Goal: Complete application form

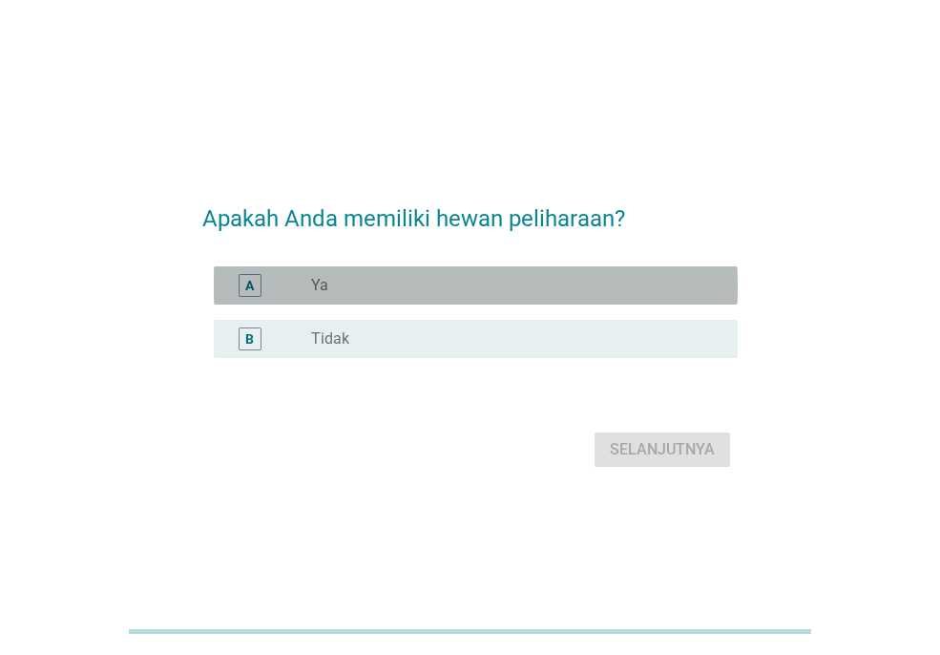
click at [368, 283] on div "radio_button_unchecked Ya" at bounding box center [509, 285] width 396 height 19
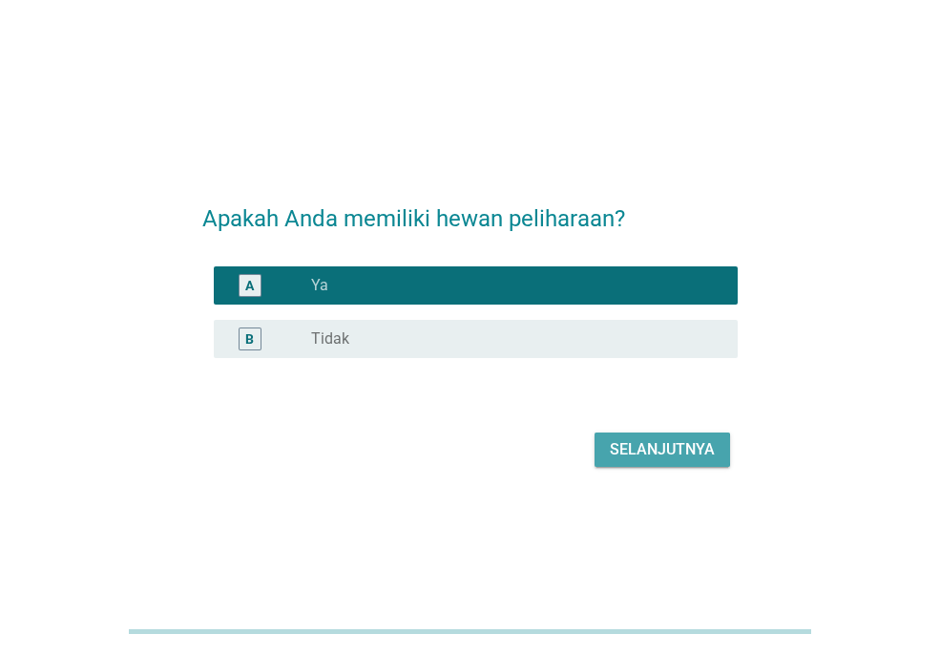
click at [625, 448] on div "Selanjutnya" at bounding box center [662, 449] width 105 height 23
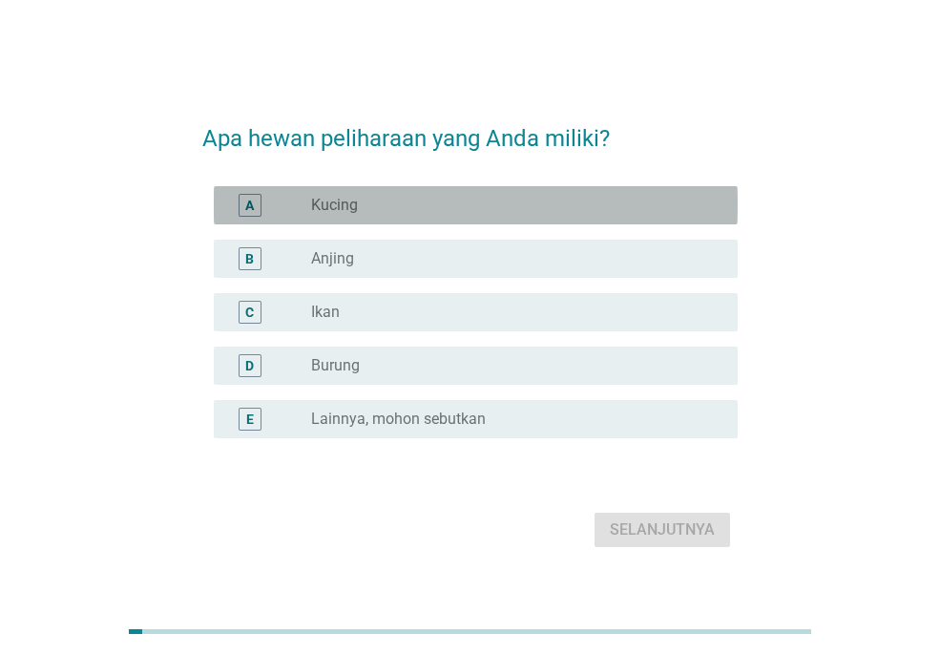
click at [359, 202] on div "radio_button_unchecked Kucing" at bounding box center [509, 205] width 396 height 19
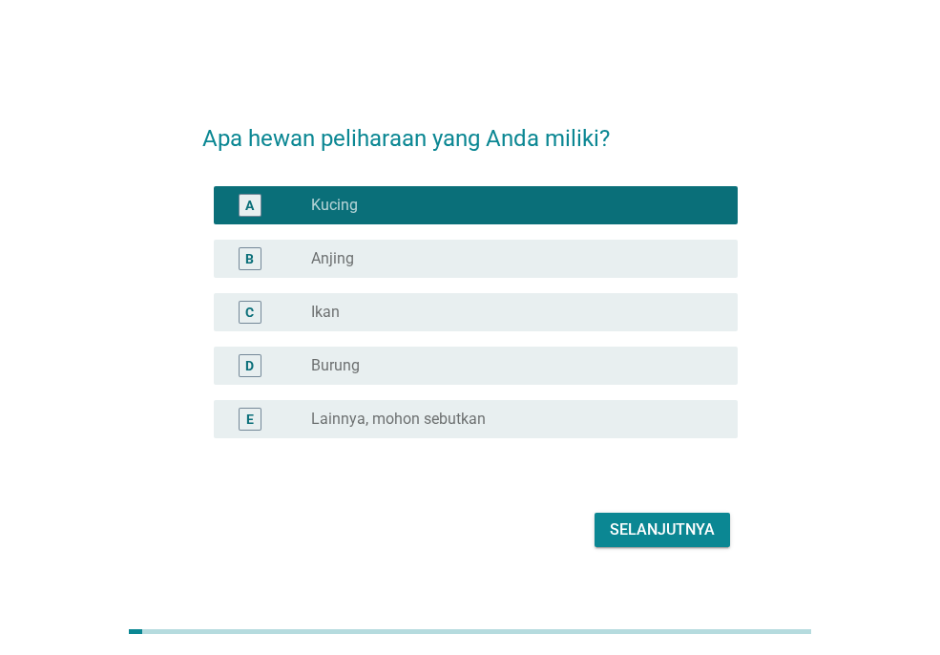
click at [366, 304] on div "radio_button_unchecked Ikan" at bounding box center [509, 312] width 396 height 19
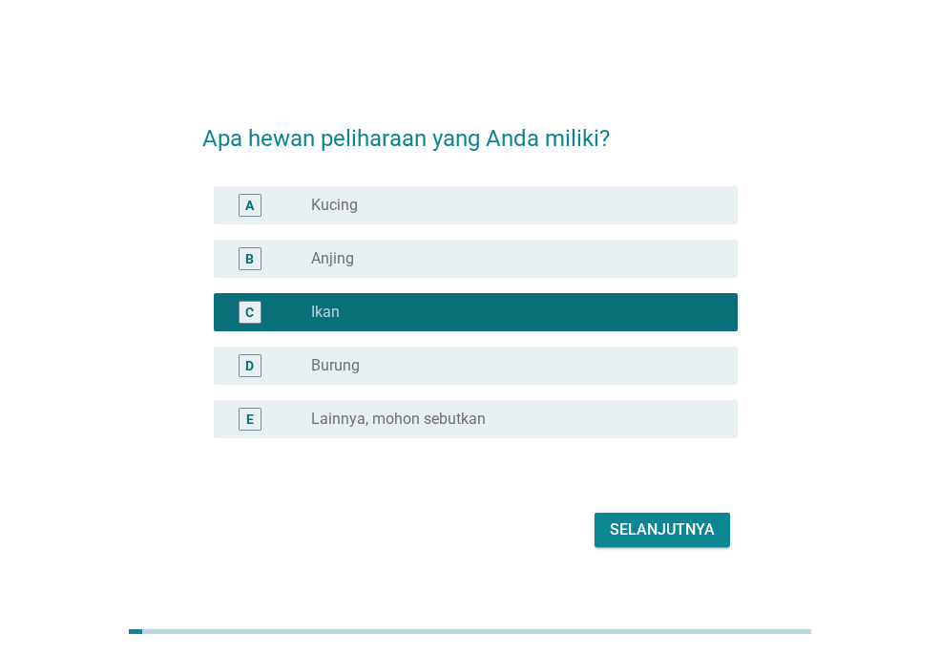
click at [491, 207] on div "radio_button_unchecked Kucing" at bounding box center [509, 205] width 396 height 19
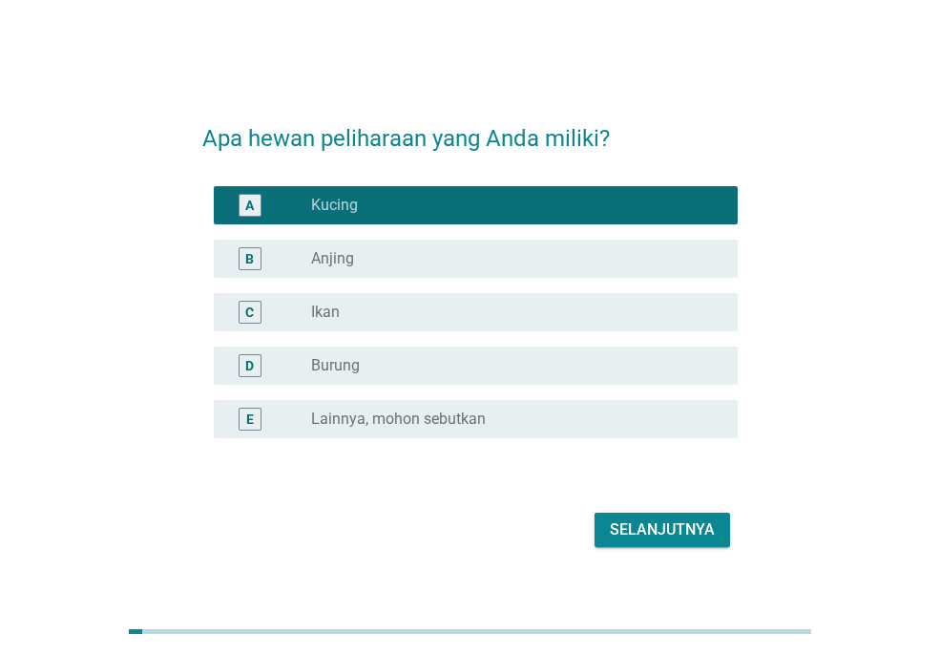
click at [679, 536] on div "Selanjutnya" at bounding box center [662, 529] width 105 height 23
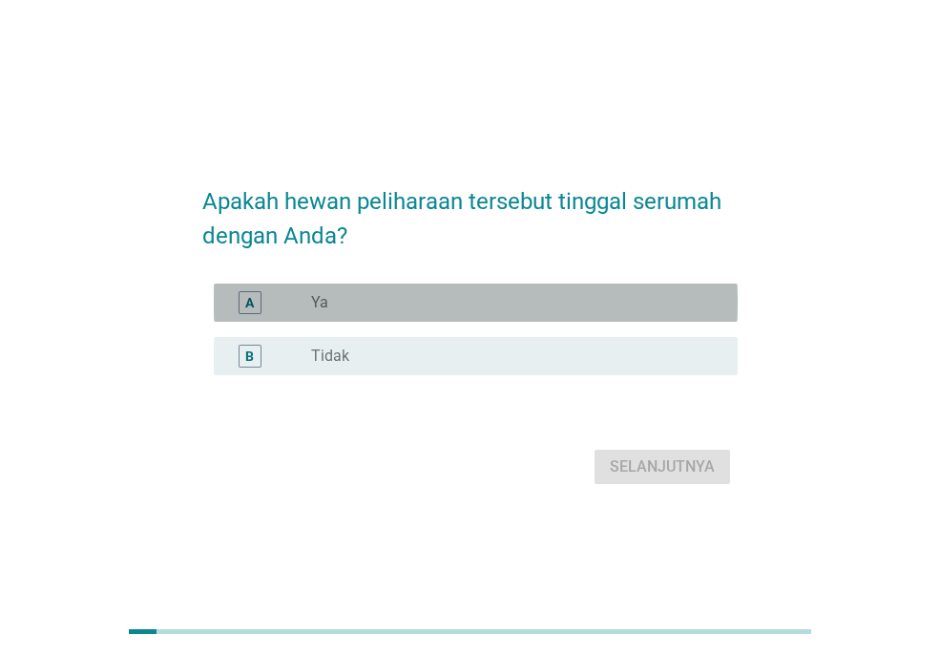
click at [491, 298] on div "radio_button_unchecked Ya" at bounding box center [509, 302] width 396 height 19
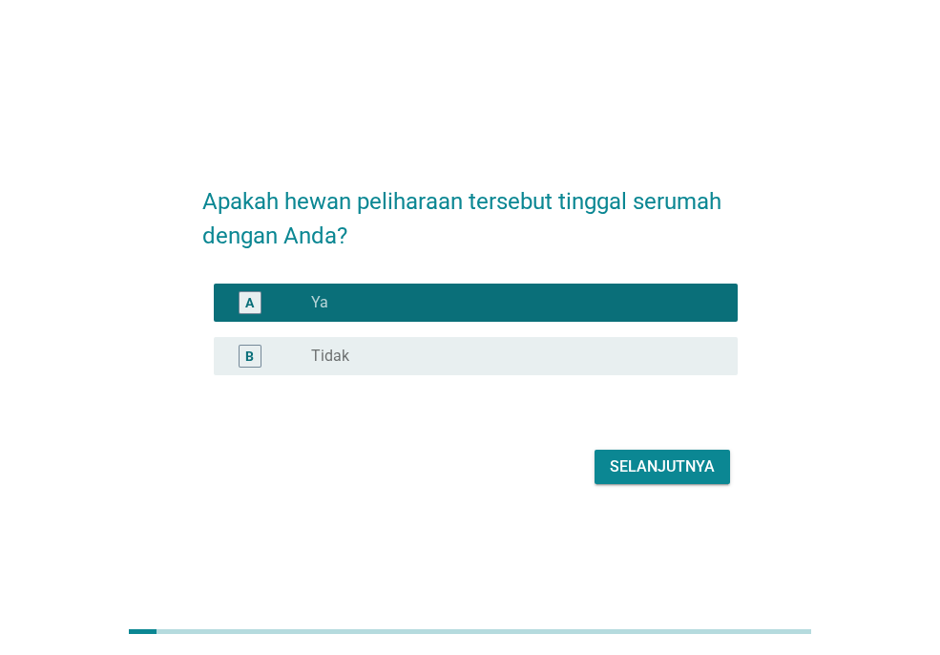
click at [647, 459] on div "Selanjutnya" at bounding box center [662, 466] width 105 height 23
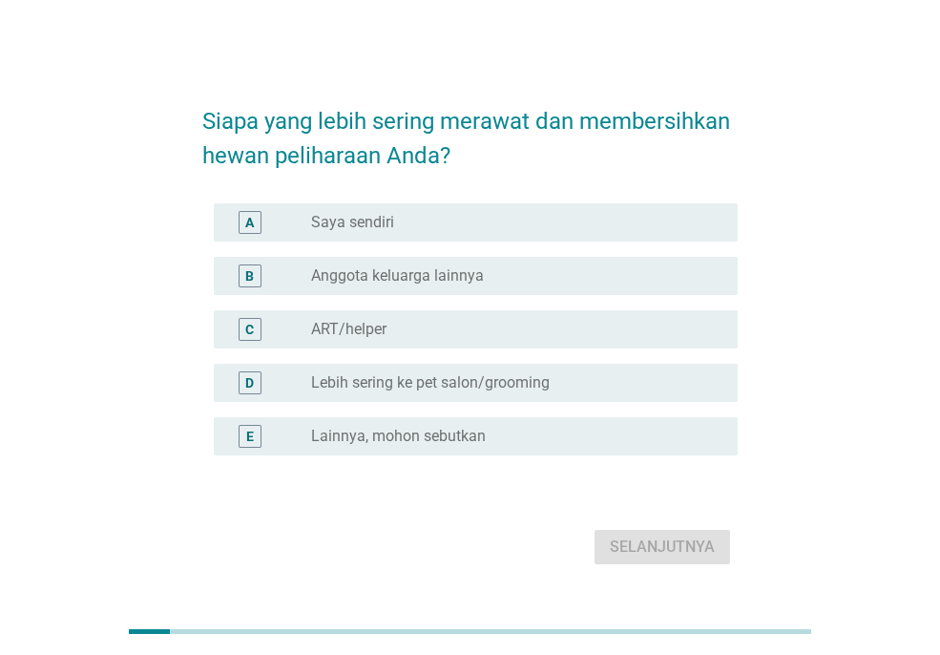
click at [465, 199] on div "A radio_button_unchecked Saya sendiri" at bounding box center [469, 222] width 535 height 53
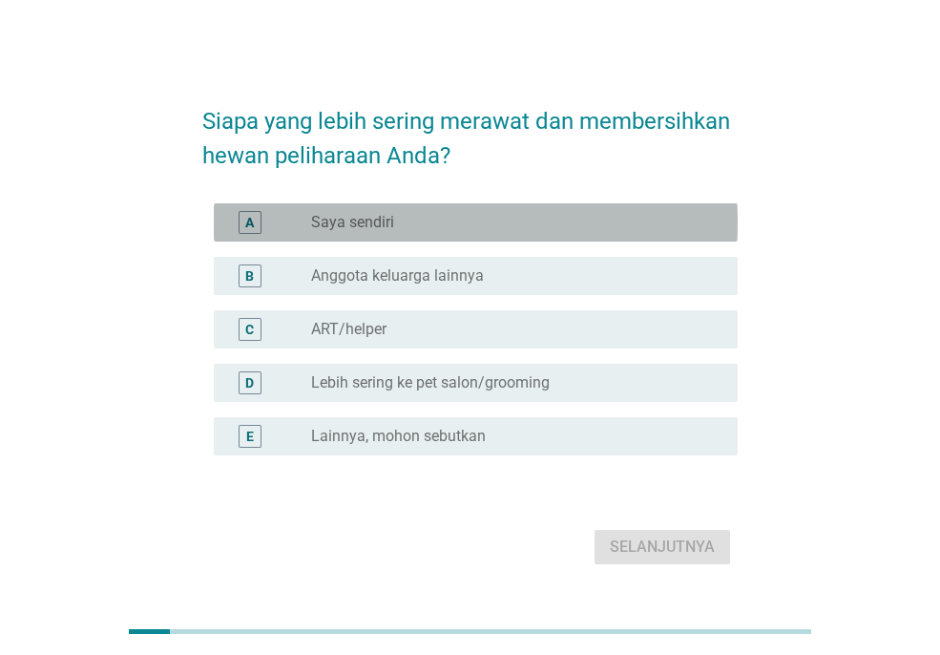
click at [467, 209] on div "A radio_button_unchecked Saya sendiri" at bounding box center [476, 222] width 524 height 38
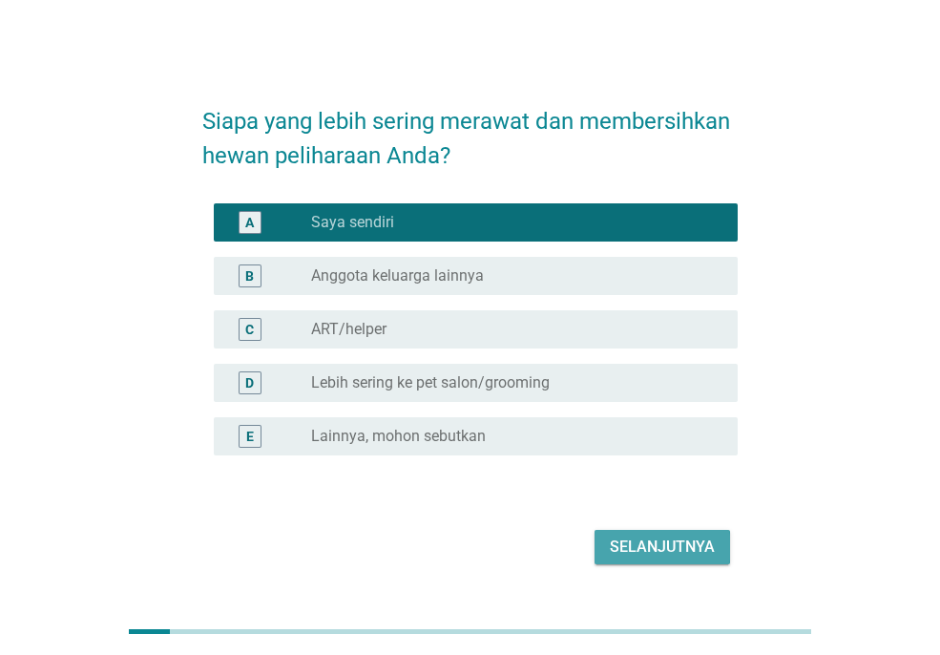
click at [696, 549] on div "Selanjutnya" at bounding box center [662, 546] width 105 height 23
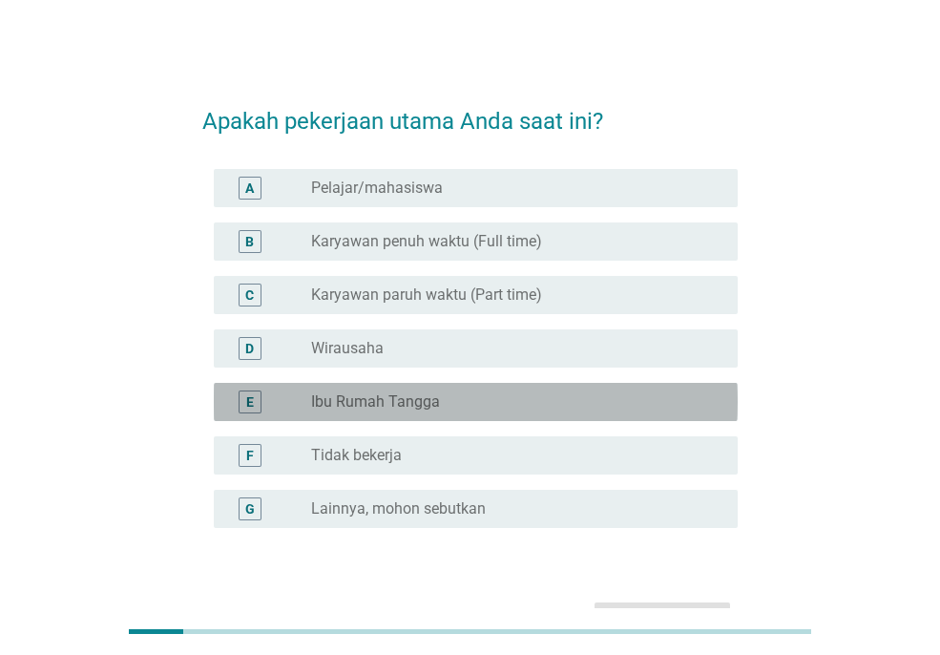
click at [459, 399] on div "radio_button_unchecked Ibu Rumah Tangga" at bounding box center [509, 401] width 396 height 19
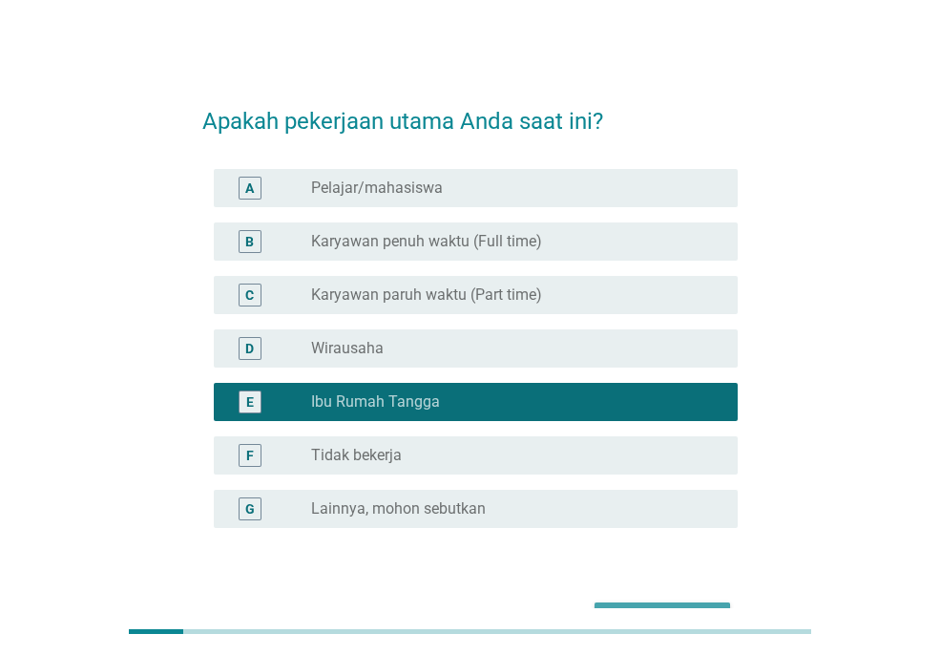
click at [707, 603] on button "Selanjutnya" at bounding box center [663, 619] width 136 height 34
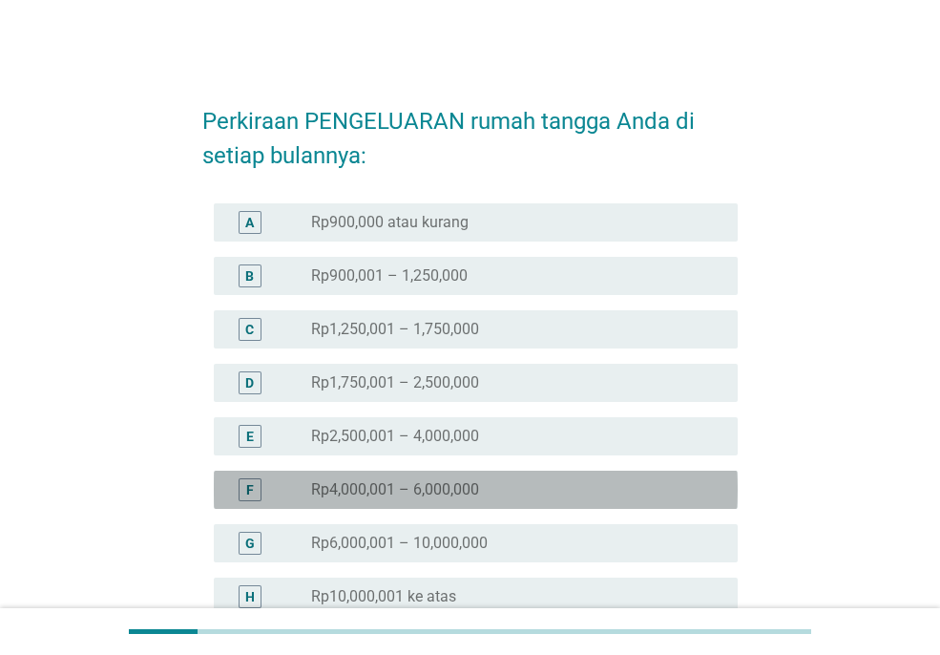
click at [520, 483] on div "radio_button_unchecked Rp4,000,001 – 6,000,000" at bounding box center [509, 489] width 396 height 19
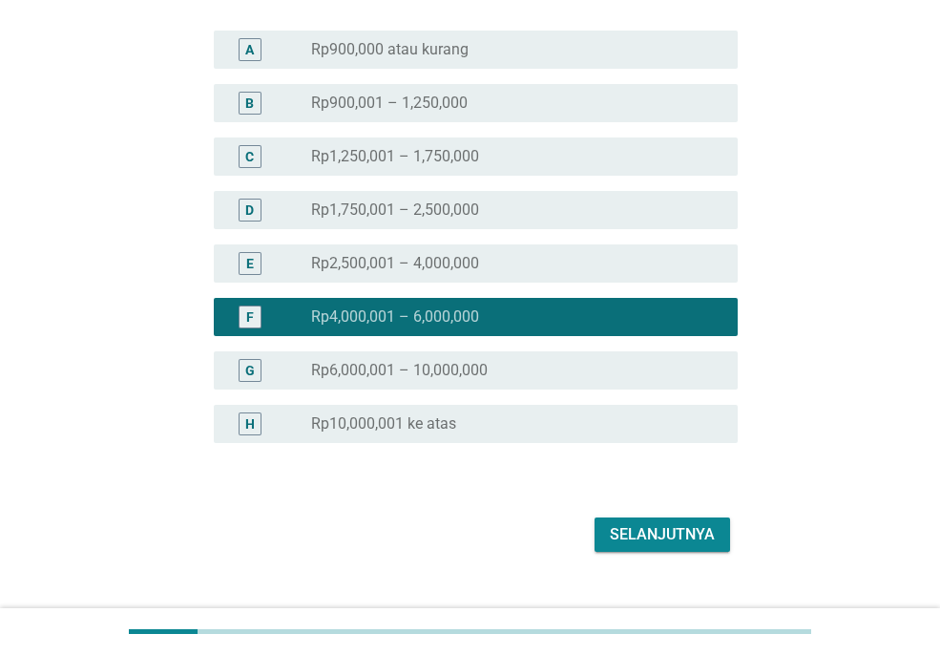
scroll to position [206, 0]
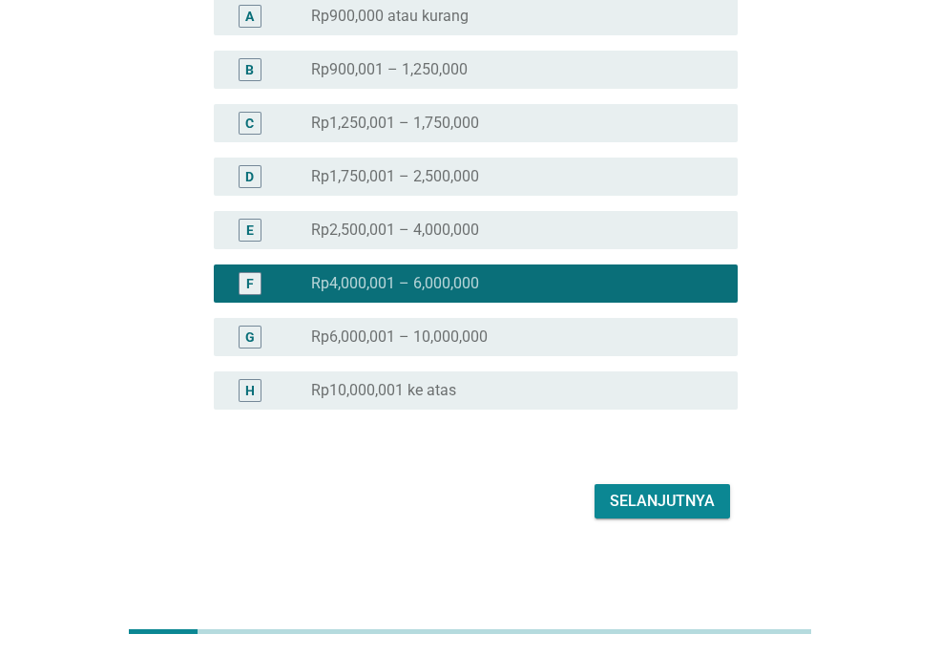
click at [674, 501] on div "Selanjutnya" at bounding box center [662, 501] width 105 height 23
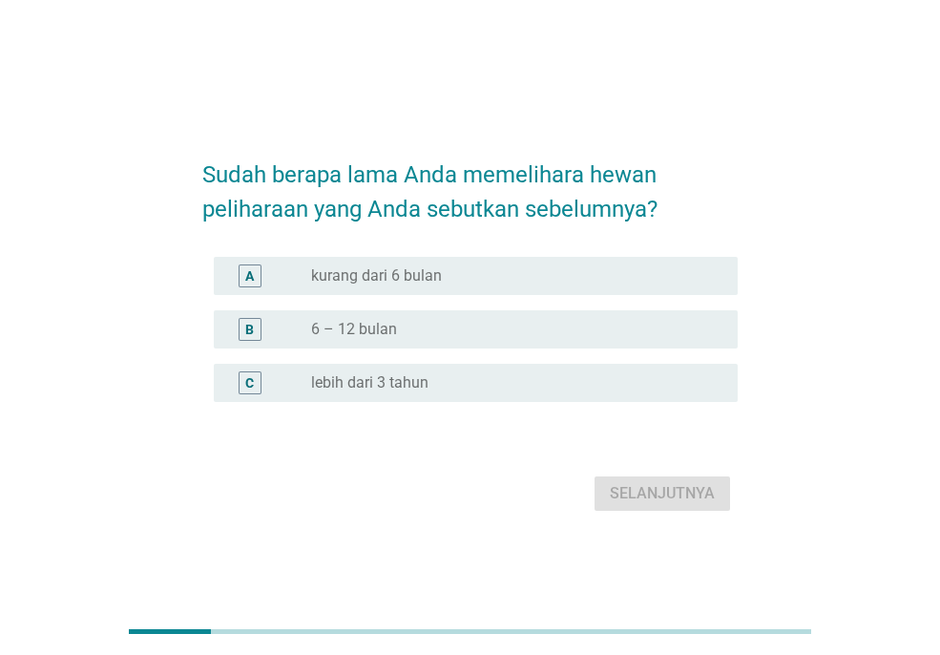
click at [471, 337] on div "radio_button_unchecked 6 – 12 bulan" at bounding box center [509, 329] width 396 height 19
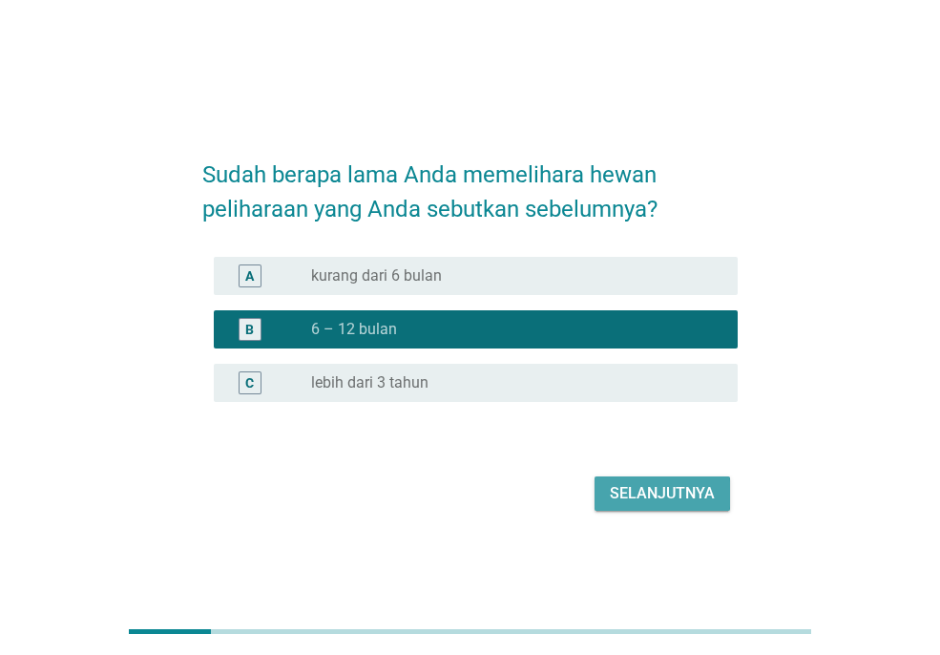
click at [653, 497] on div "Selanjutnya" at bounding box center [662, 493] width 105 height 23
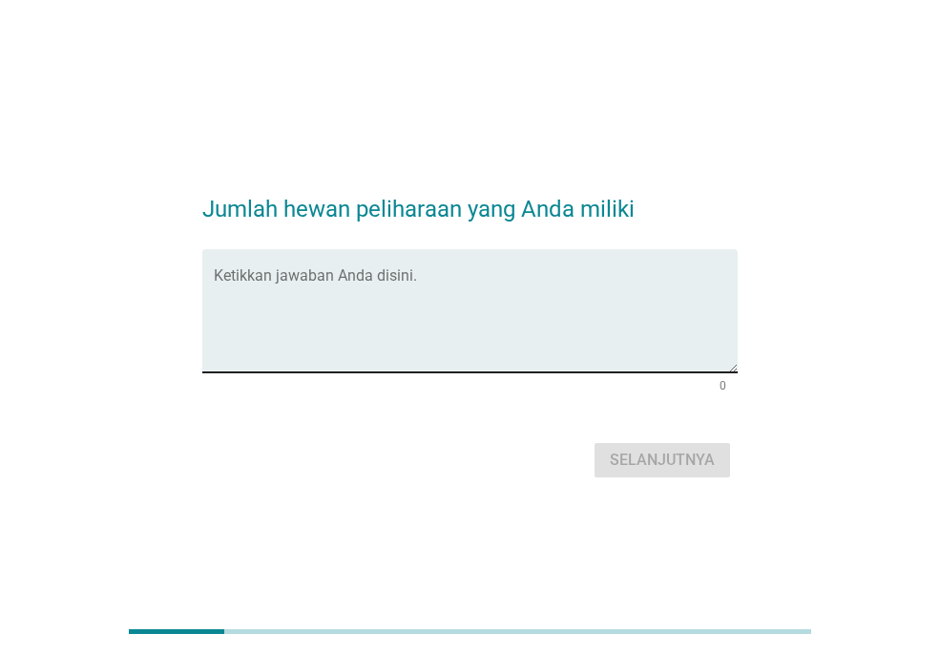
click at [408, 367] on textarea "Ketikkan jawaban Anda disini." at bounding box center [476, 322] width 524 height 100
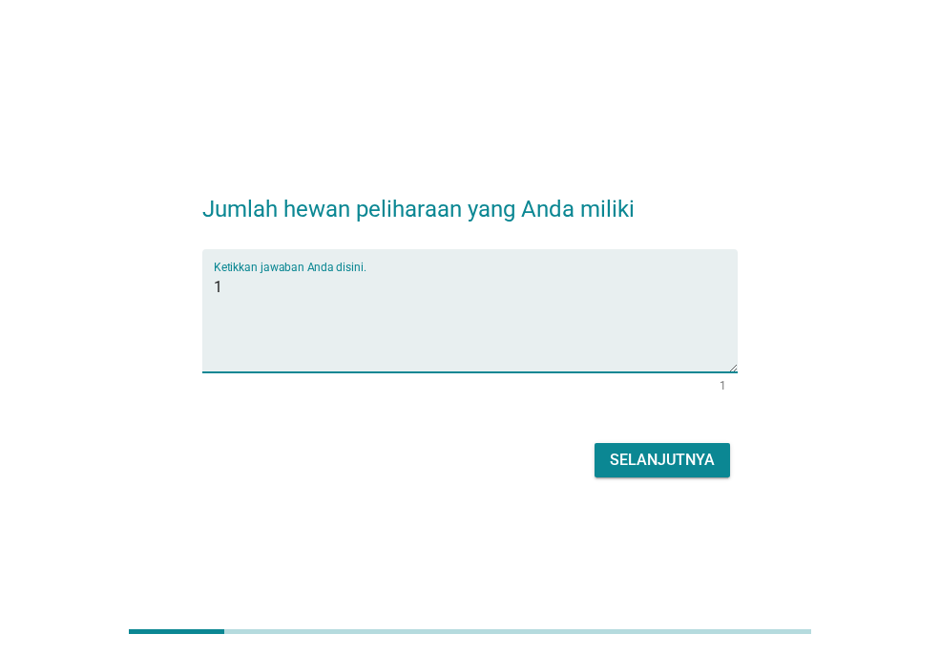
type textarea "1"
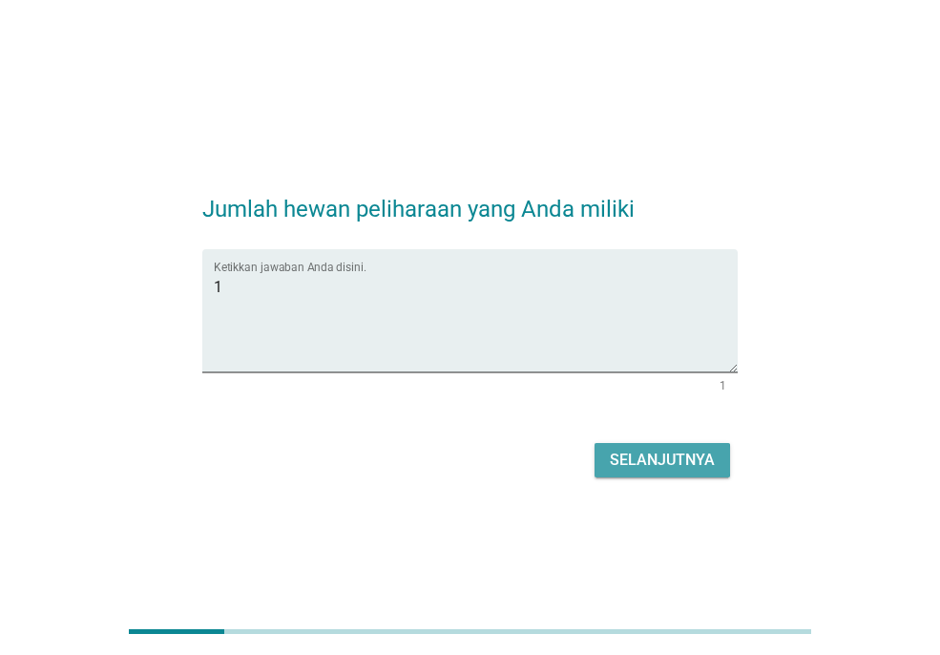
click at [642, 461] on div "Selanjutnya" at bounding box center [662, 460] width 105 height 23
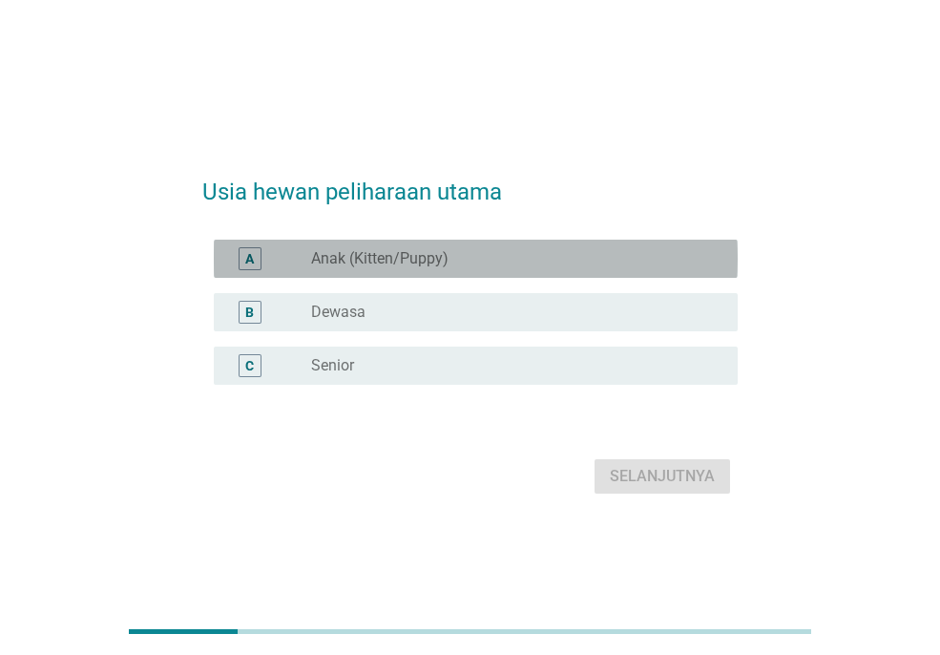
click at [426, 260] on label "Anak (Kitten/Puppy)" at bounding box center [379, 258] width 137 height 19
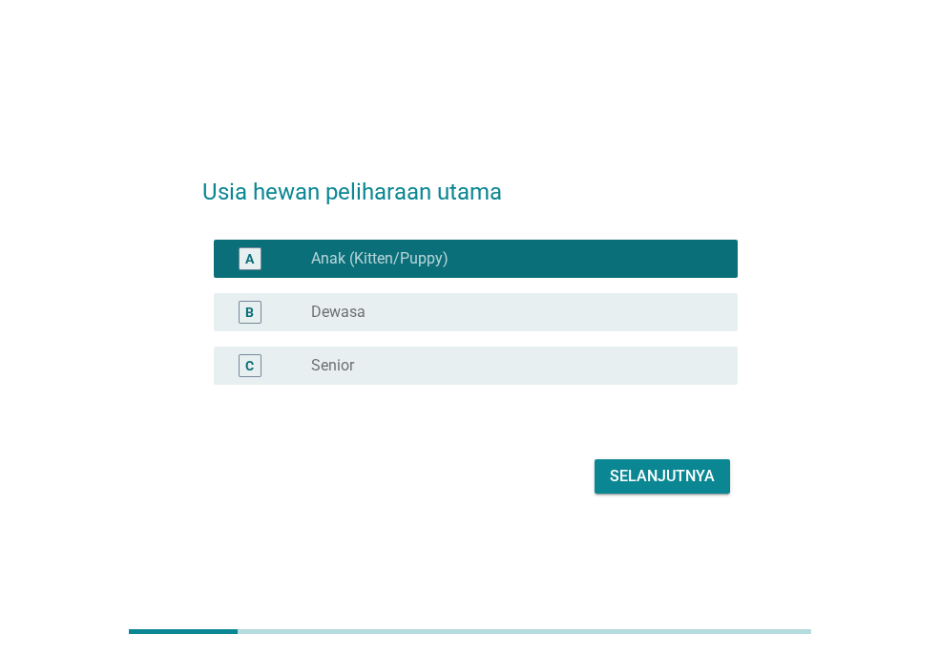
click at [580, 293] on div "B radio_button_unchecked Dewasa" at bounding box center [476, 312] width 524 height 38
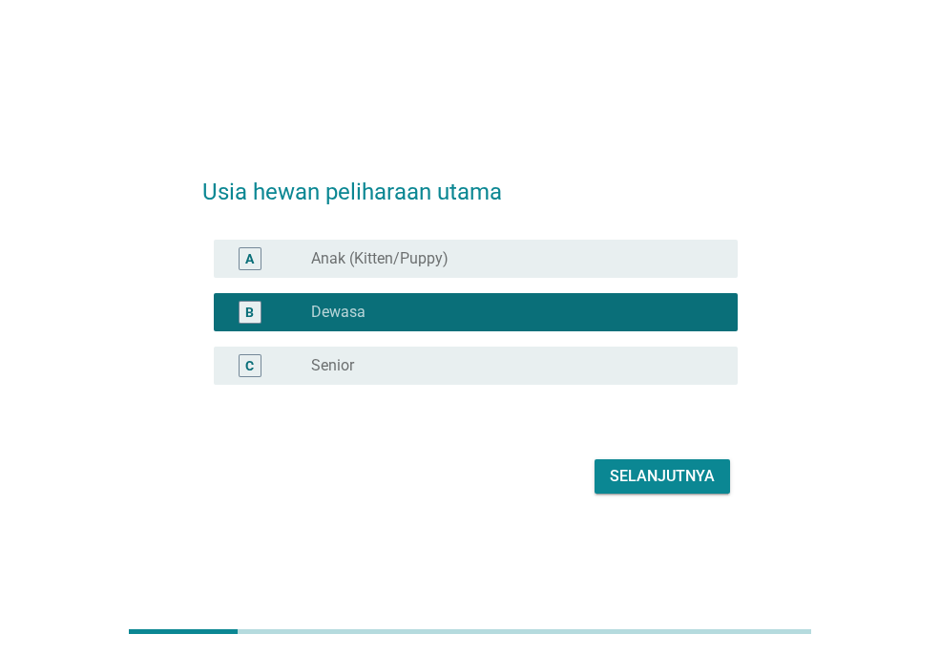
click at [673, 473] on div "Selanjutnya" at bounding box center [662, 476] width 105 height 23
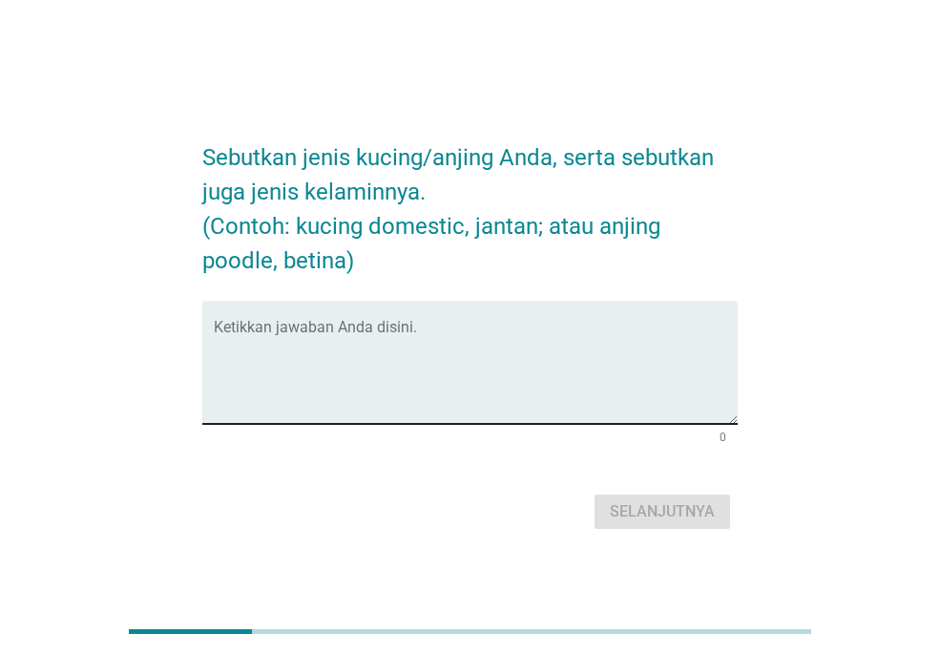
click at [481, 372] on textarea "Ketikkan jawaban Anda disini." at bounding box center [476, 374] width 524 height 100
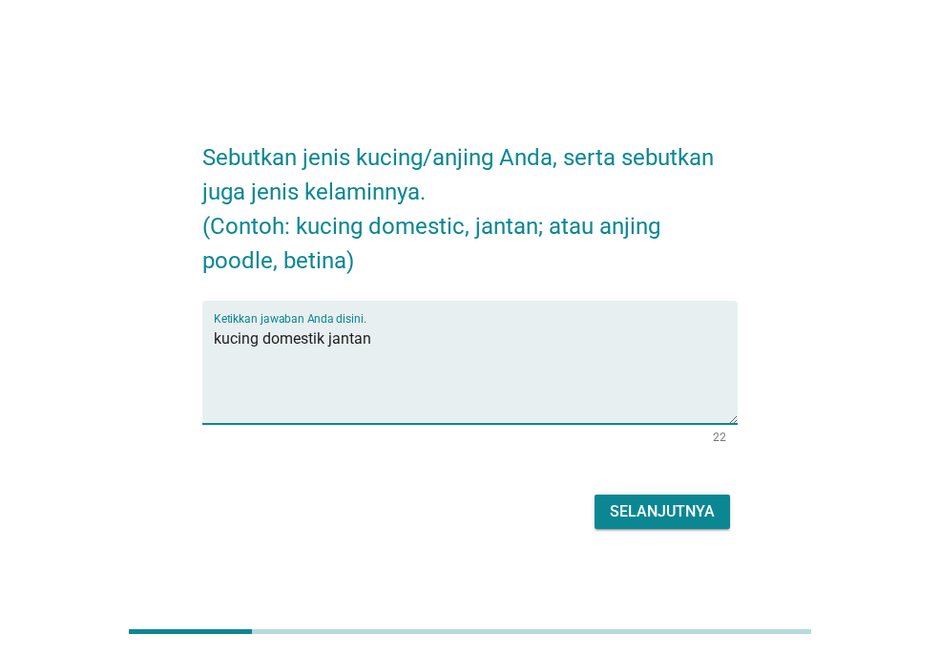
type textarea "kucing domestik jantan"
click at [703, 519] on div "Selanjutnya" at bounding box center [662, 511] width 105 height 23
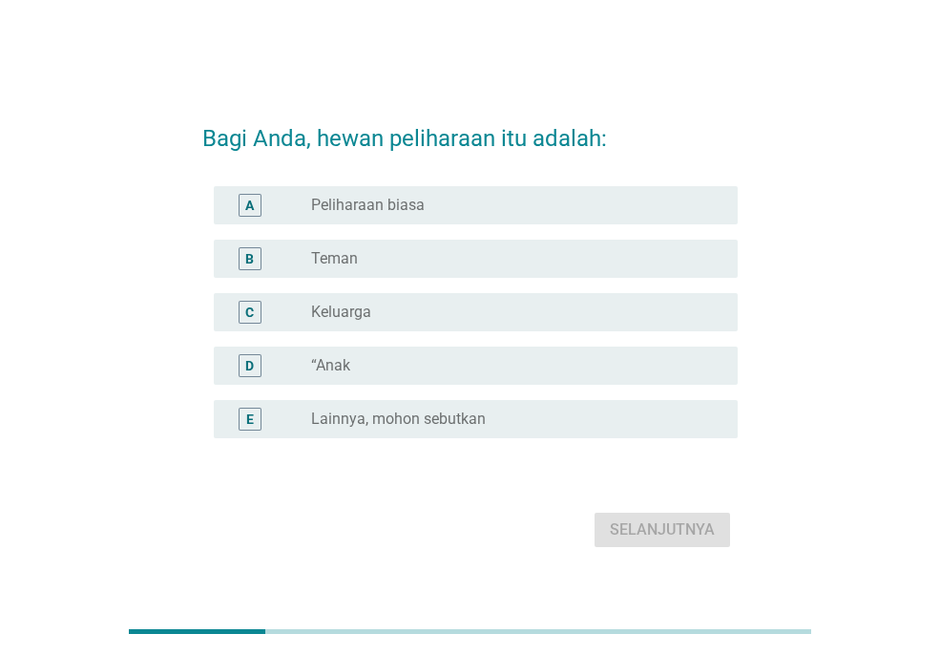
click at [437, 250] on div "radio_button_unchecked Teman" at bounding box center [509, 258] width 396 height 19
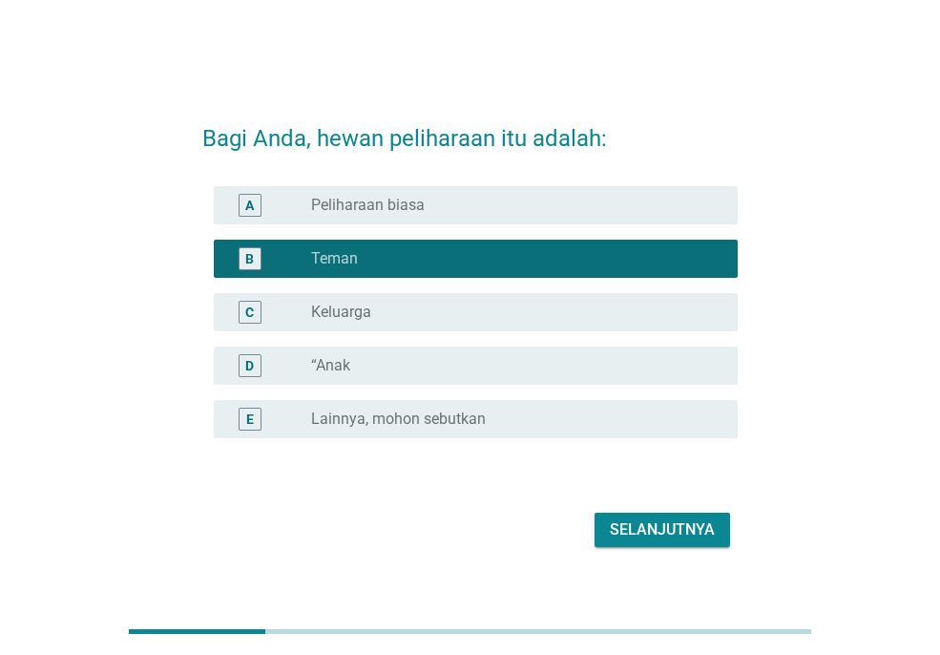
click at [444, 315] on div "radio_button_unchecked Keluarga" at bounding box center [509, 312] width 396 height 19
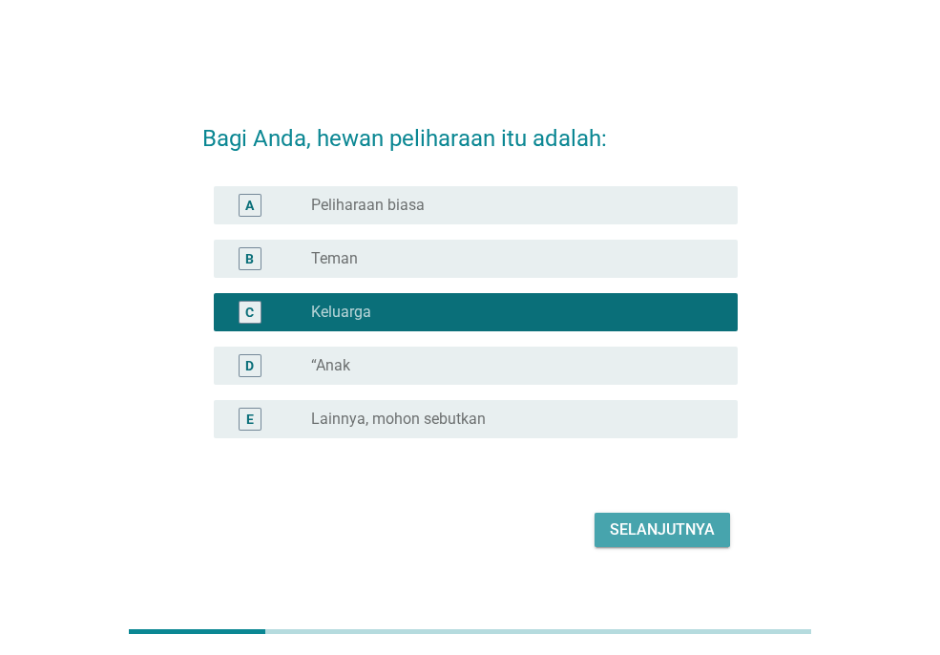
click at [645, 527] on div "Selanjutnya" at bounding box center [662, 529] width 105 height 23
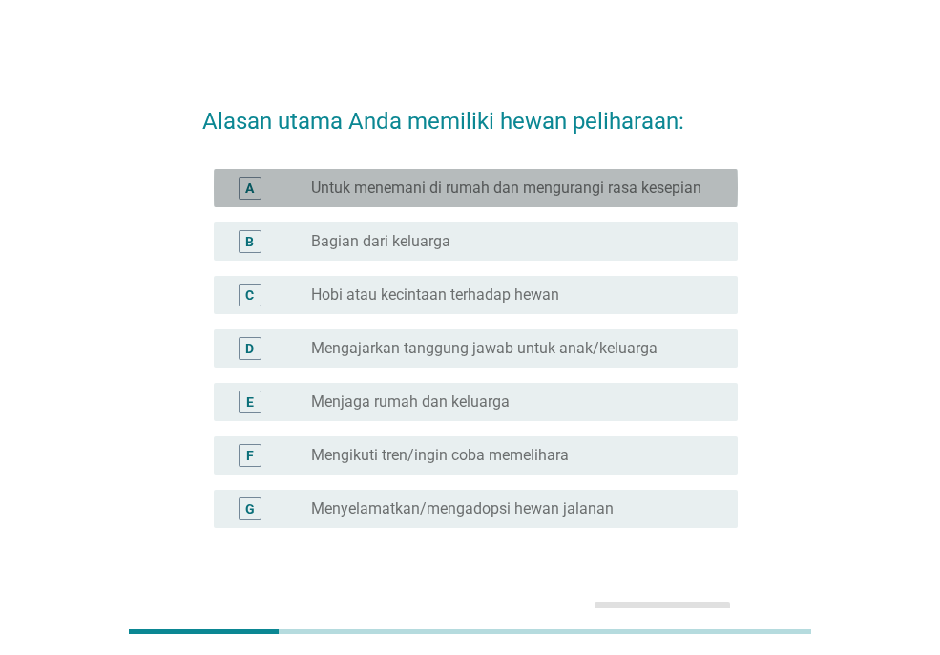
click at [556, 187] on label "Untuk menemani di rumah dan mengurangi rasa kesepian" at bounding box center [506, 187] width 390 height 19
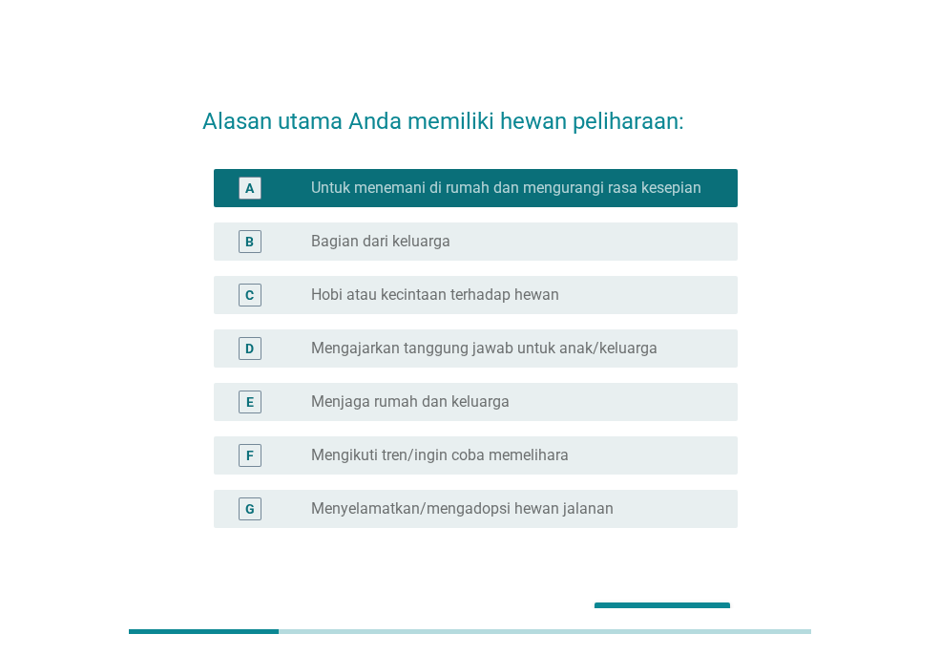
click at [684, 264] on div "B radio_button_unchecked Bagian dari keluarga" at bounding box center [469, 241] width 535 height 53
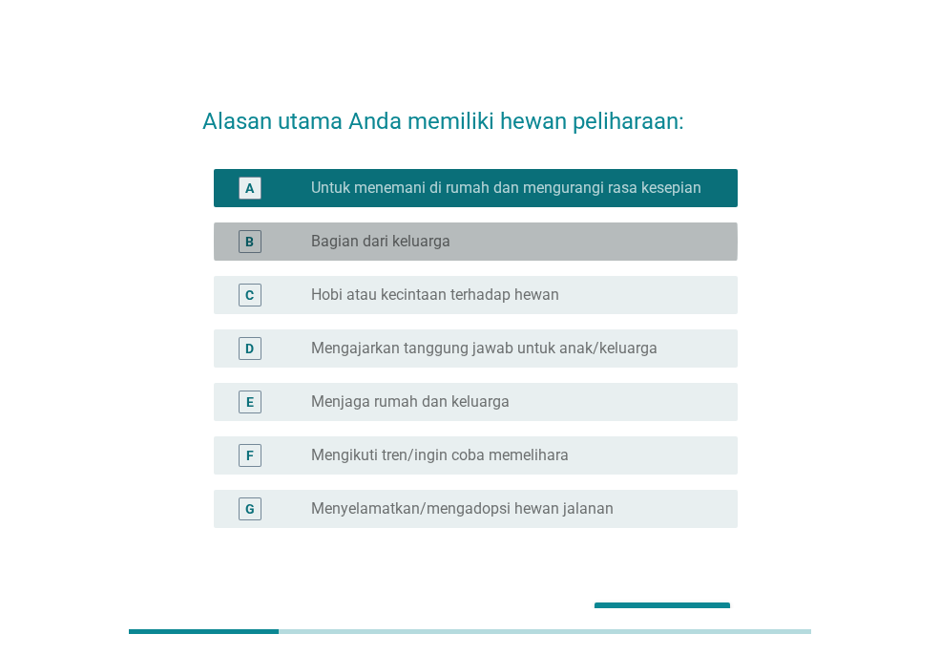
click at [684, 246] on div "radio_button_unchecked Bagian dari keluarga" at bounding box center [509, 241] width 396 height 19
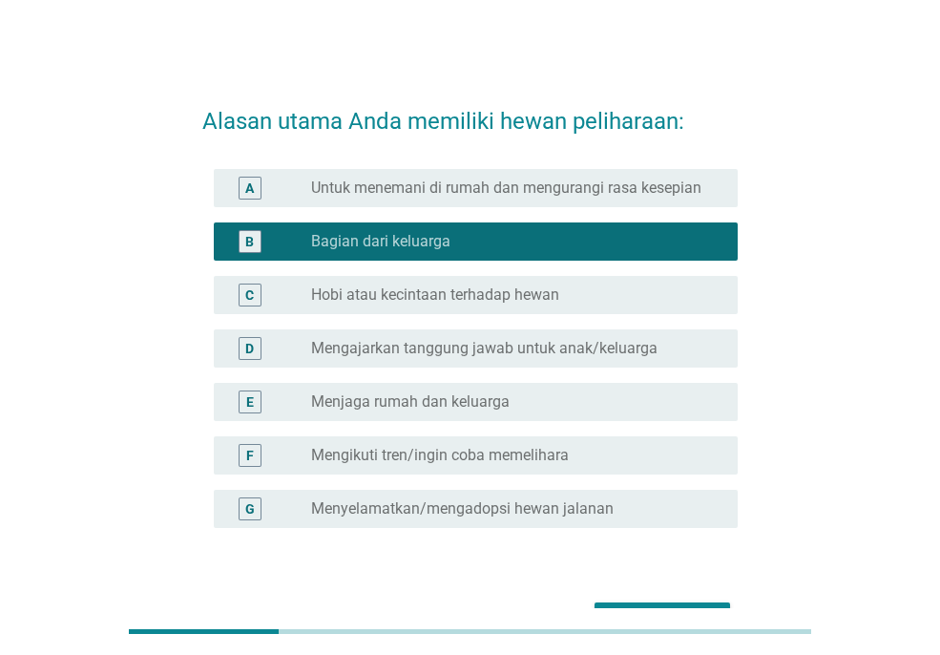
click at [679, 200] on div "A radio_button_unchecked Untuk menemani di rumah dan mengurangi rasa kesepian" at bounding box center [476, 188] width 524 height 38
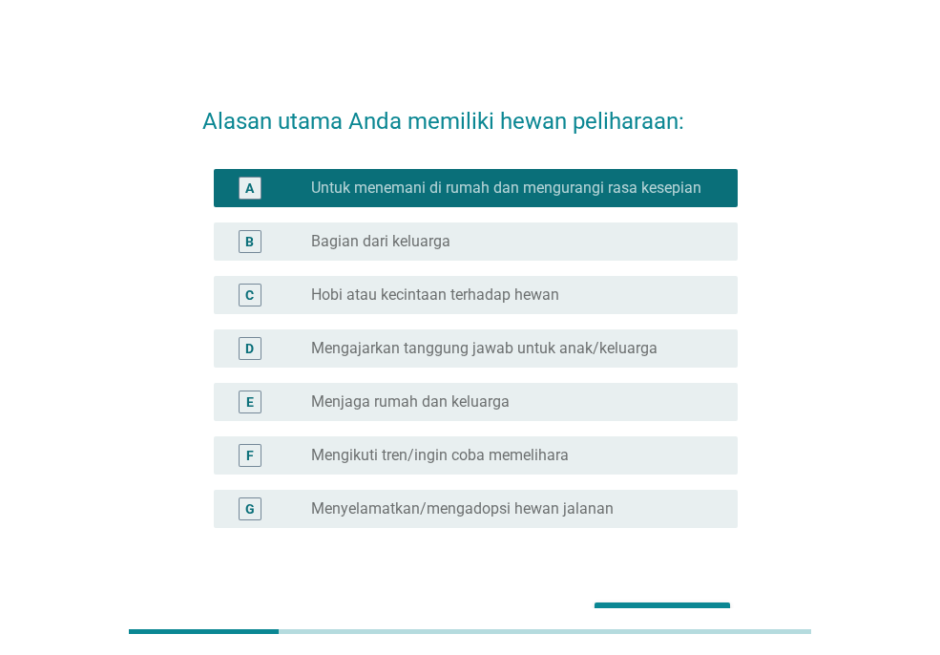
click at [719, 605] on button "Selanjutnya" at bounding box center [663, 619] width 136 height 34
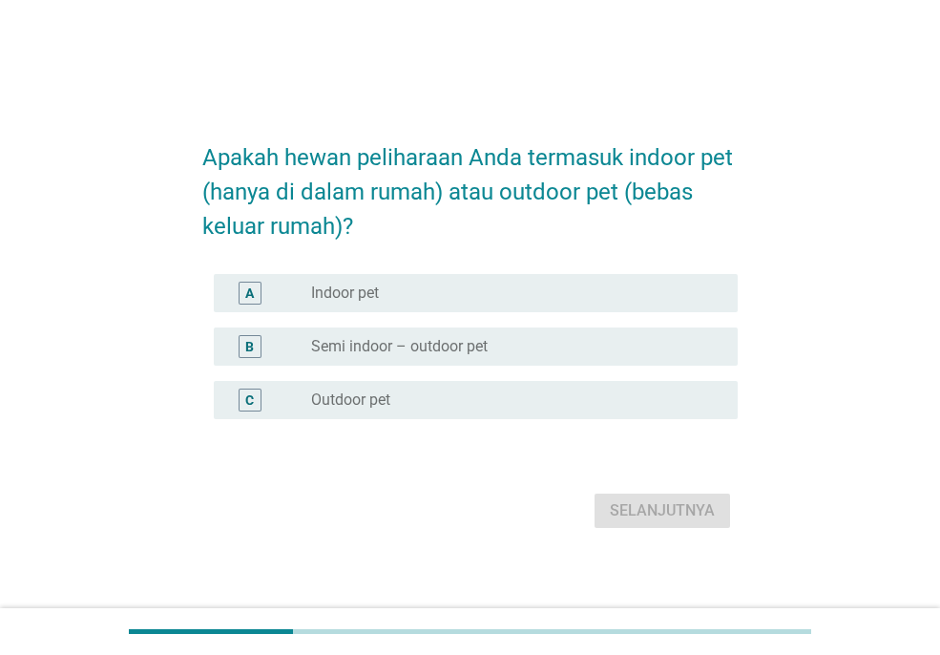
click at [541, 356] on div "radio_button_unchecked Semi indoor – outdoor pet" at bounding box center [516, 346] width 411 height 23
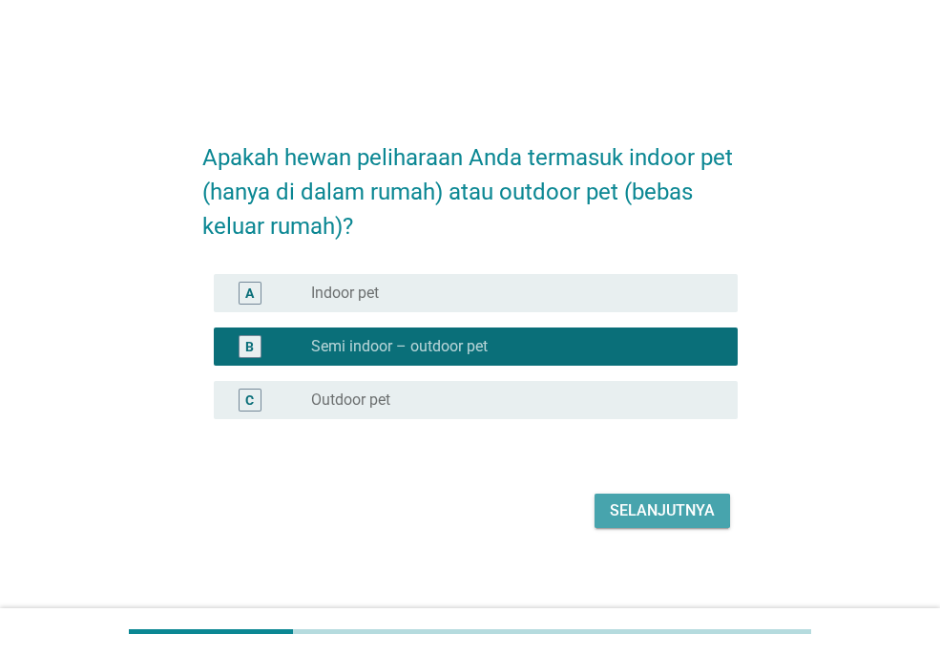
click at [686, 507] on div "Selanjutnya" at bounding box center [662, 510] width 105 height 23
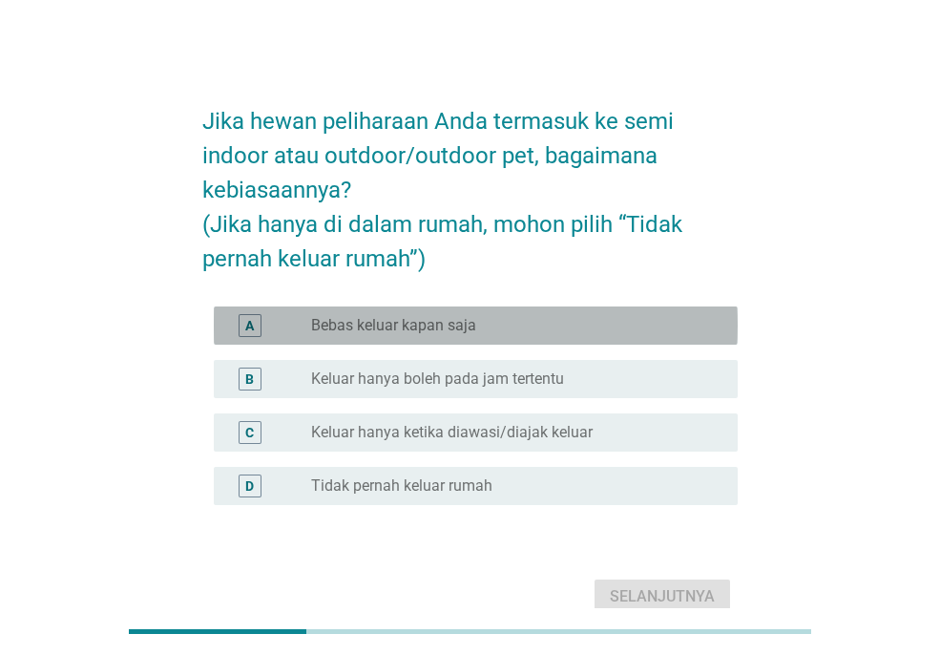
click at [582, 329] on div "radio_button_unchecked Bebas keluar kapan saja" at bounding box center [509, 325] width 396 height 19
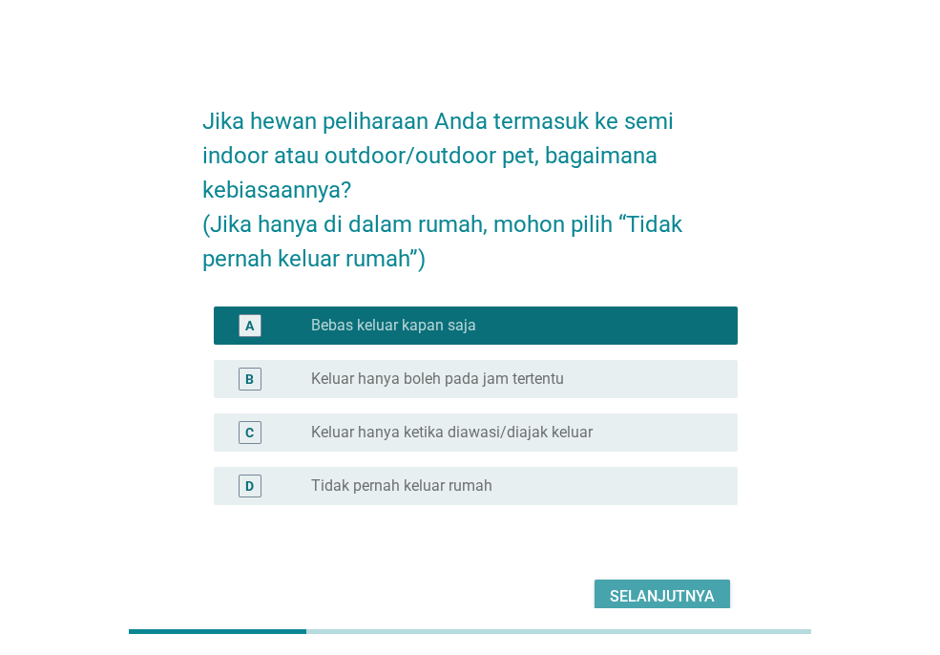
click at [668, 588] on div "Selanjutnya" at bounding box center [662, 596] width 105 height 23
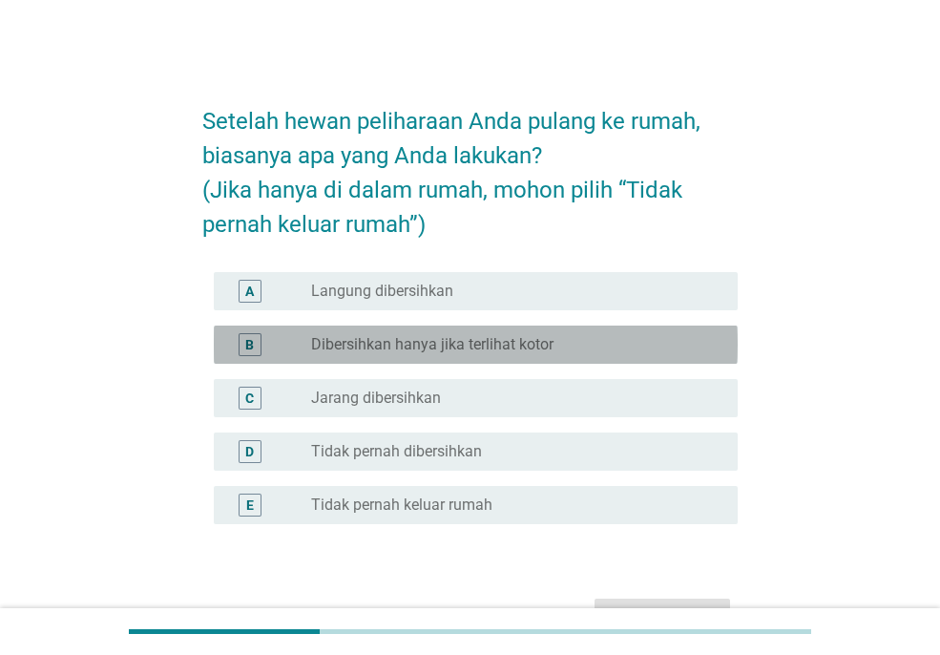
click at [580, 345] on div "radio_button_unchecked Dibersihkan hanya jika terlihat kotor" at bounding box center [509, 344] width 396 height 19
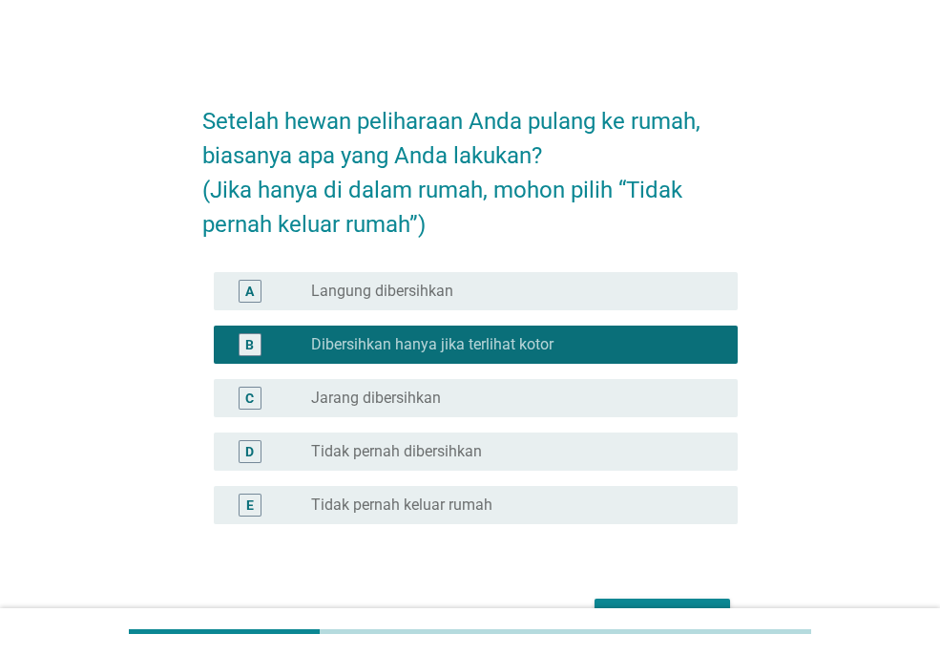
click at [699, 601] on button "Selanjutnya" at bounding box center [663, 615] width 136 height 34
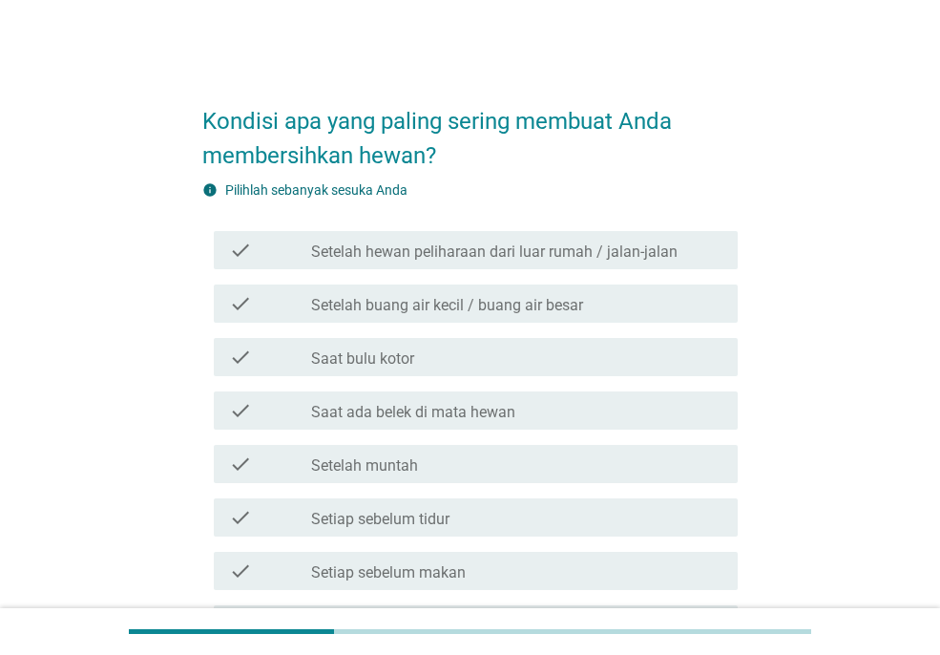
click at [563, 296] on label "Setelah buang air kecil / buang air besar" at bounding box center [447, 305] width 272 height 19
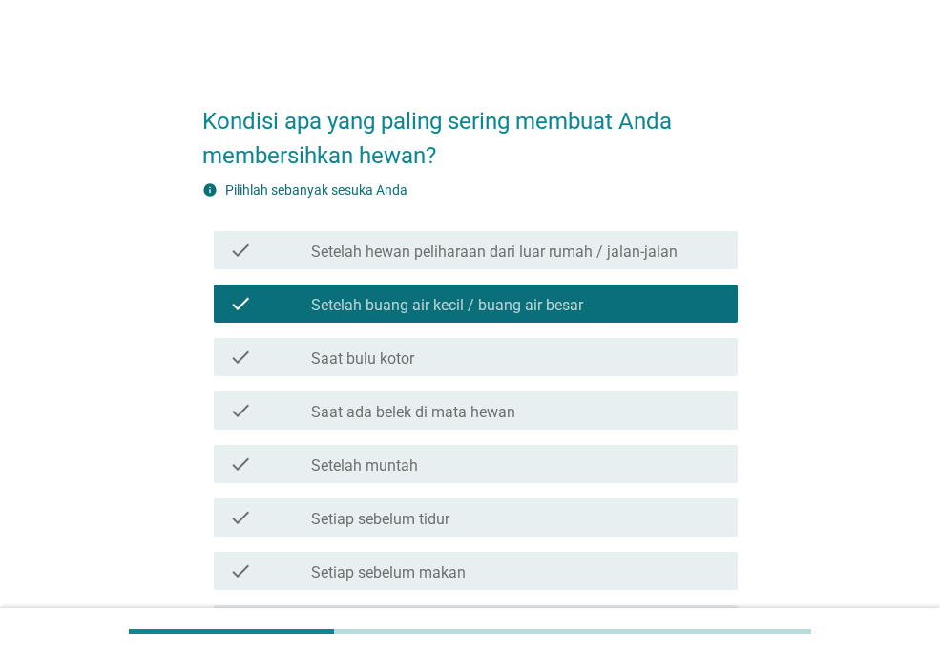
click at [569, 345] on div "check_box_outline_blank Saat bulu kotor" at bounding box center [516, 356] width 411 height 23
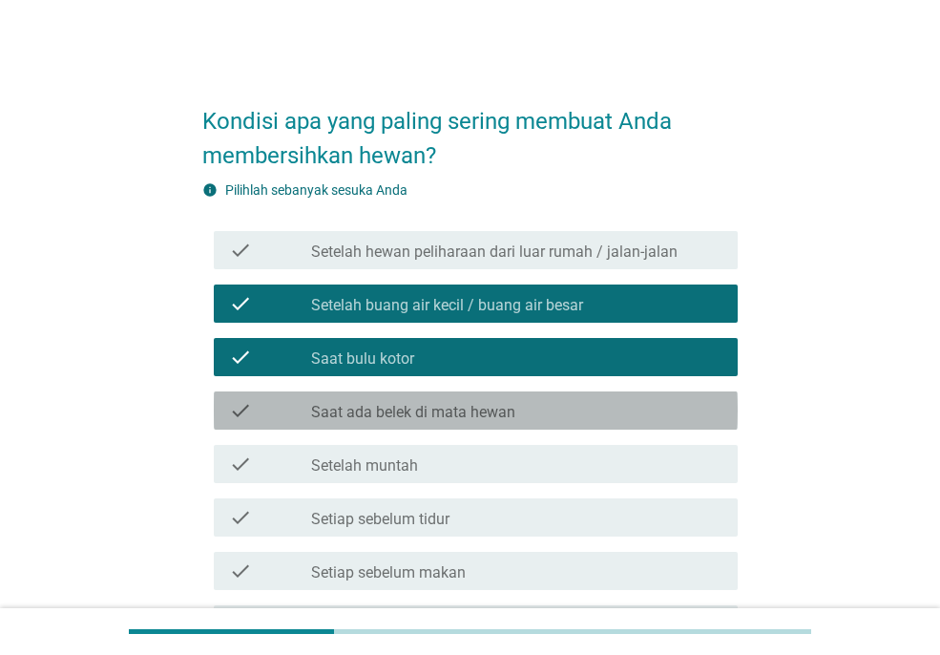
click at [626, 421] on div "check_box_outline_blank Saat ada belek di mata hewan" at bounding box center [516, 410] width 411 height 23
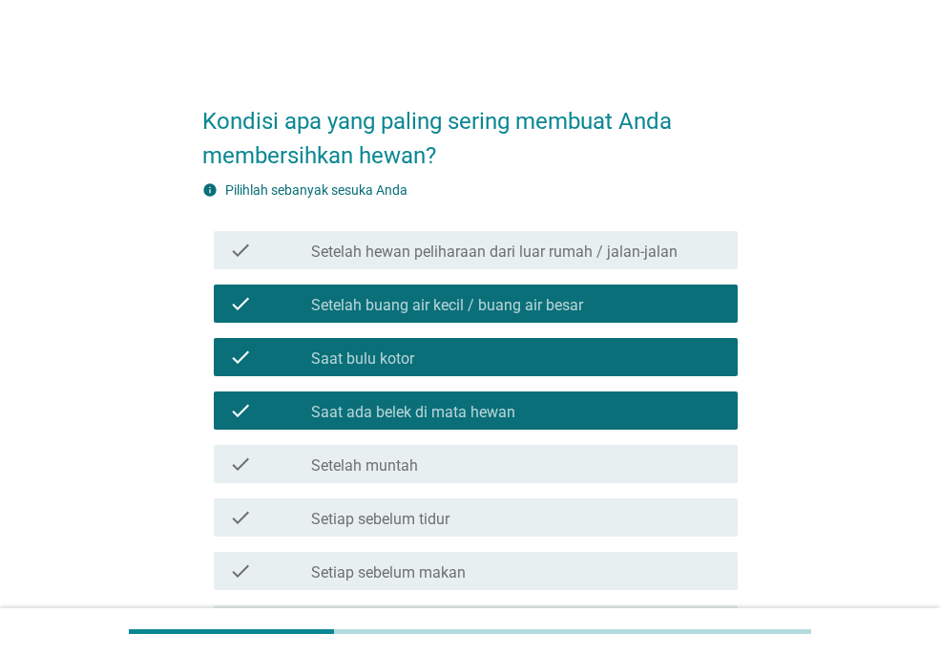
scroll to position [211, 0]
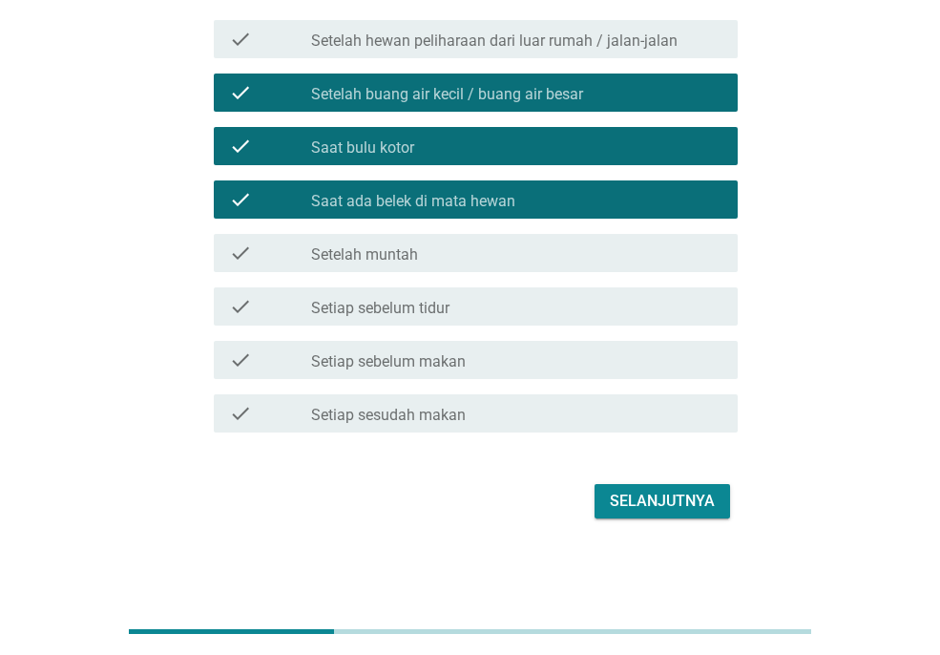
click at [654, 488] on button "Selanjutnya" at bounding box center [663, 501] width 136 height 34
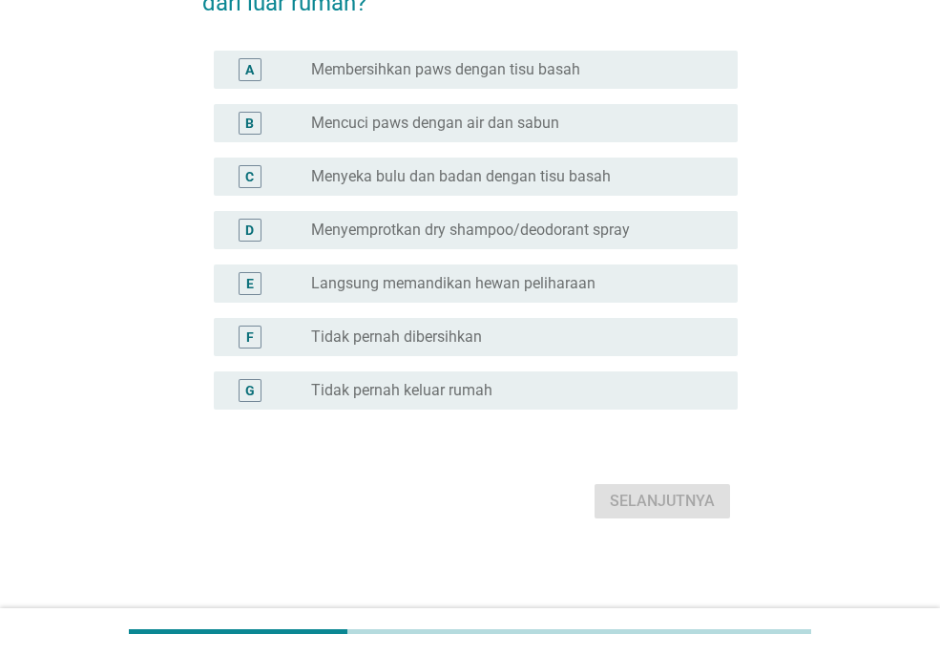
scroll to position [0, 0]
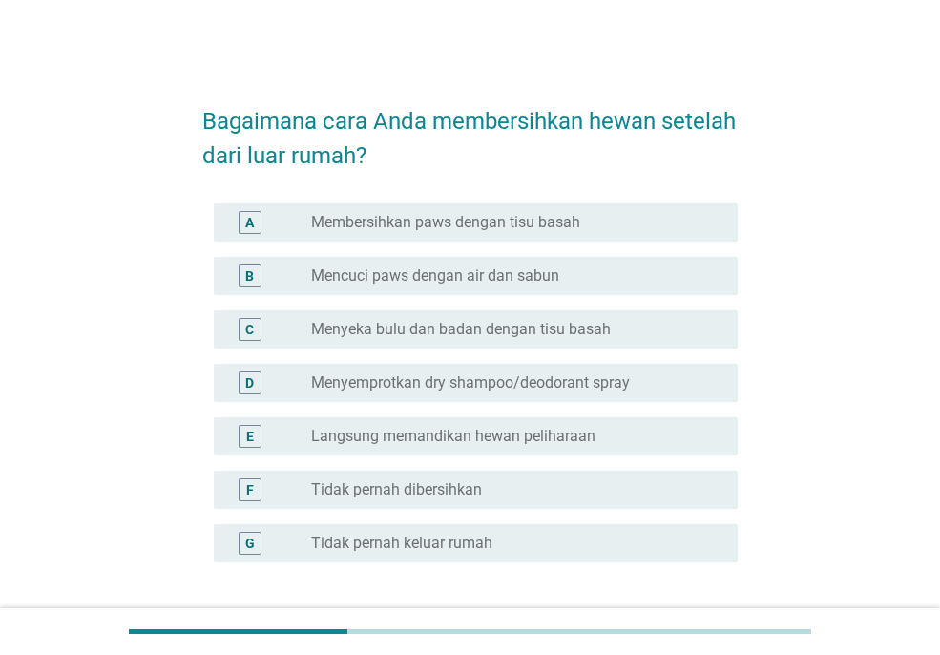
click at [614, 435] on div "radio_button_unchecked Langsung memandikan hewan peliharaan" at bounding box center [509, 436] width 396 height 19
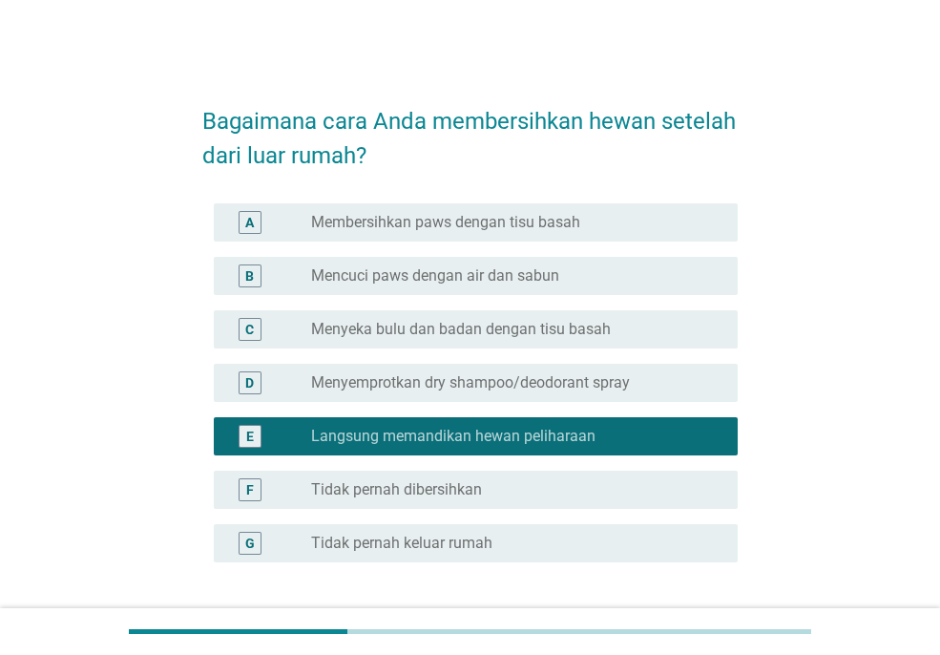
scroll to position [153, 0]
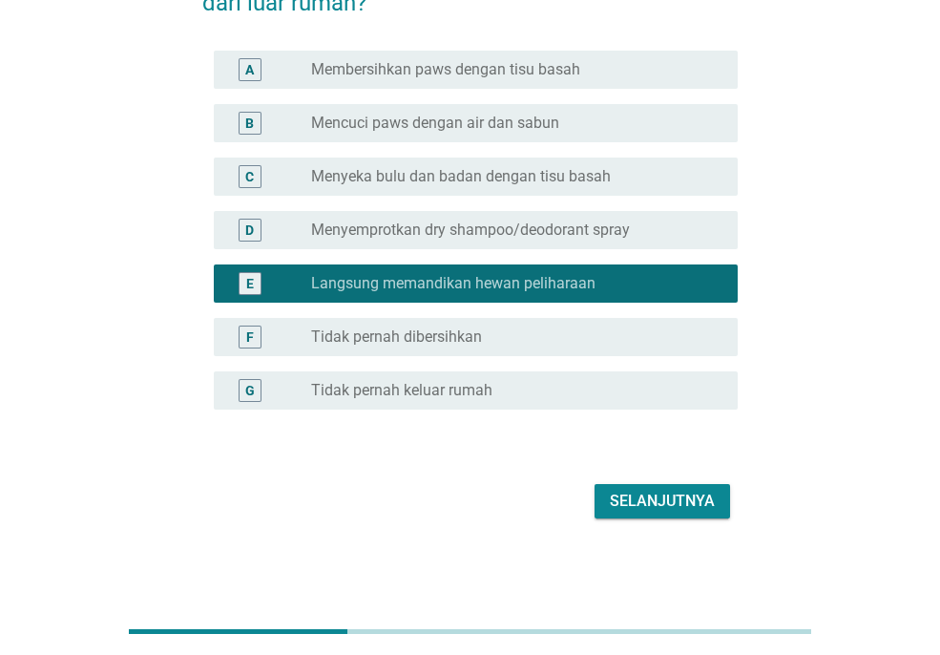
click at [683, 497] on div "Selanjutnya" at bounding box center [662, 501] width 105 height 23
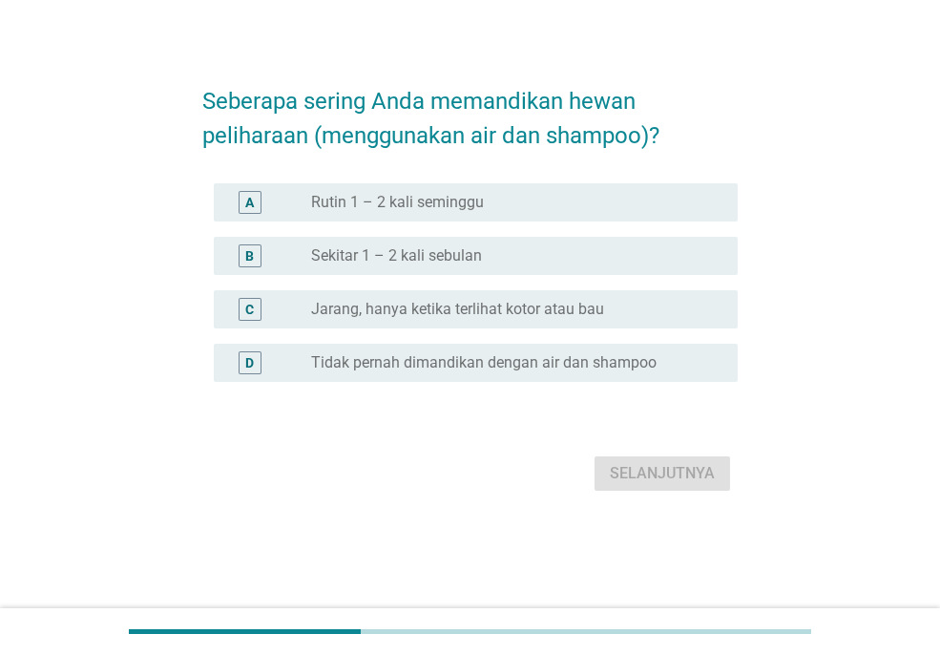
scroll to position [0, 0]
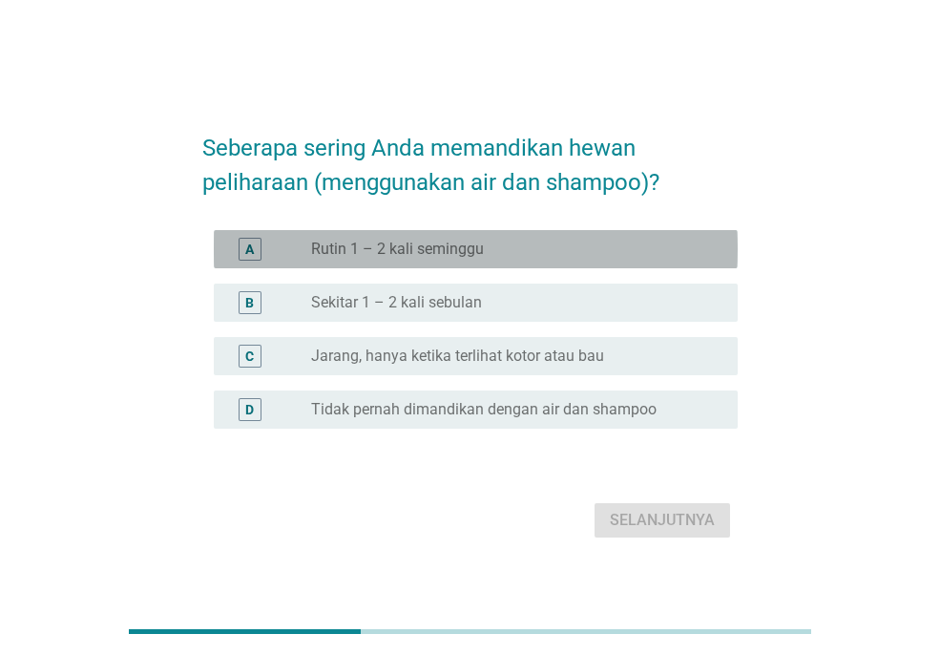
click at [549, 239] on div "radio_button_unchecked Rutin 1 – 2 kali seminggu" at bounding box center [516, 249] width 411 height 23
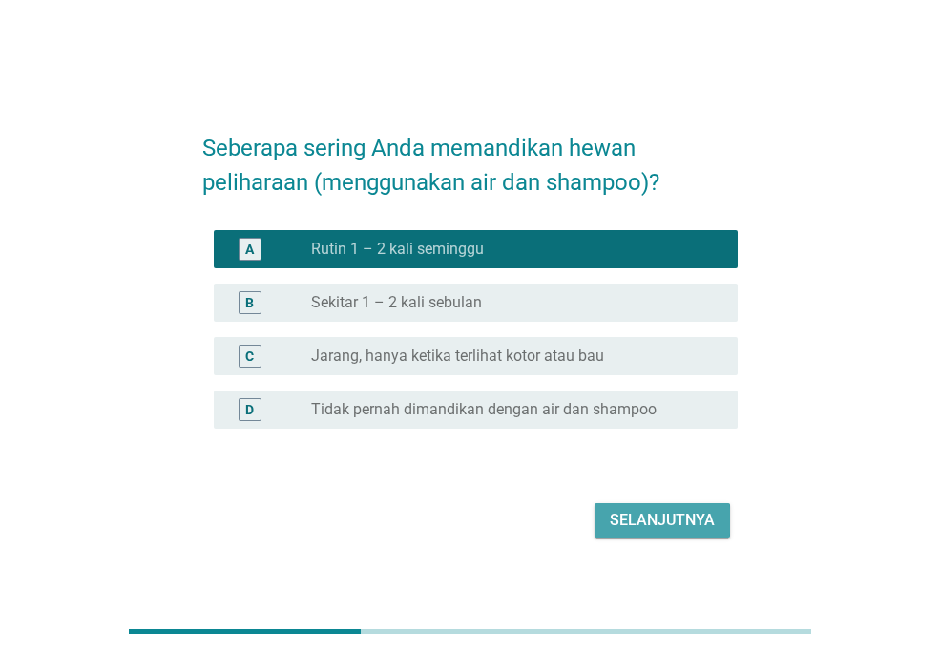
click at [687, 527] on div "Selanjutnya" at bounding box center [662, 520] width 105 height 23
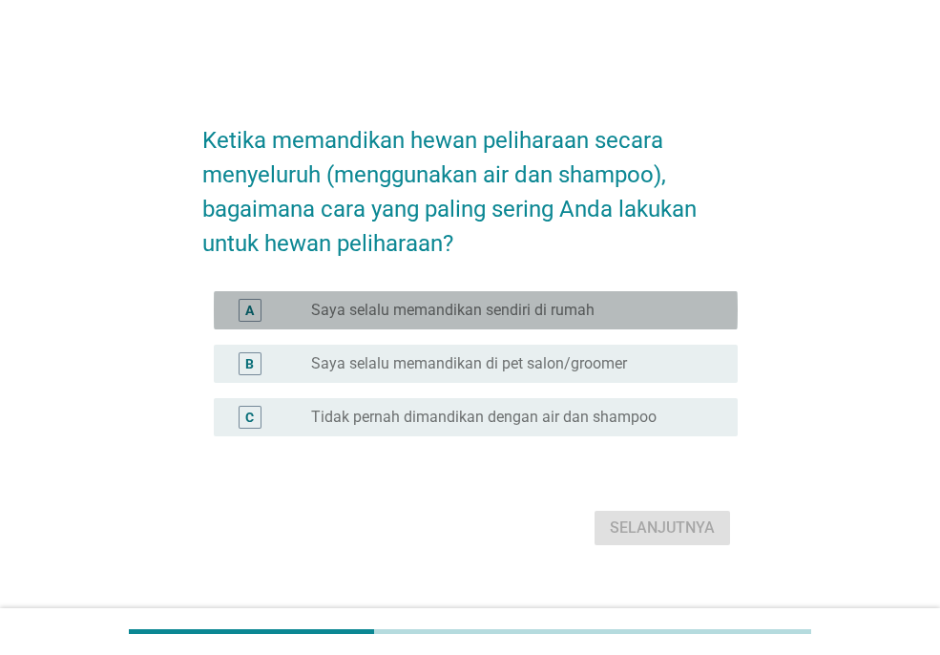
click at [537, 302] on label "Saya selalu memandikan sendiri di rumah" at bounding box center [452, 310] width 283 height 19
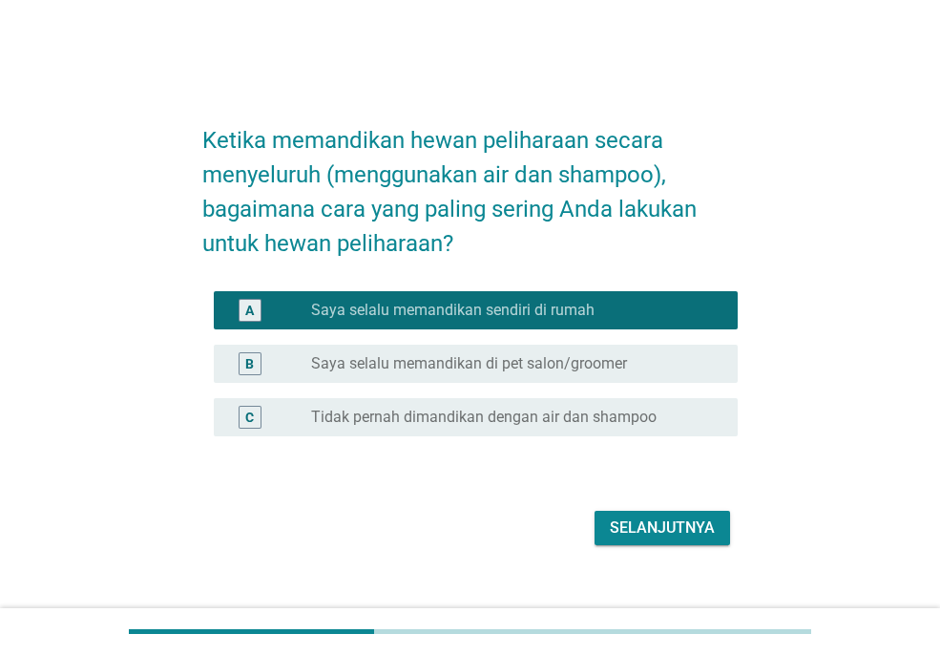
click at [641, 529] on div "Selanjutnya" at bounding box center [662, 527] width 105 height 23
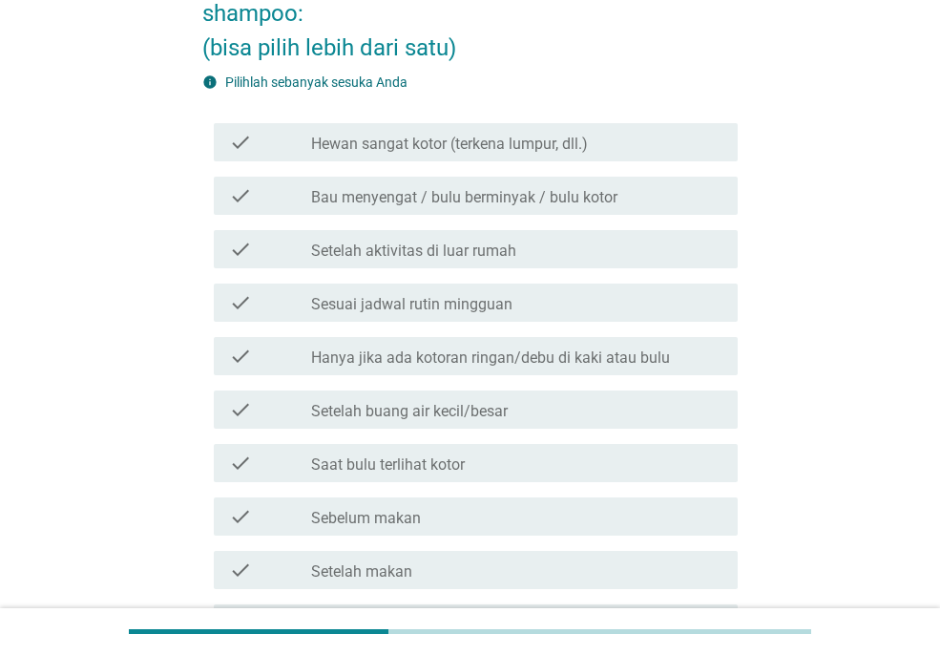
scroll to position [218, 0]
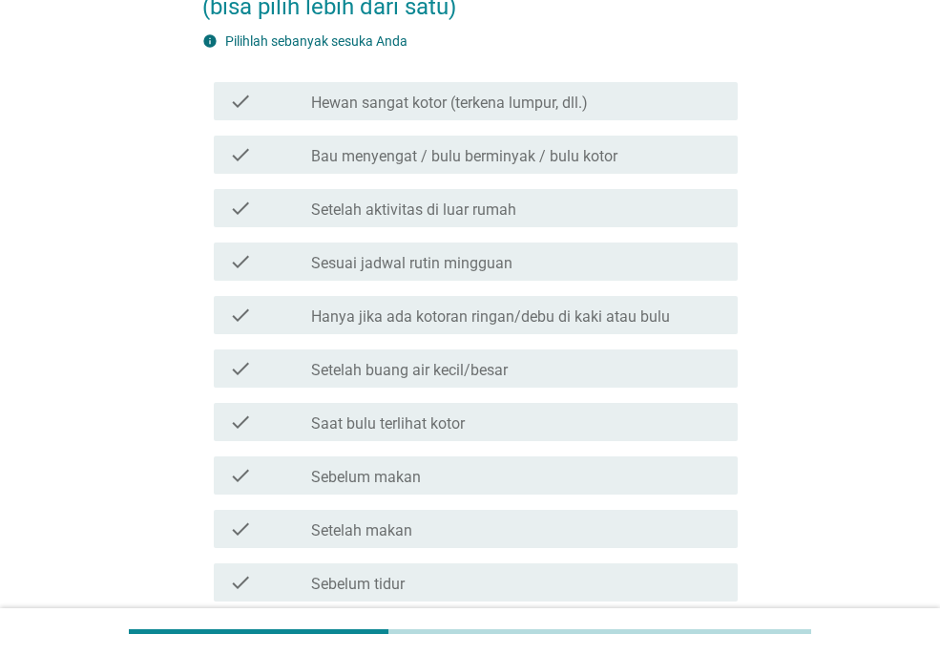
click at [618, 153] on div "check_box_outline_blank Bau menyengat / bulu berminyak / bulu kotor" at bounding box center [516, 154] width 411 height 23
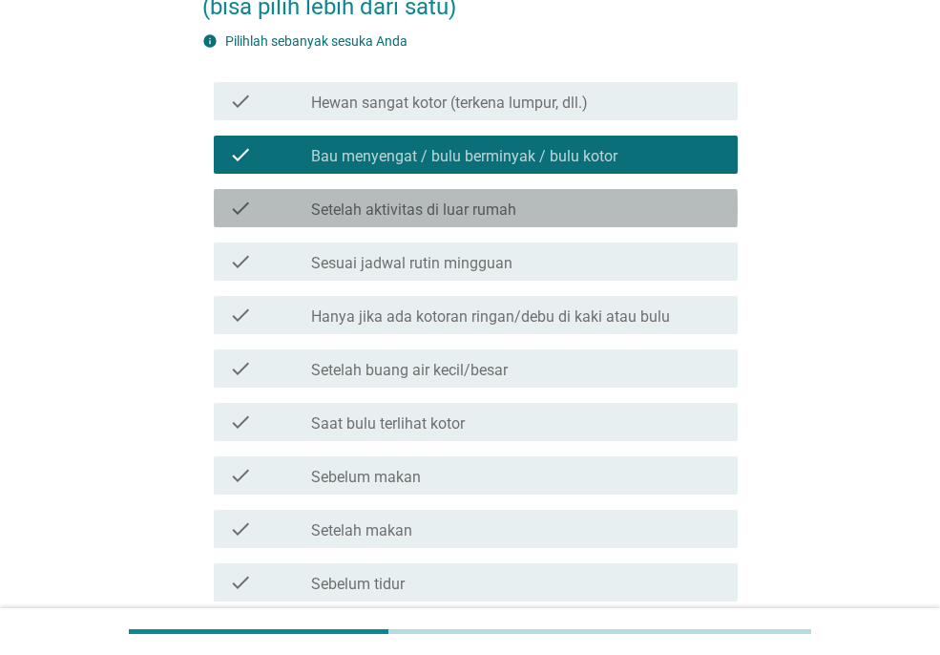
click at [618, 201] on div "check_box_outline_blank Setelah aktivitas di luar rumah" at bounding box center [516, 208] width 411 height 23
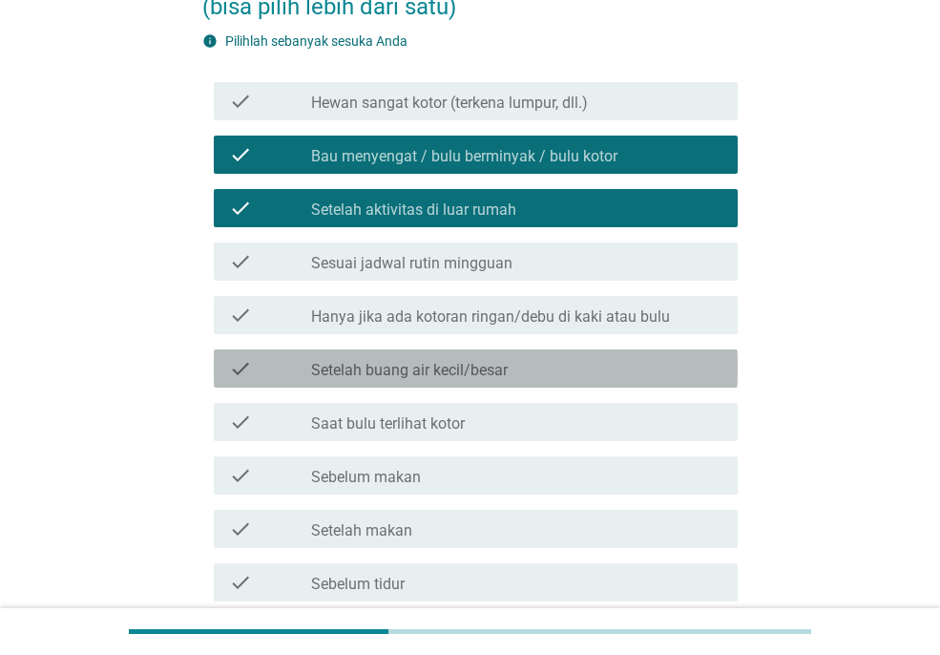
click at [615, 367] on div "check_box_outline_blank Setelah buang air kecil/besar" at bounding box center [516, 368] width 411 height 23
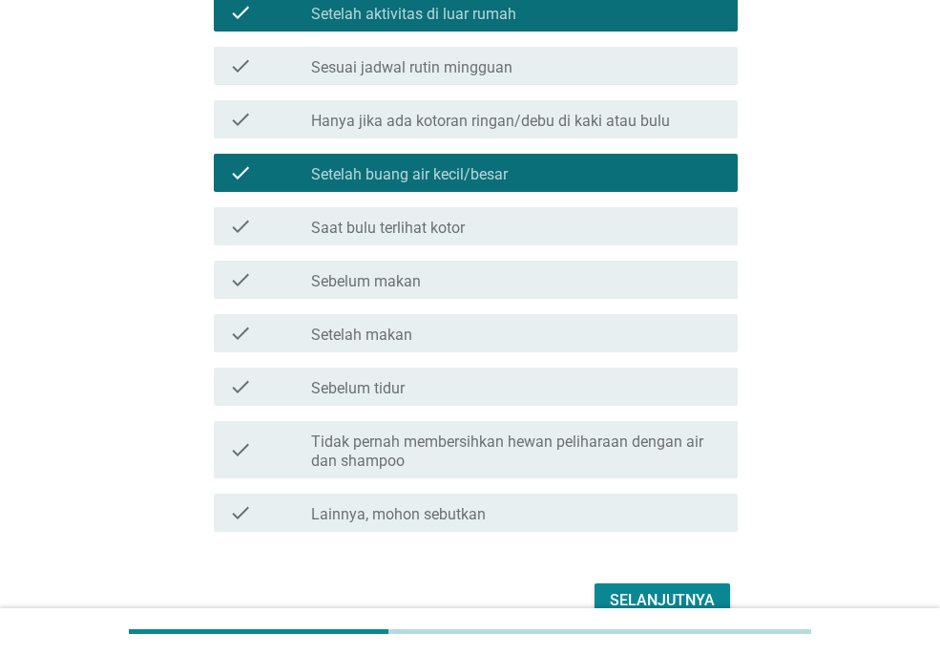
scroll to position [513, 0]
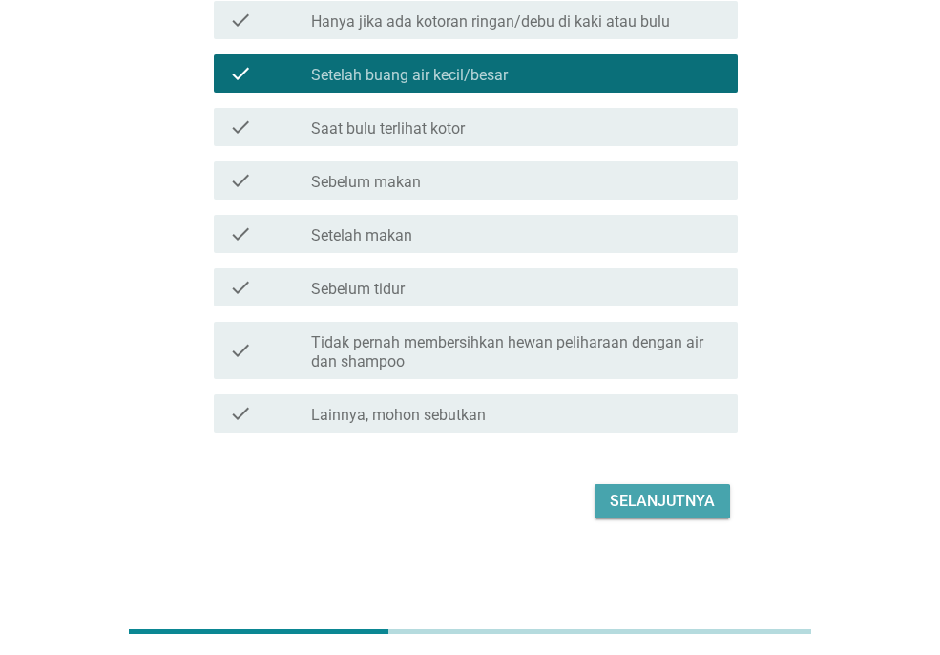
click at [687, 497] on div "Selanjutnya" at bounding box center [662, 501] width 105 height 23
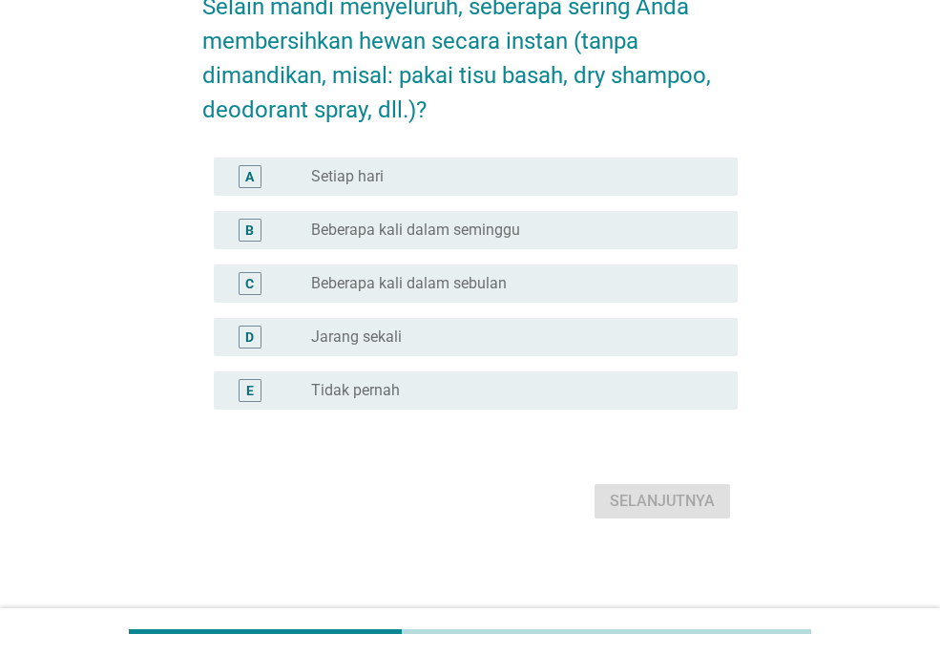
scroll to position [0, 0]
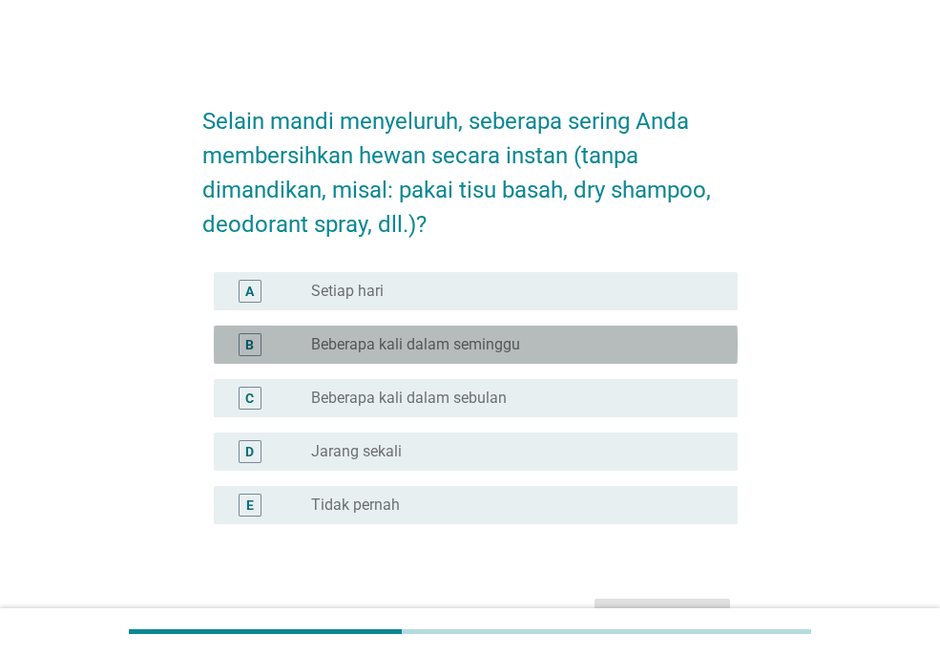
click at [604, 348] on div "radio_button_unchecked Beberapa kali dalam seminggu" at bounding box center [509, 344] width 396 height 19
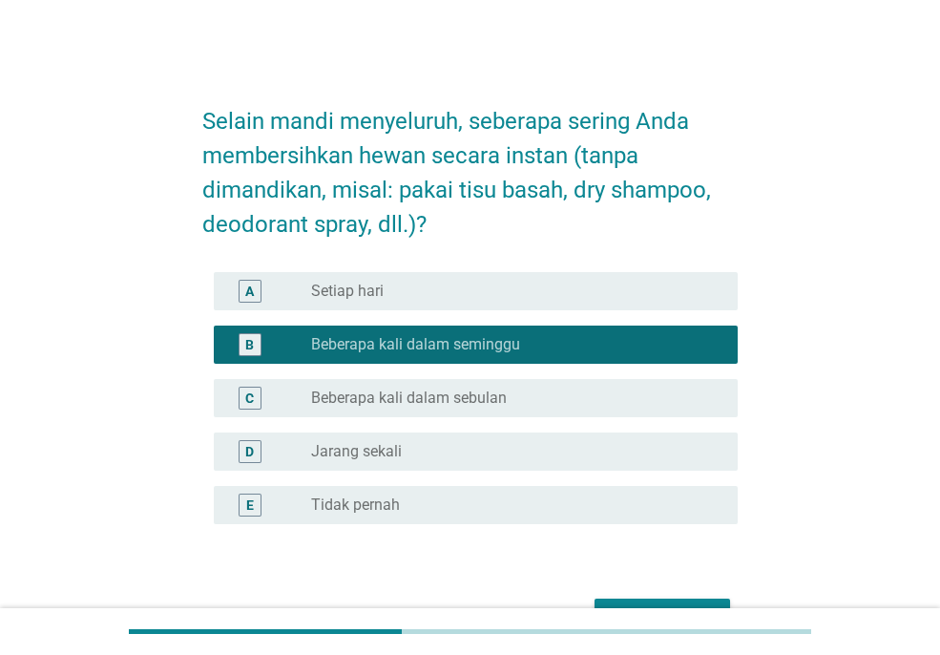
click at [684, 599] on button "Selanjutnya" at bounding box center [663, 615] width 136 height 34
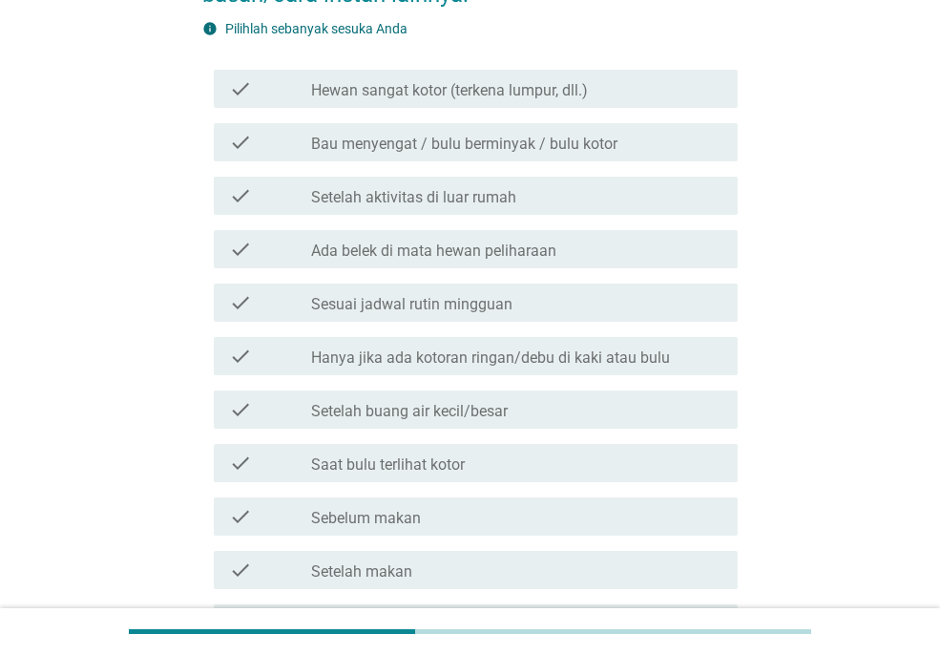
scroll to position [240, 0]
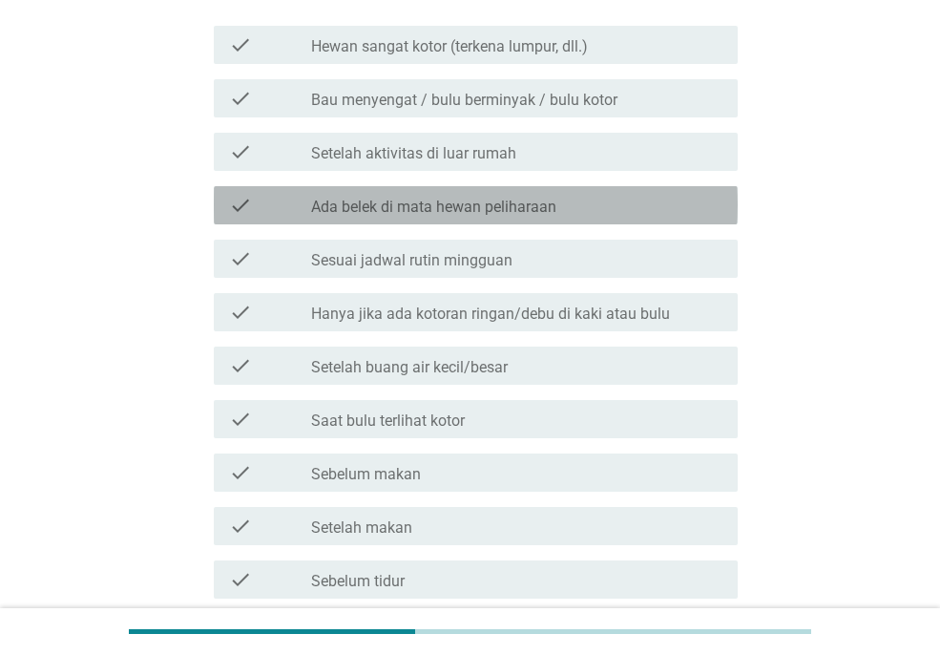
click at [562, 211] on div "check_box_outline_blank Ada belek di mata hewan peliharaan" at bounding box center [516, 205] width 411 height 23
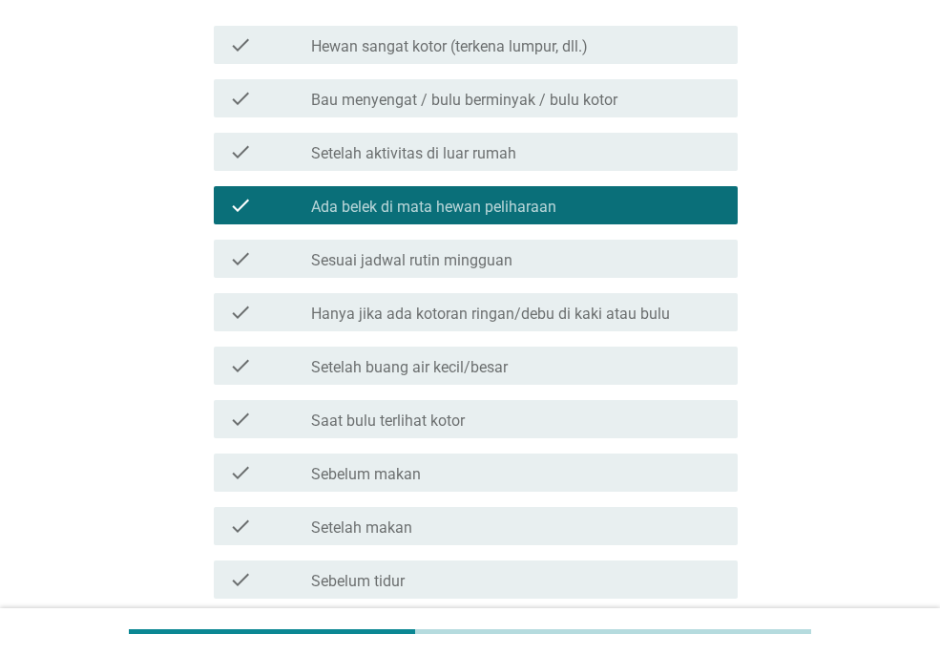
click at [523, 527] on div "check_box_outline_blank Setelah makan" at bounding box center [516, 525] width 411 height 23
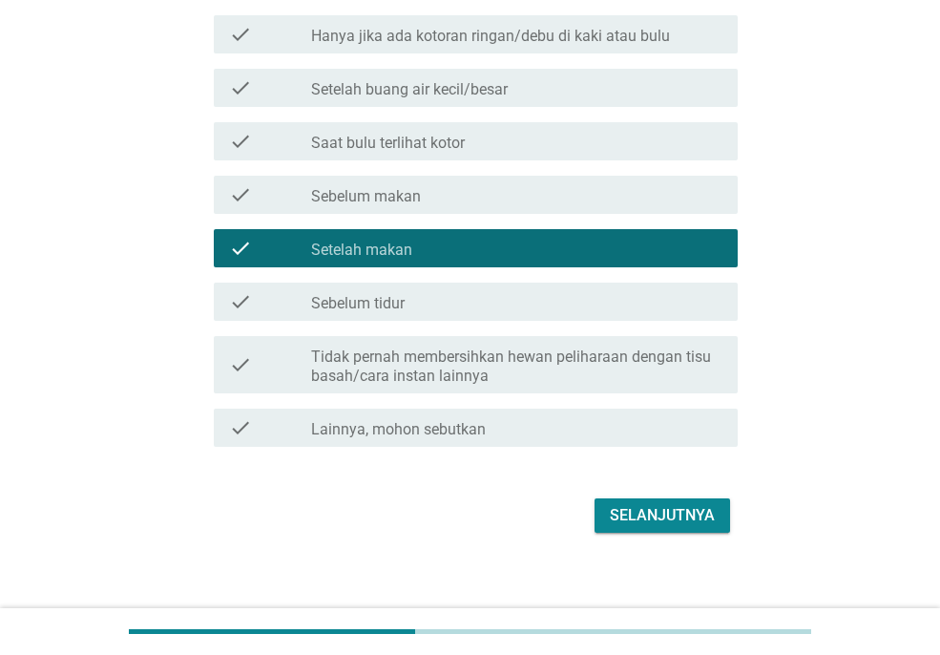
scroll to position [532, 0]
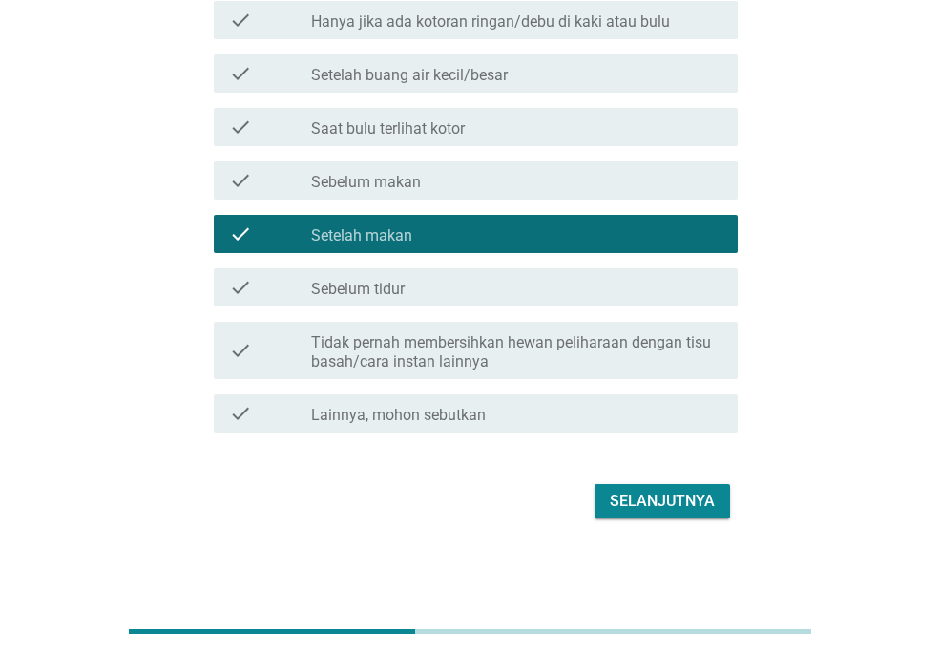
click at [649, 502] on div "Selanjutnya" at bounding box center [662, 501] width 105 height 23
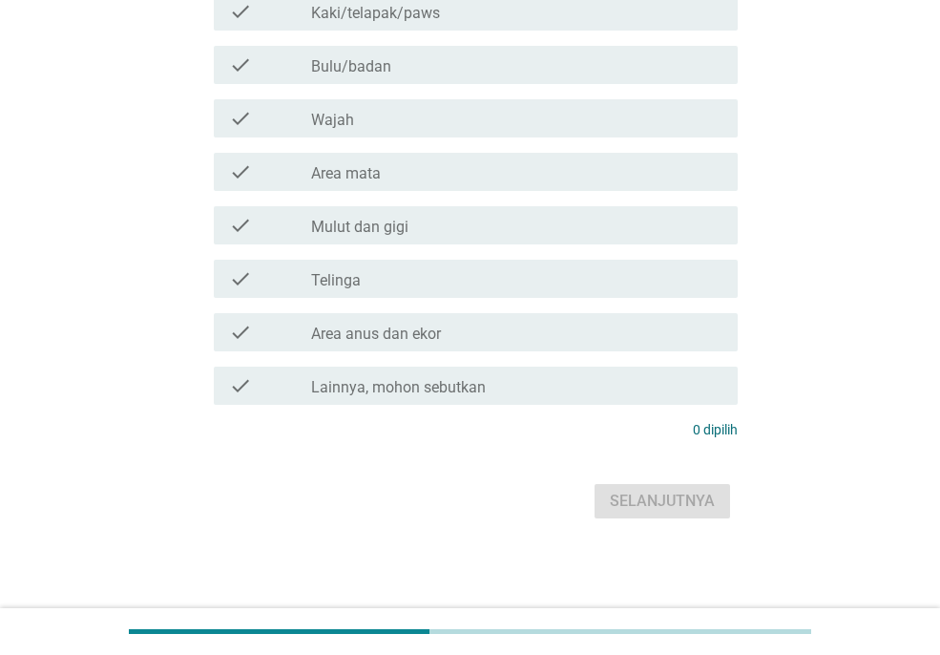
scroll to position [0, 0]
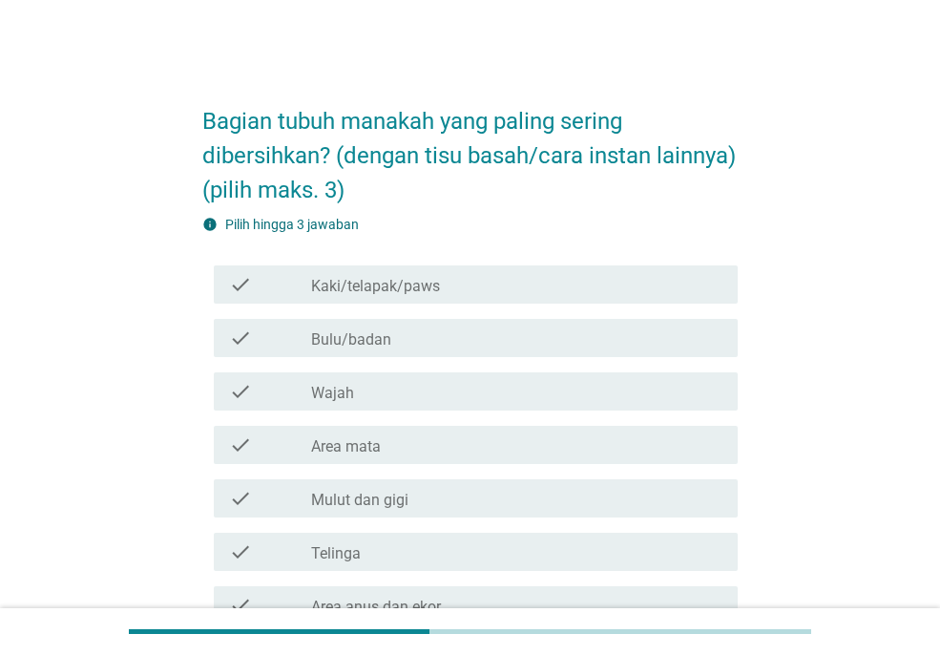
click at [546, 296] on div "check_box_outline_blank Kaki/telapak/paws" at bounding box center [516, 284] width 411 height 23
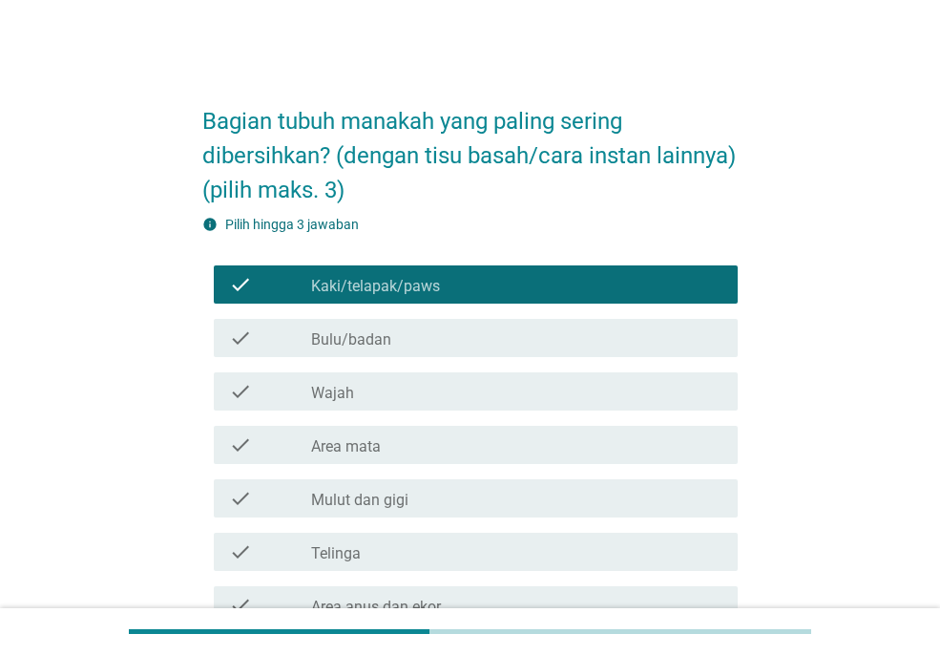
click at [513, 410] on div "check check_box_outline_blank Wajah" at bounding box center [476, 391] width 524 height 38
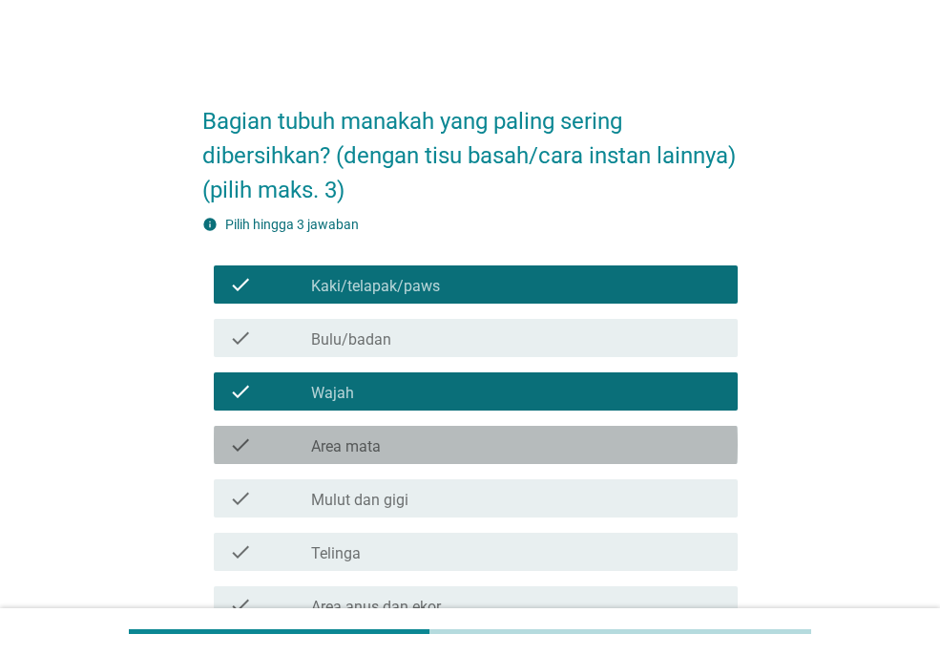
click at [518, 461] on div "check check_box_outline_blank Area mata" at bounding box center [476, 445] width 524 height 38
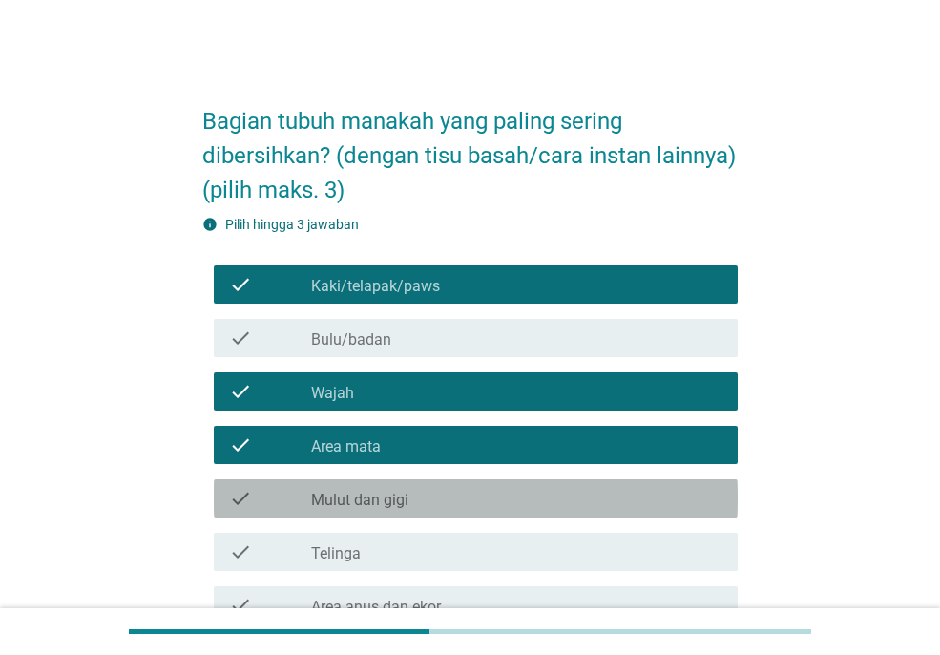
click at [669, 510] on div "check_box_outline_blank Mulut dan gigi" at bounding box center [516, 498] width 411 height 23
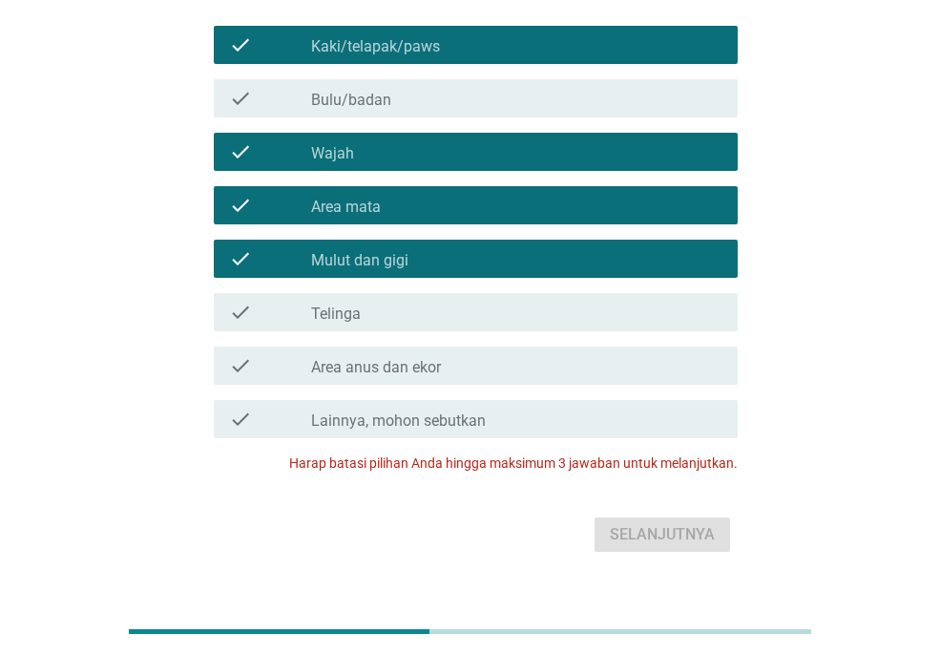
scroll to position [221, 0]
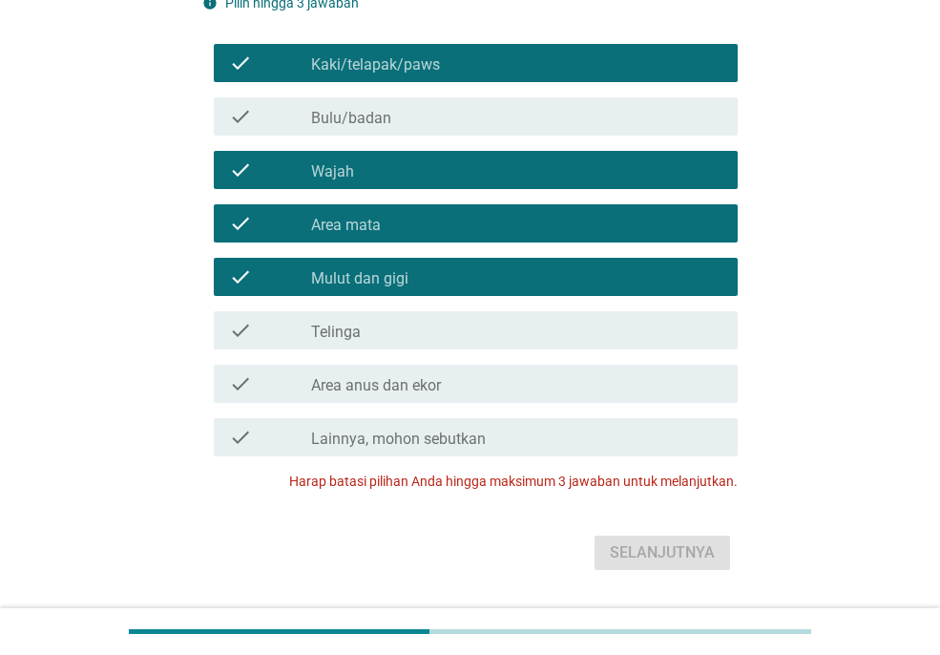
click at [664, 181] on div "check_box_outline_blank Wajah" at bounding box center [516, 169] width 411 height 23
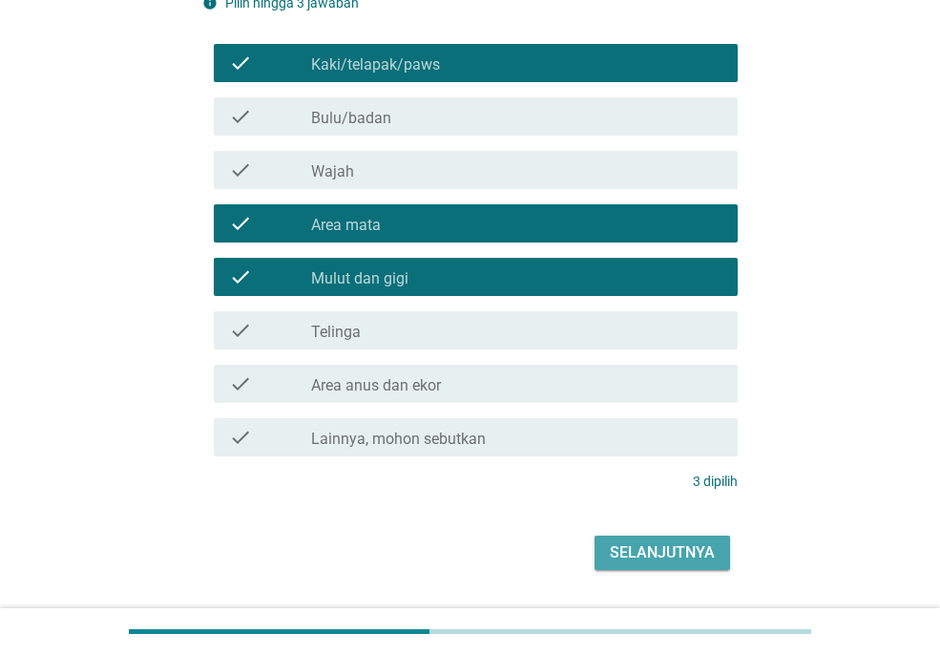
click at [682, 564] on div "Selanjutnya" at bounding box center [662, 552] width 105 height 23
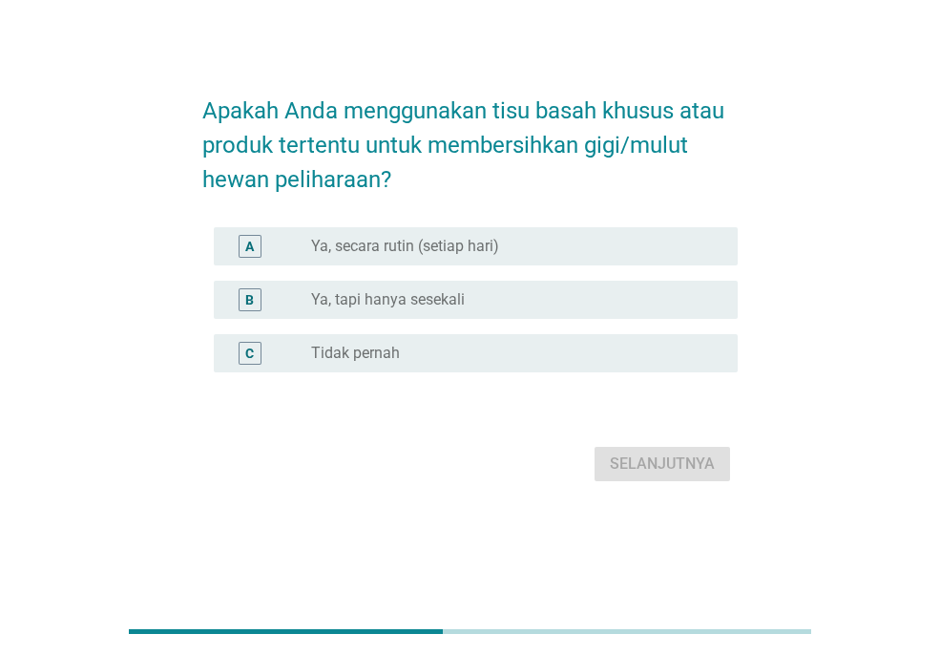
scroll to position [0, 0]
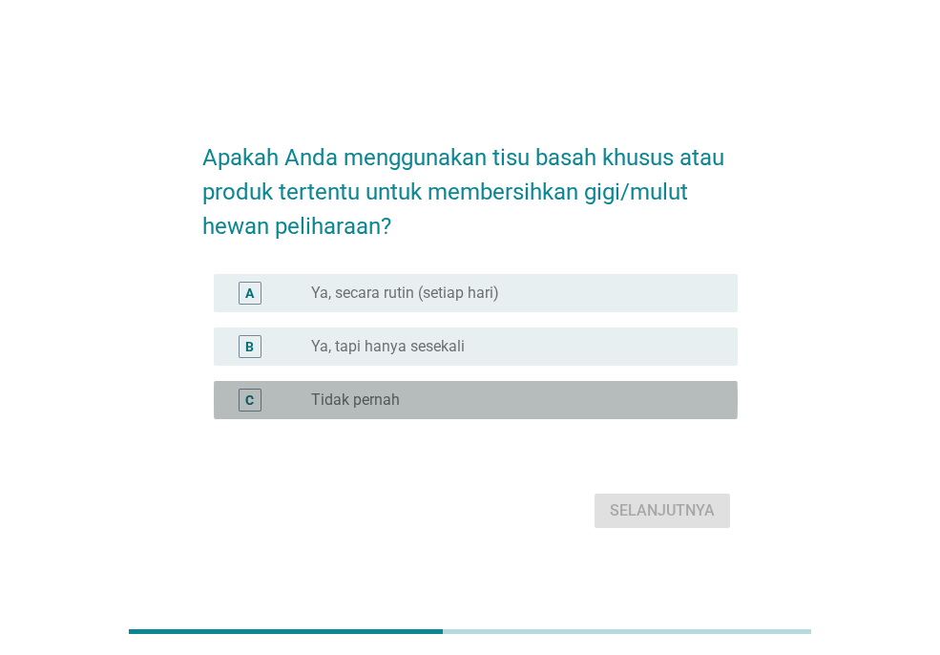
click at [473, 405] on div "radio_button_unchecked Tidak pernah" at bounding box center [509, 399] width 396 height 19
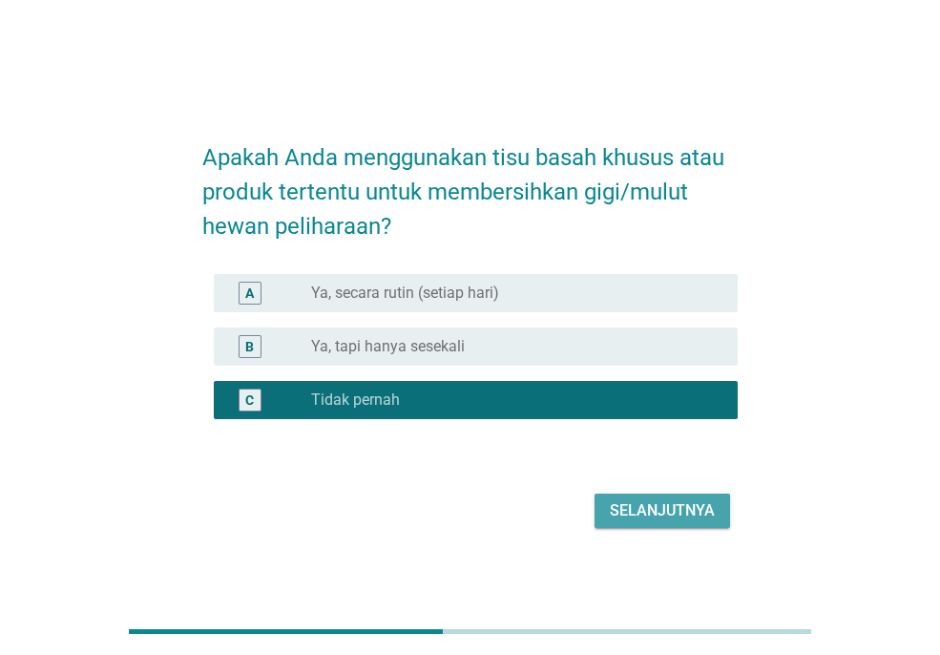
click at [644, 501] on div "Selanjutnya" at bounding box center [662, 510] width 105 height 23
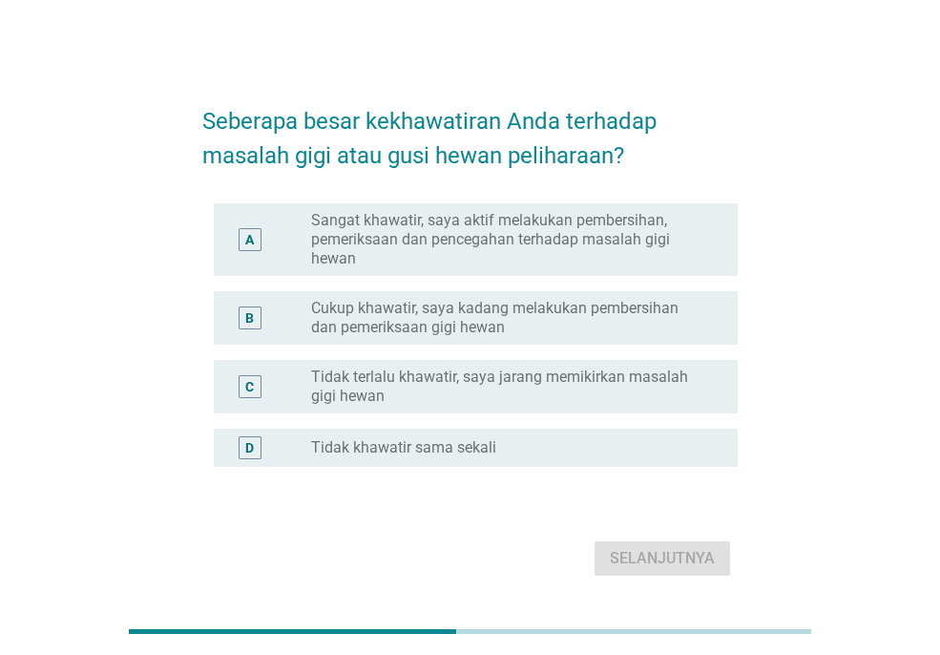
click at [508, 389] on label "Tidak terlalu khawatir, saya jarang memikirkan masalah gigi hewan" at bounding box center [509, 386] width 396 height 38
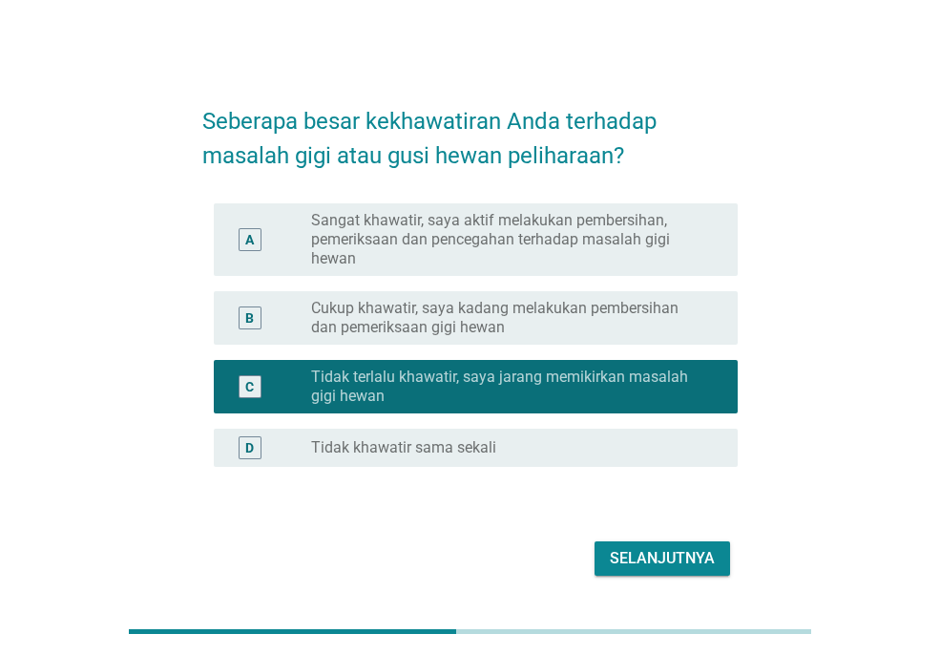
click at [666, 557] on div "Selanjutnya" at bounding box center [662, 558] width 105 height 23
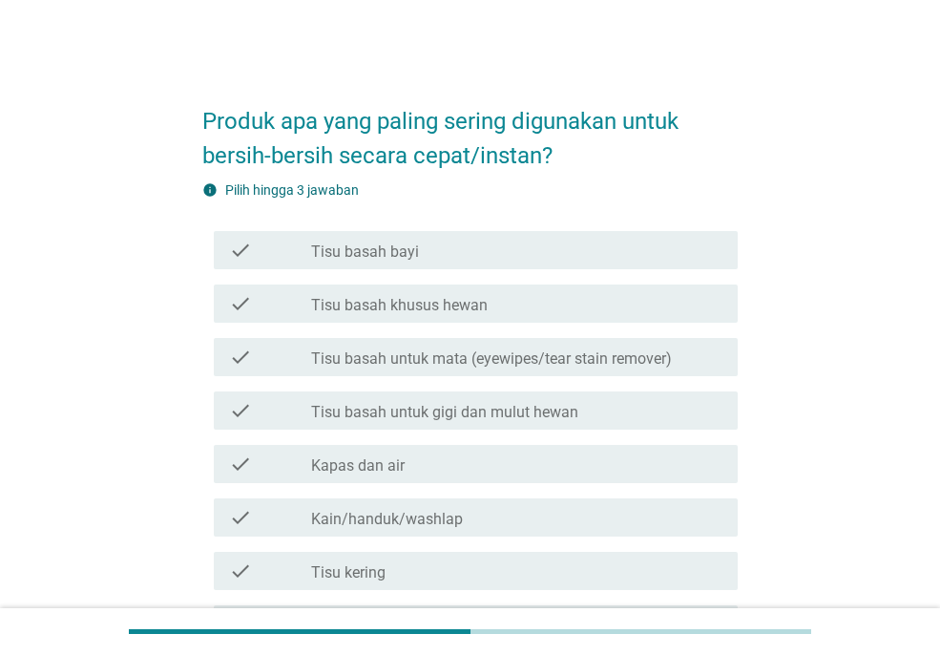
click at [518, 233] on div "check check_box_outline_blank Tisu basah bayi" at bounding box center [476, 250] width 524 height 38
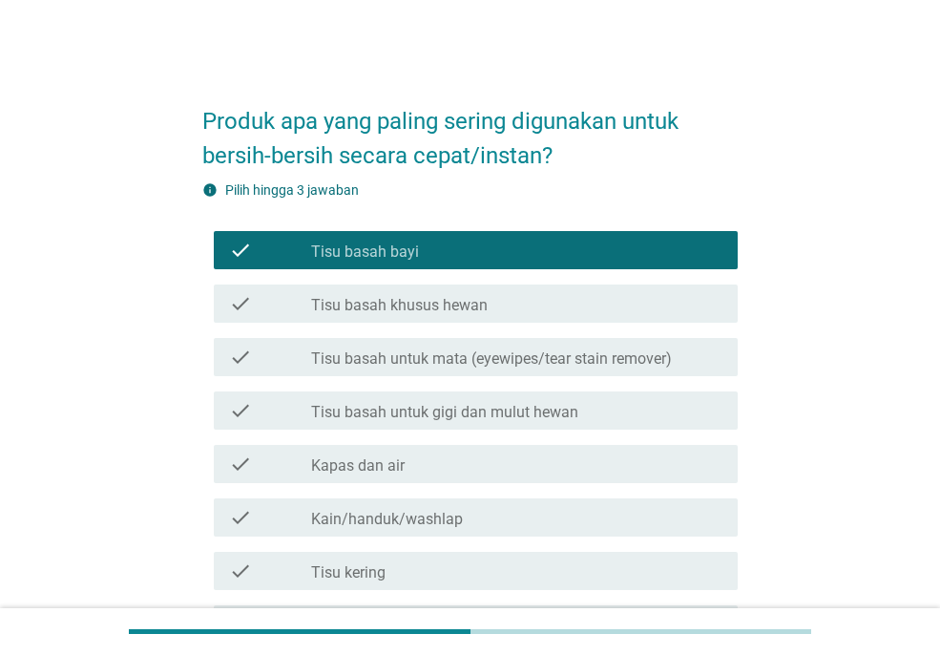
scroll to position [452, 0]
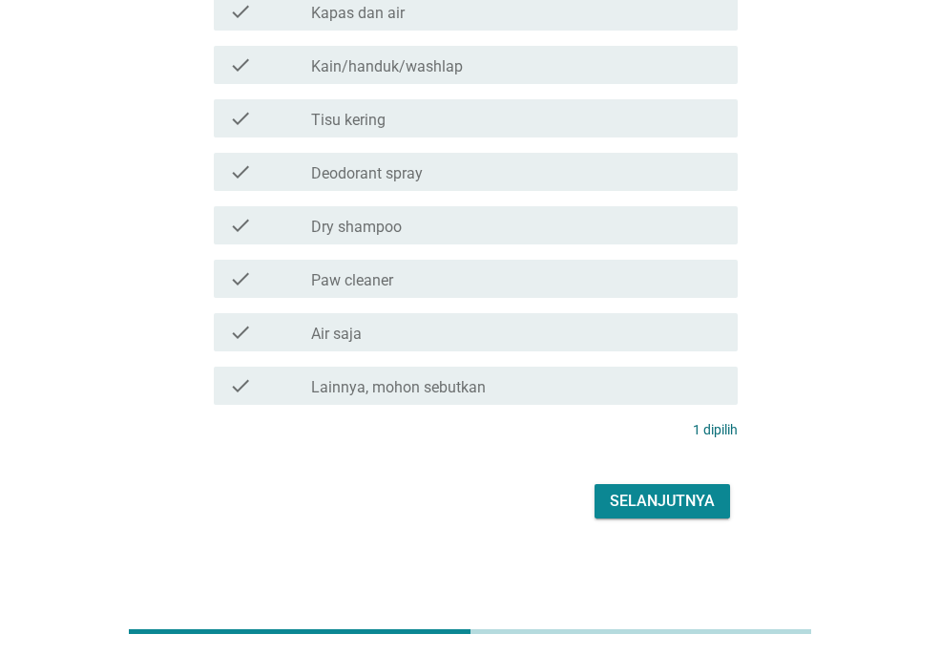
click at [682, 506] on div "Selanjutnya" at bounding box center [662, 501] width 105 height 23
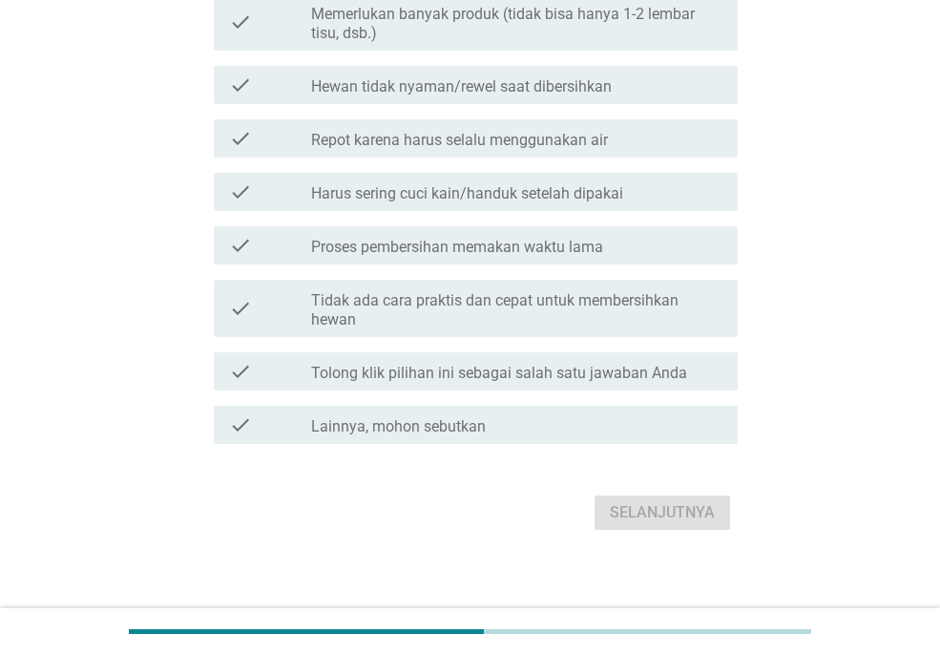
scroll to position [409, 0]
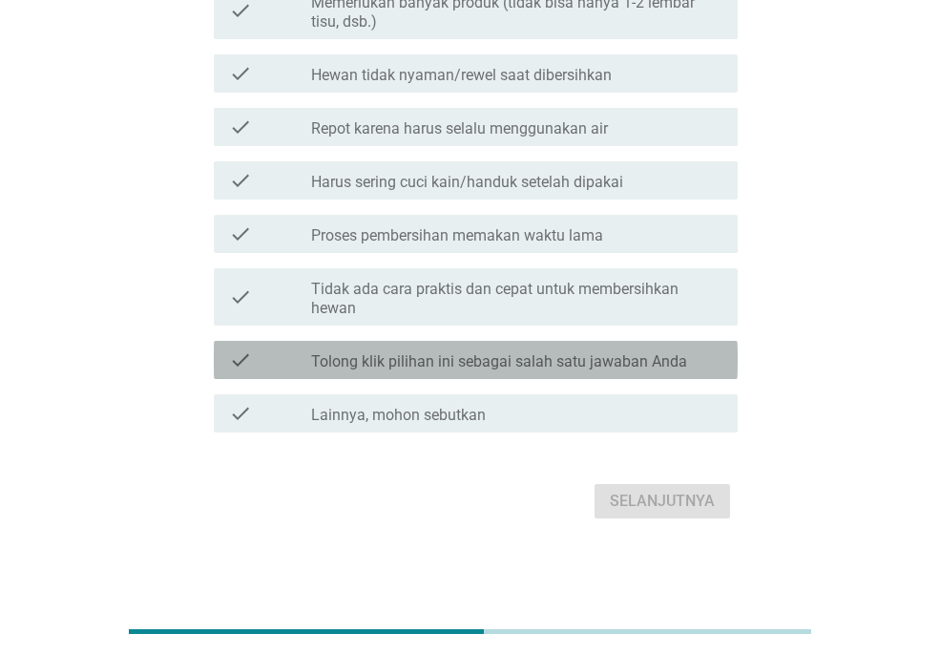
click at [636, 372] on div "check check_box_outline_blank Tolong klik pilihan ini sebagai salah satu jawaba…" at bounding box center [476, 360] width 524 height 38
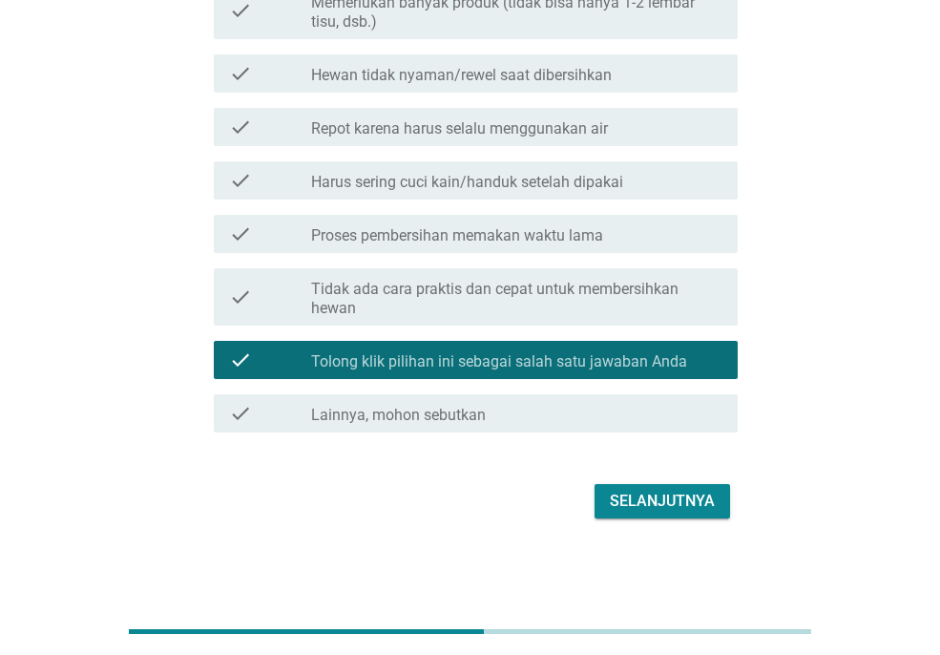
click at [625, 317] on label "Tidak ada cara praktis dan cepat untuk membersihkan hewan" at bounding box center [516, 299] width 411 height 38
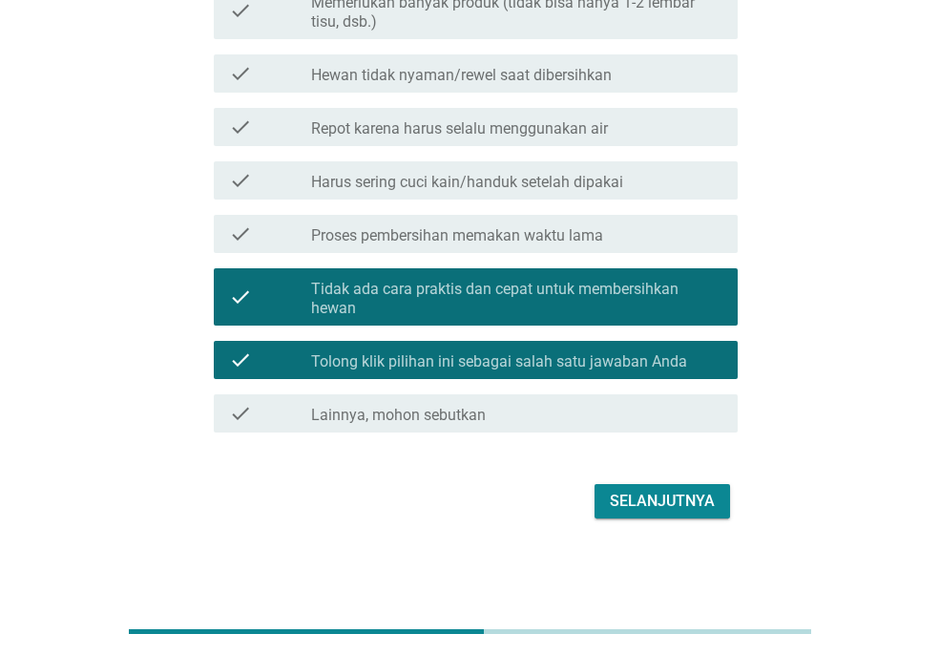
click at [674, 504] on div "Selanjutnya" at bounding box center [662, 501] width 105 height 23
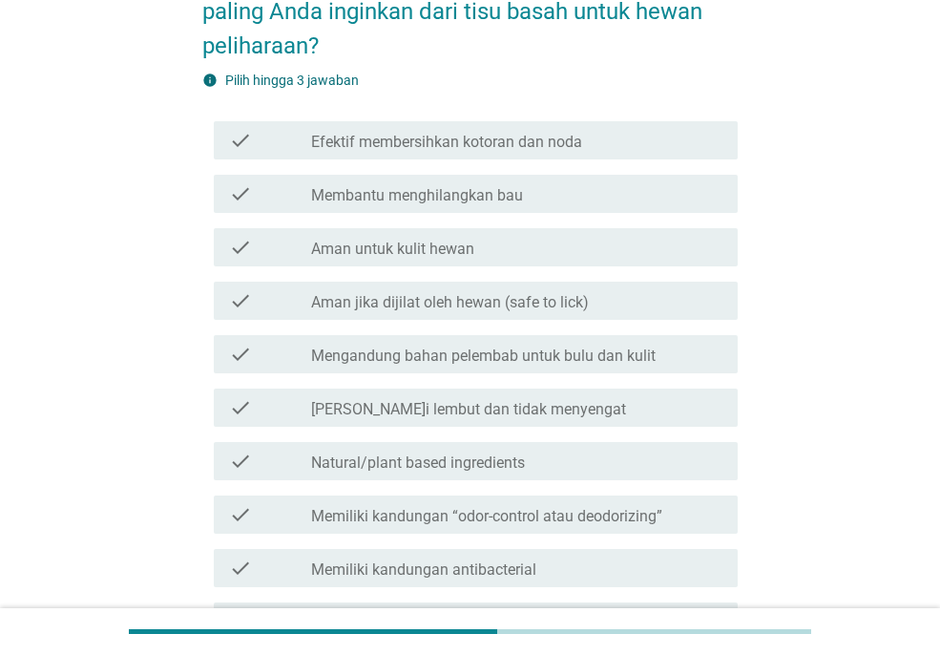
scroll to position [196, 0]
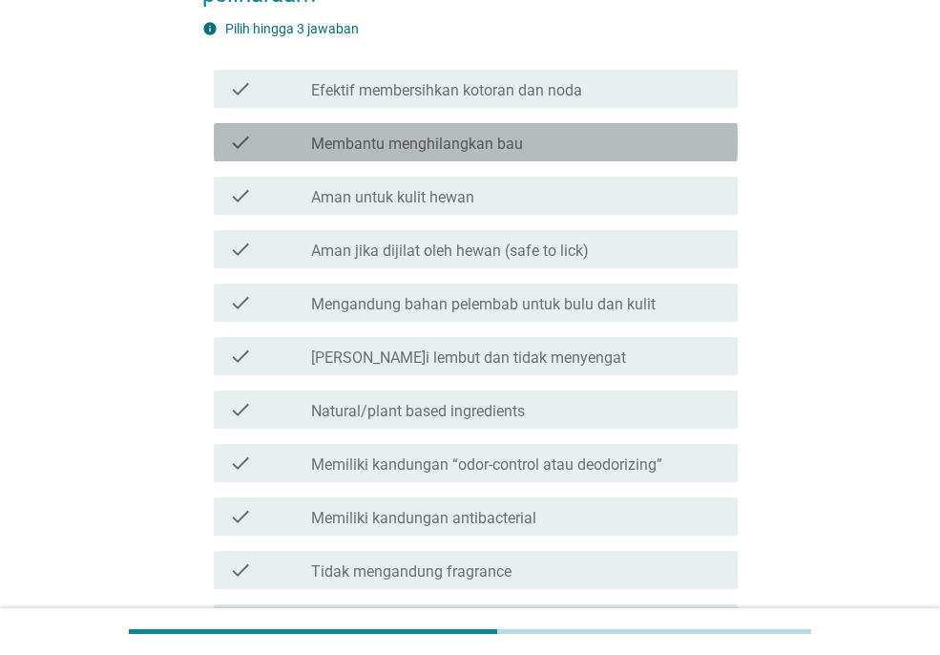
click at [580, 143] on div "check_box_outline_blank Membantu menghilangkan bau" at bounding box center [516, 142] width 411 height 23
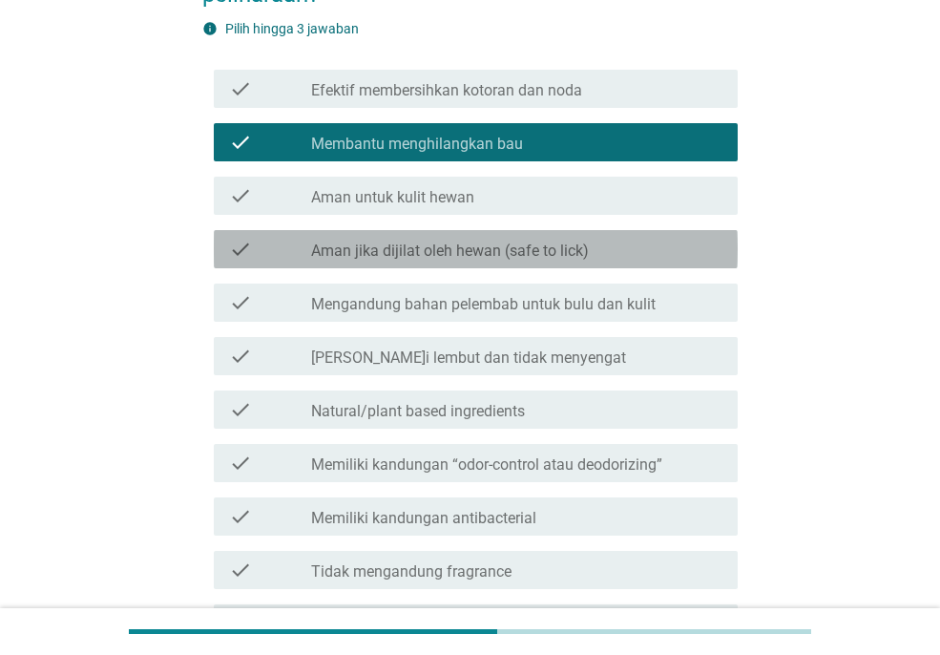
click at [601, 250] on div "check_box_outline_blank Aman jika dijilat oleh hewan (safe to lick)" at bounding box center [516, 249] width 411 height 23
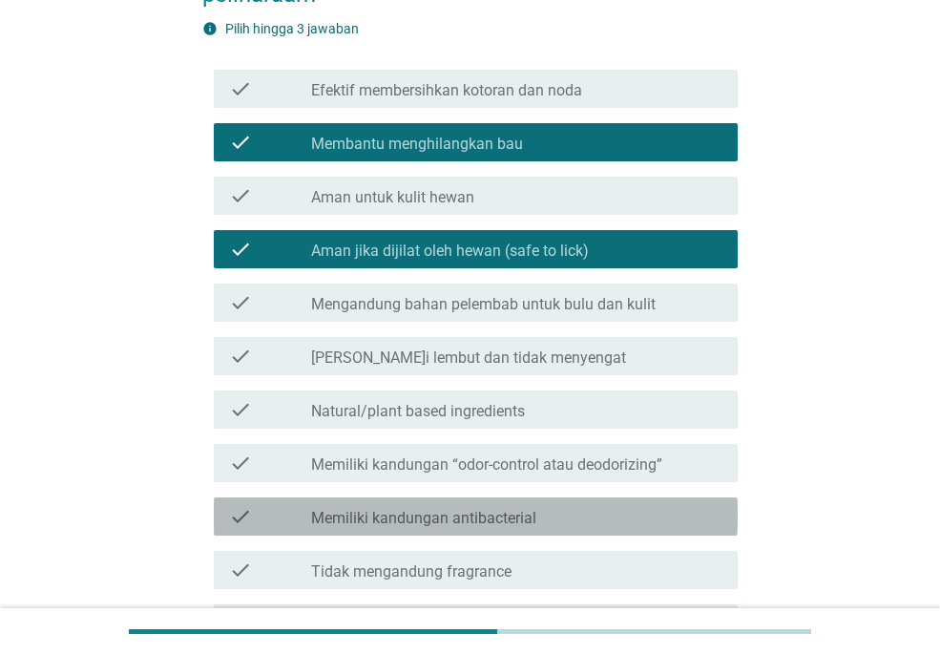
click at [611, 513] on div "check_box_outline_blank Memiliki kandungan antibacterial" at bounding box center [516, 516] width 411 height 23
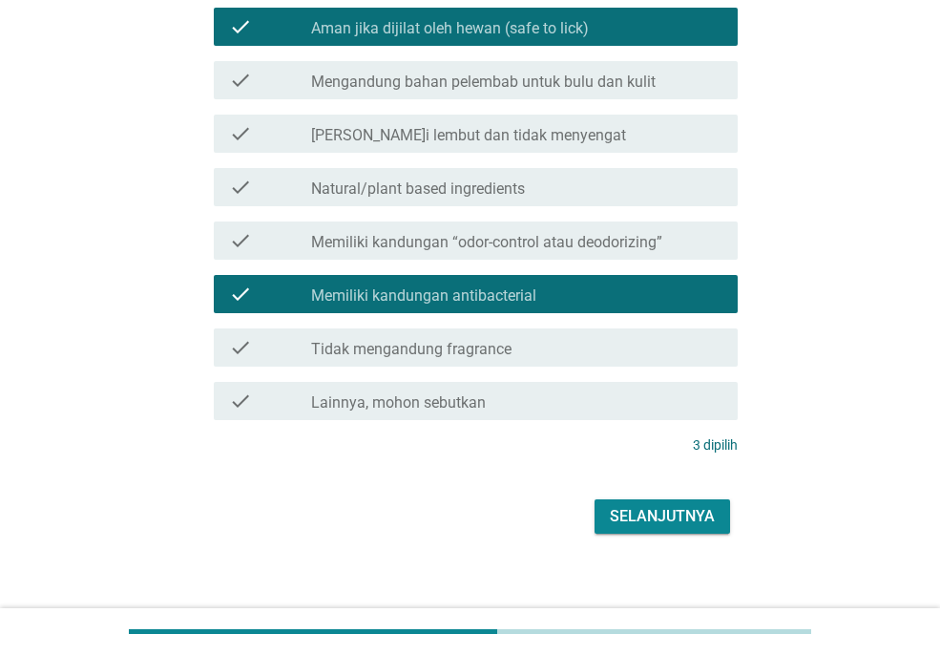
scroll to position [433, 0]
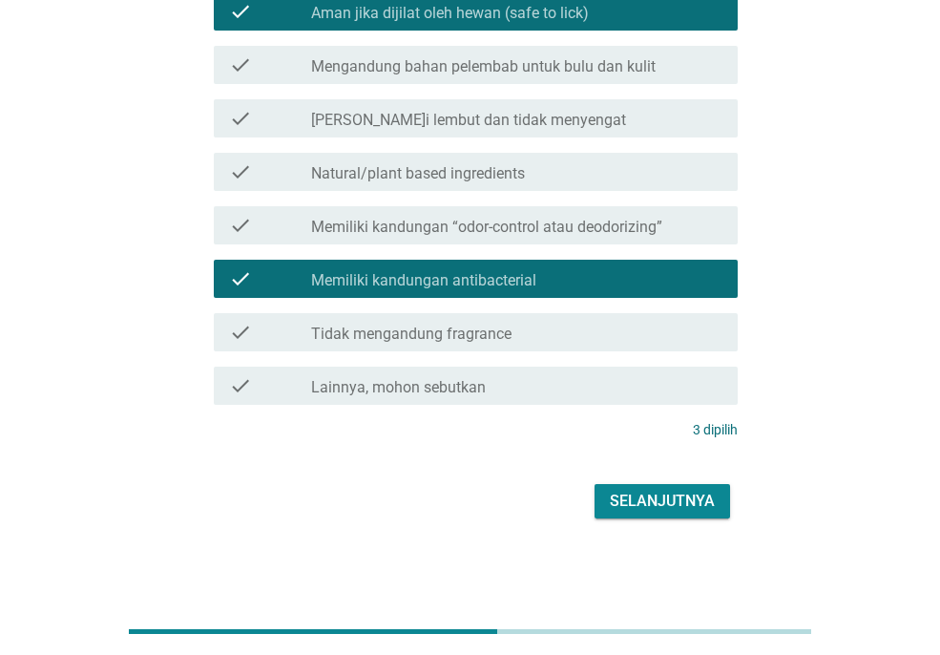
click at [670, 490] on div "Selanjutnya" at bounding box center [662, 501] width 105 height 23
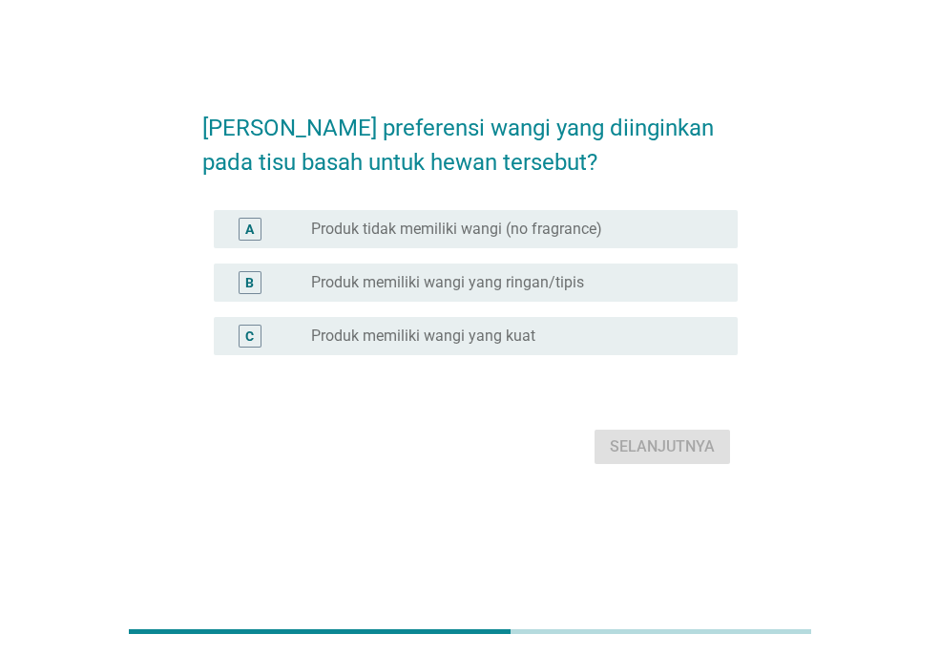
scroll to position [0, 0]
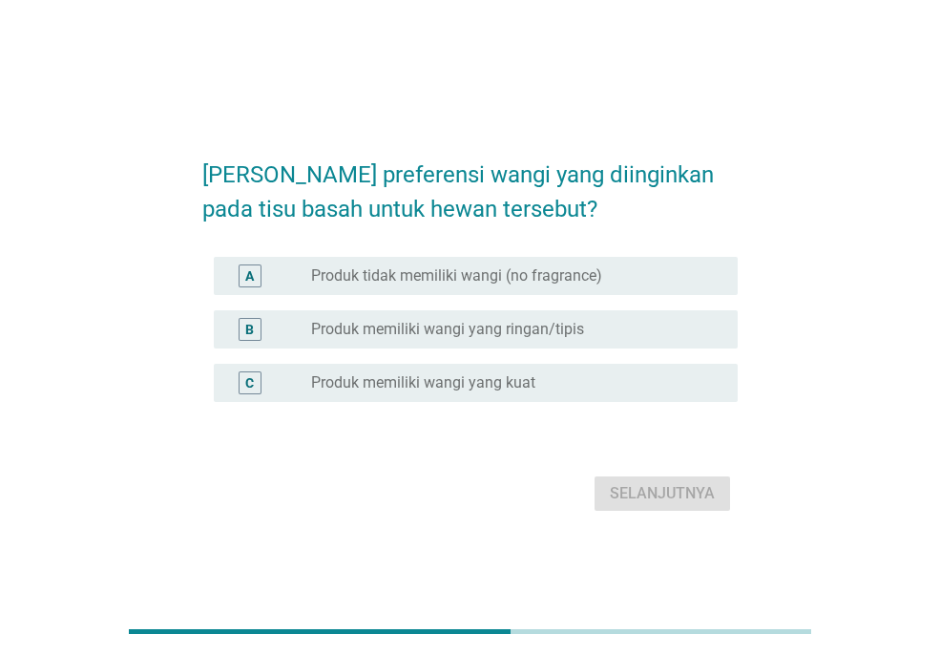
click at [571, 326] on label "Produk memiliki wangi yang ringan/tipis" at bounding box center [447, 329] width 273 height 19
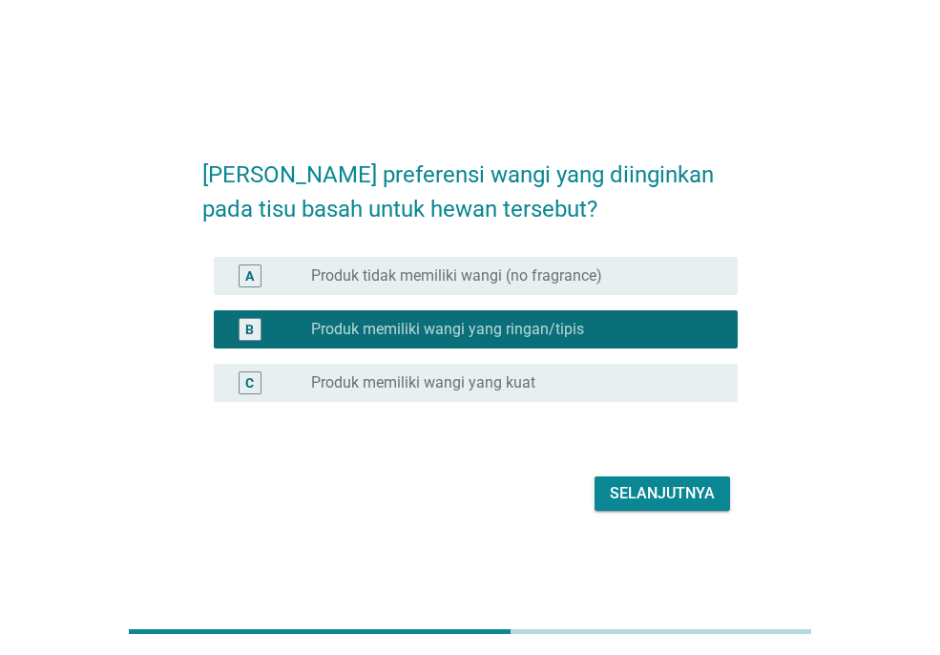
click at [666, 484] on div "Selanjutnya" at bounding box center [662, 493] width 105 height 23
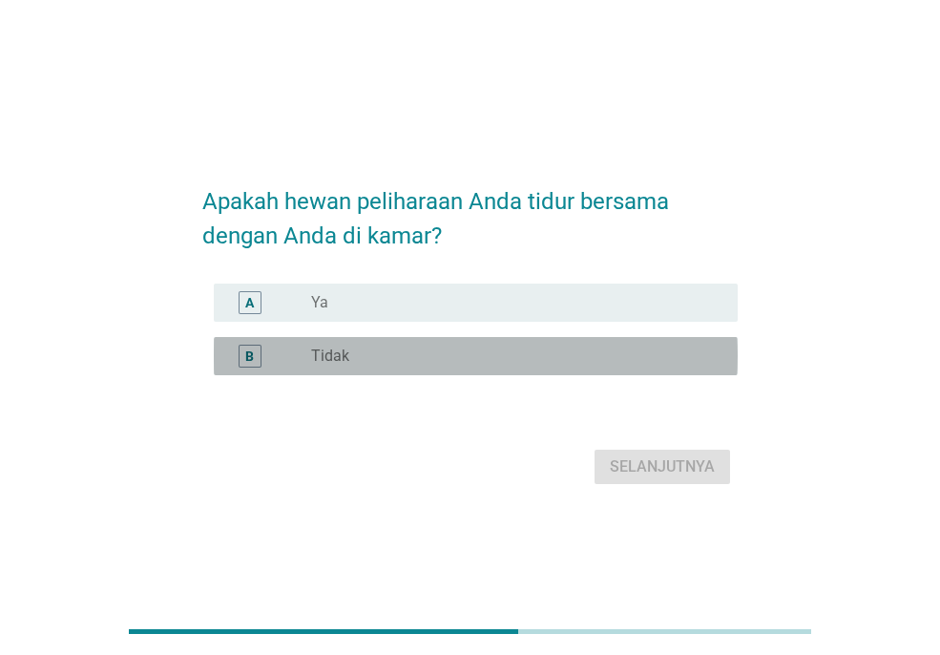
click at [454, 365] on div "radio_button_unchecked Tidak" at bounding box center [509, 355] width 396 height 19
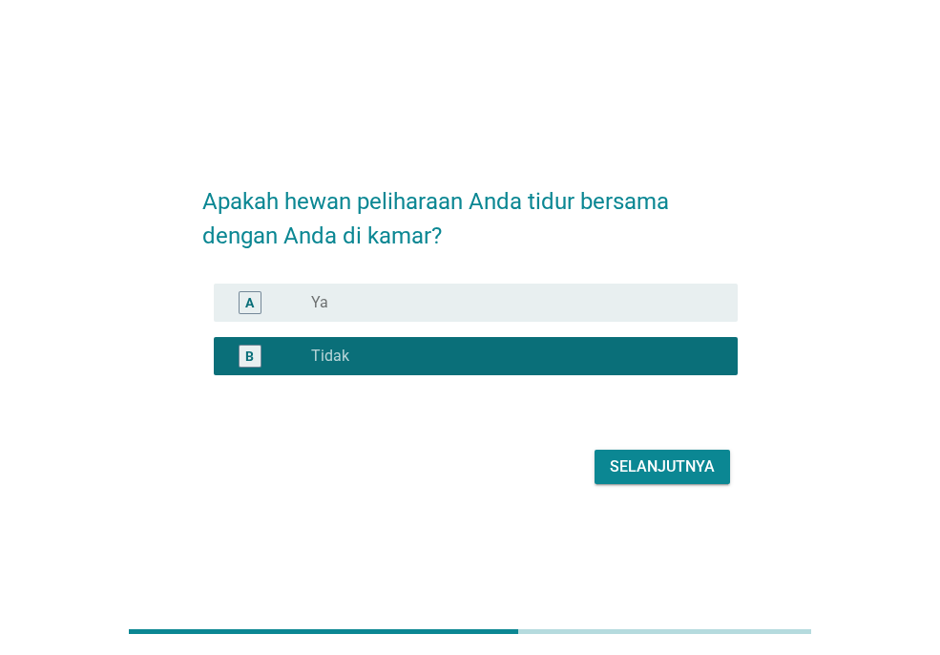
click at [647, 466] on div "Selanjutnya" at bounding box center [662, 466] width 105 height 23
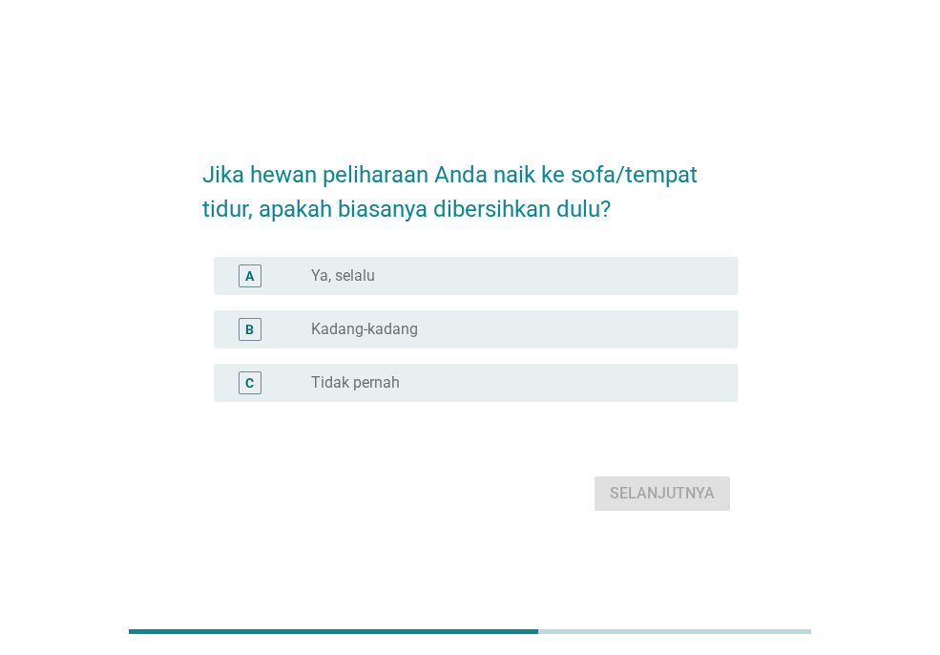
click at [450, 373] on div "radio_button_unchecked Tidak pernah" at bounding box center [509, 382] width 396 height 19
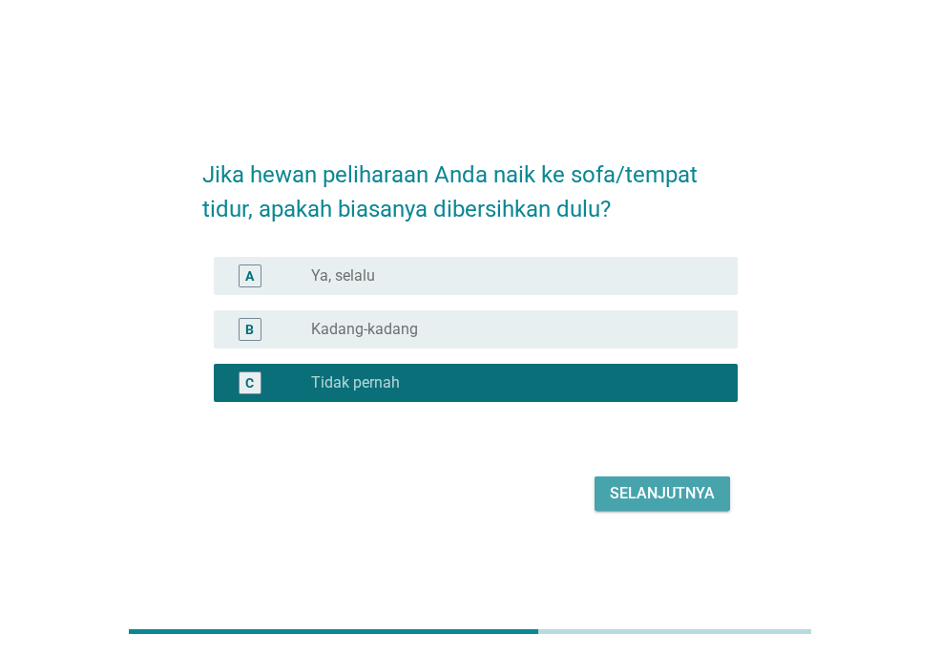
click at [635, 487] on div "Selanjutnya" at bounding box center [662, 493] width 105 height 23
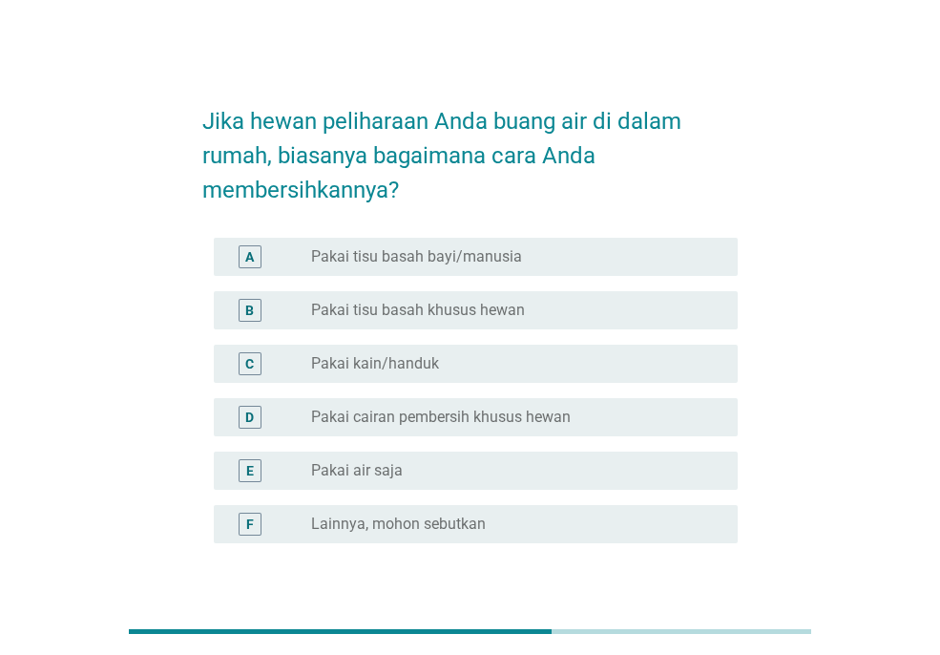
click at [483, 364] on div "radio_button_unchecked Pakai kain/handuk" at bounding box center [509, 363] width 396 height 19
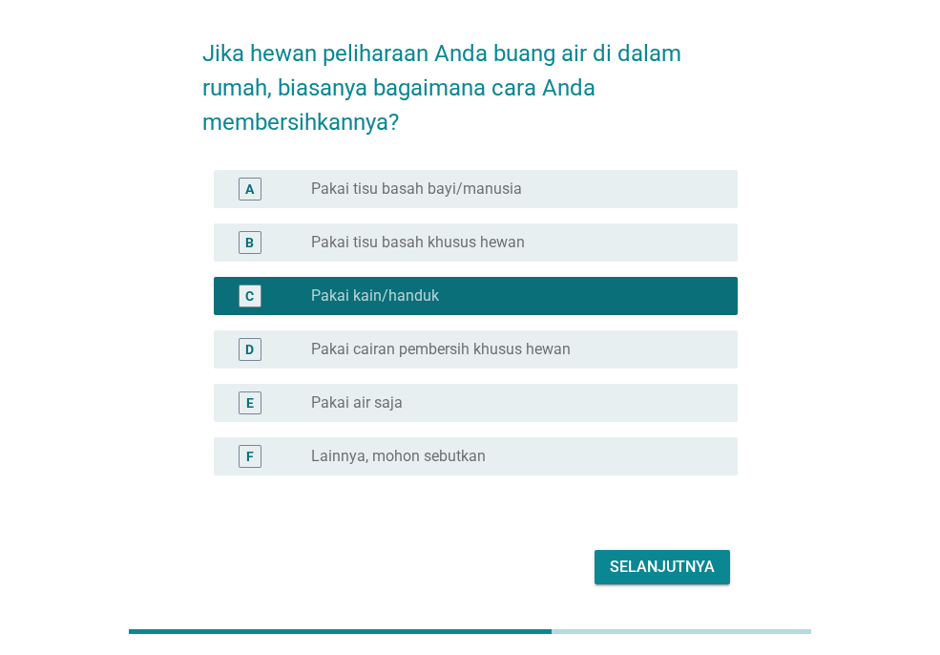
scroll to position [70, 0]
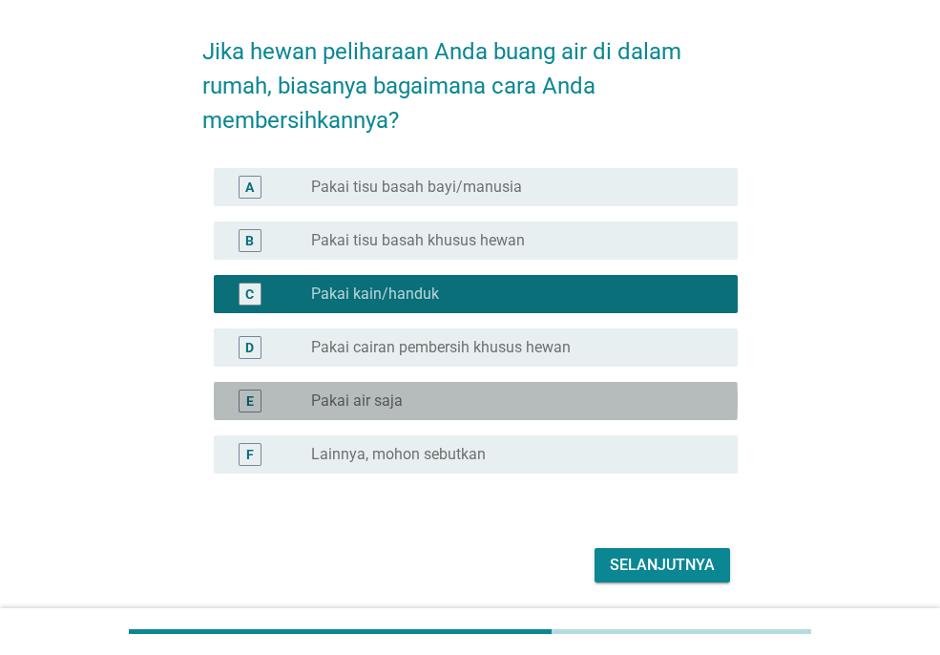
click at [558, 402] on div "radio_button_unchecked Pakai air saja" at bounding box center [509, 400] width 396 height 19
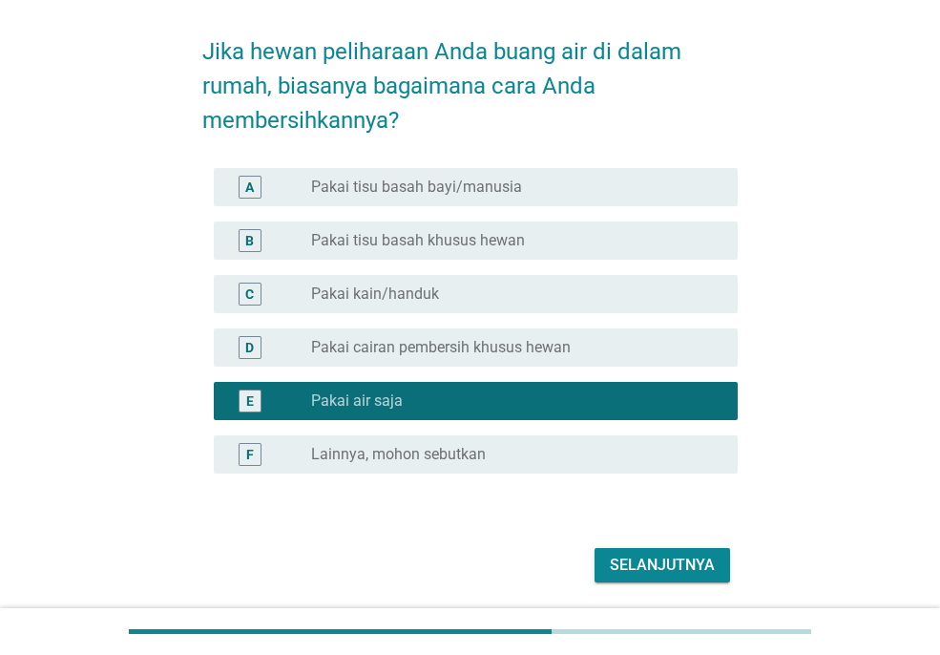
click at [542, 286] on div "radio_button_unchecked Pakai kain/handuk" at bounding box center [509, 293] width 396 height 19
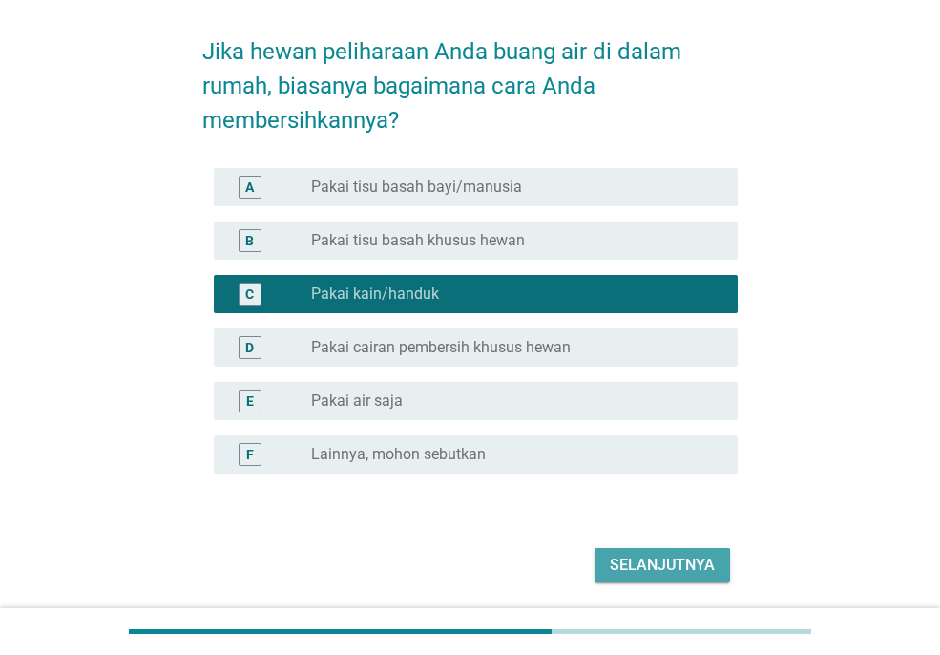
click at [656, 564] on div "Selanjutnya" at bounding box center [662, 565] width 105 height 23
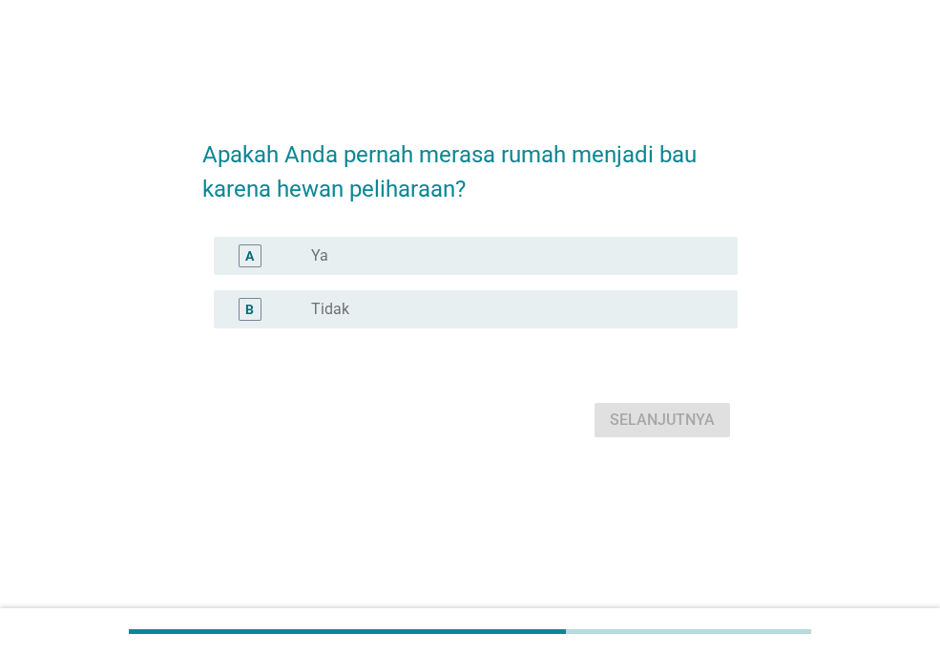
scroll to position [0, 0]
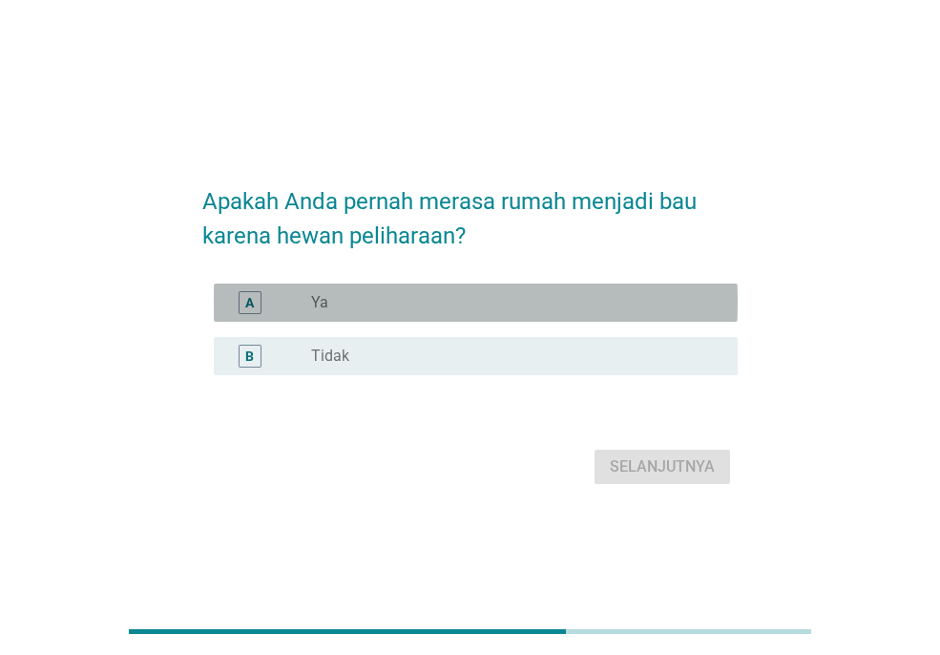
click at [445, 298] on div "radio_button_unchecked Ya" at bounding box center [509, 302] width 396 height 19
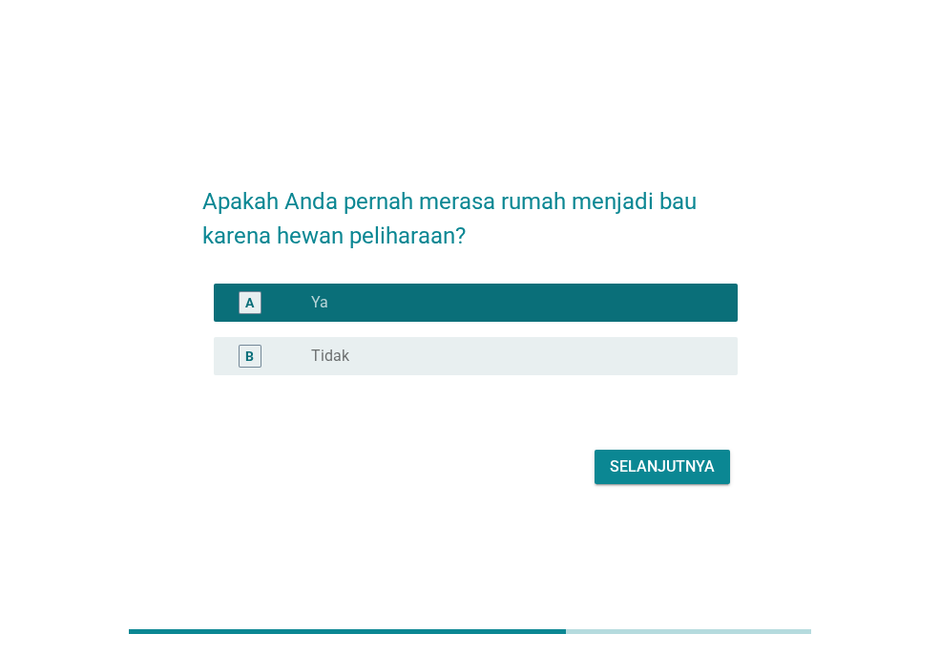
click at [677, 471] on div "Selanjutnya" at bounding box center [662, 466] width 105 height 23
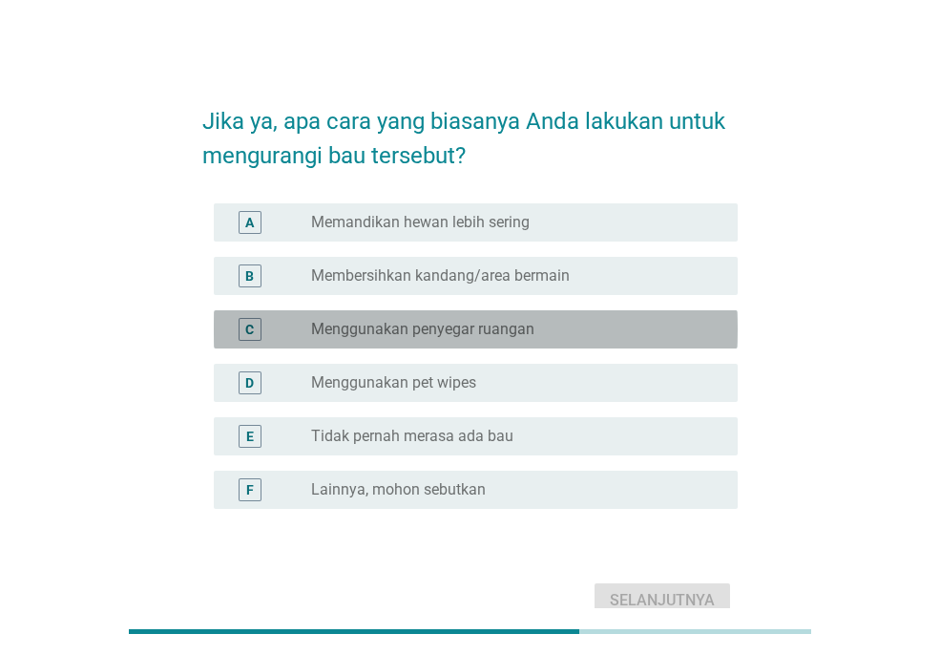
click at [582, 331] on div "radio_button_unchecked Menggunakan penyegar ruangan" at bounding box center [509, 329] width 396 height 19
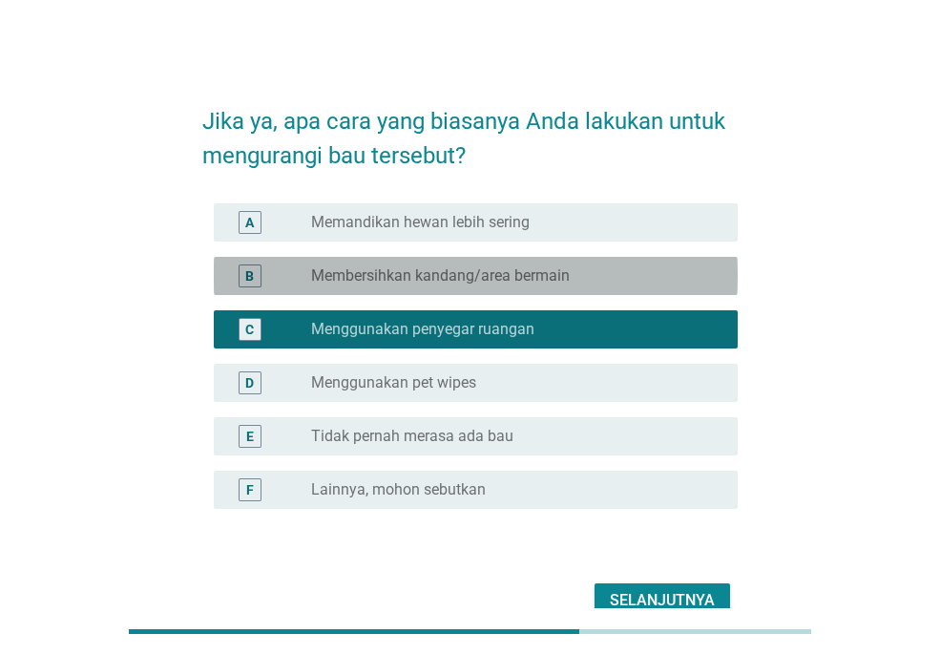
click at [581, 278] on div "radio_button_unchecked Membersihkan kandang/area bermain" at bounding box center [509, 275] width 396 height 19
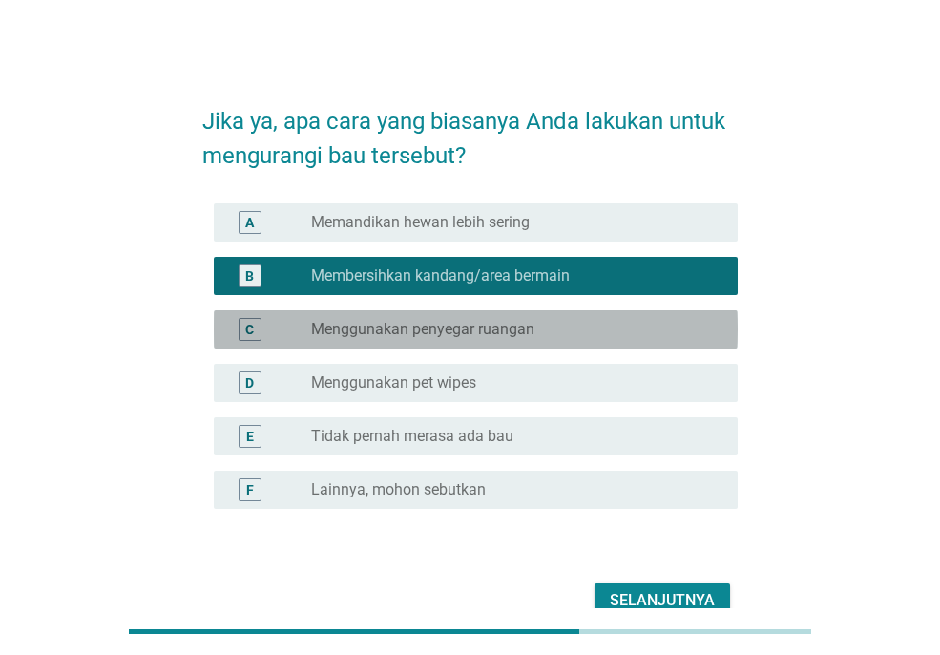
click at [620, 337] on div "radio_button_unchecked Menggunakan penyegar ruangan" at bounding box center [509, 329] width 396 height 19
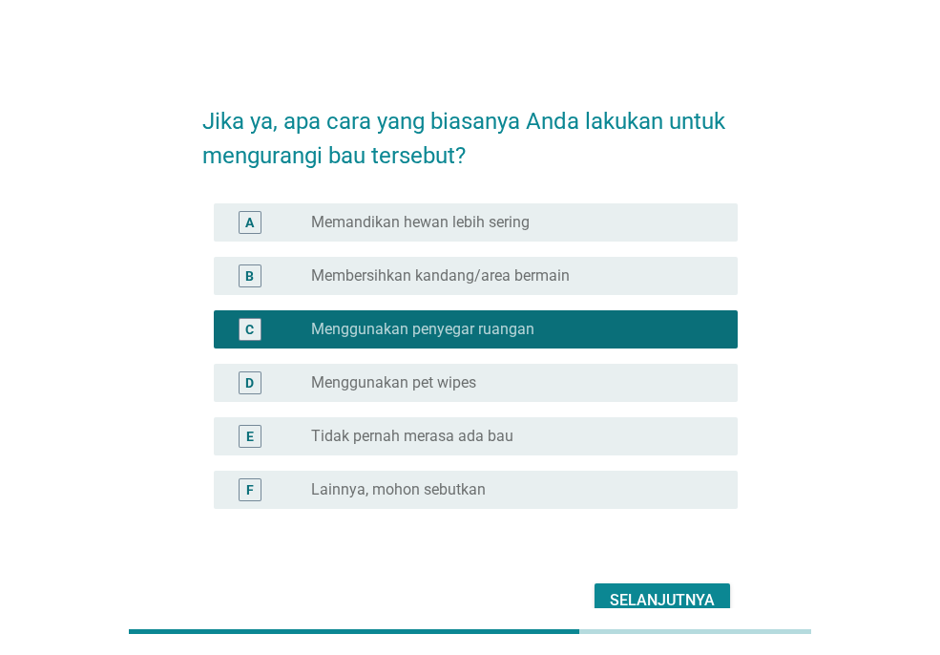
click at [663, 597] on div "Selanjutnya" at bounding box center [662, 600] width 105 height 23
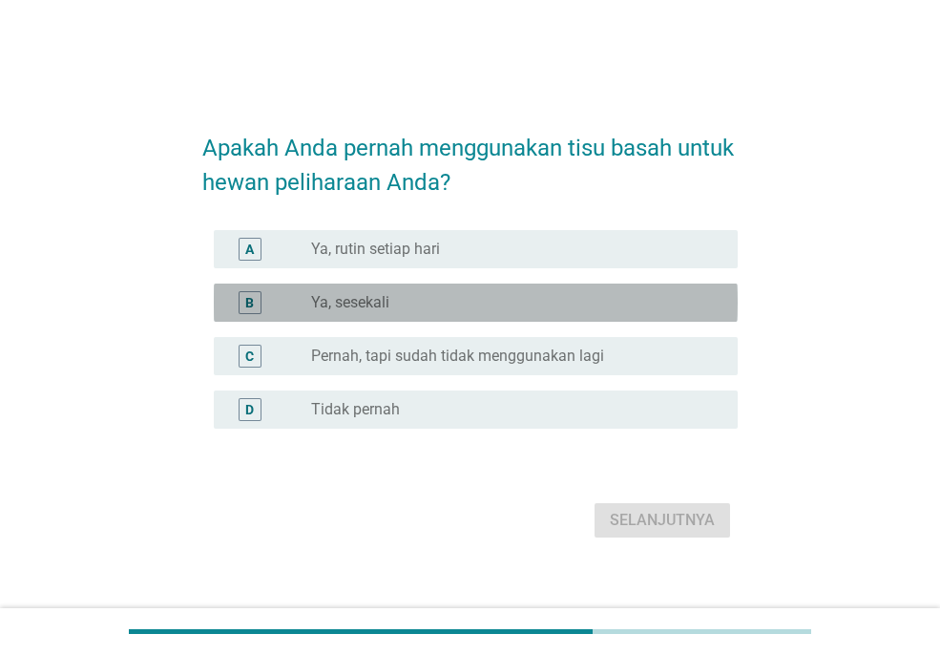
click at [539, 297] on div "radio_button_unchecked Ya, sesekali" at bounding box center [509, 302] width 396 height 19
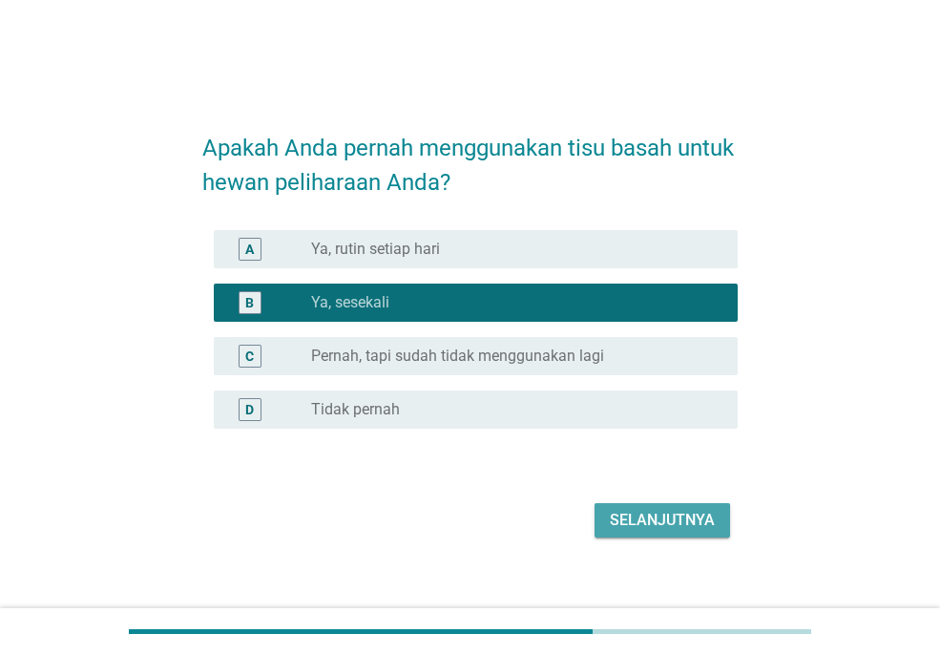
click at [655, 519] on div "Selanjutnya" at bounding box center [662, 520] width 105 height 23
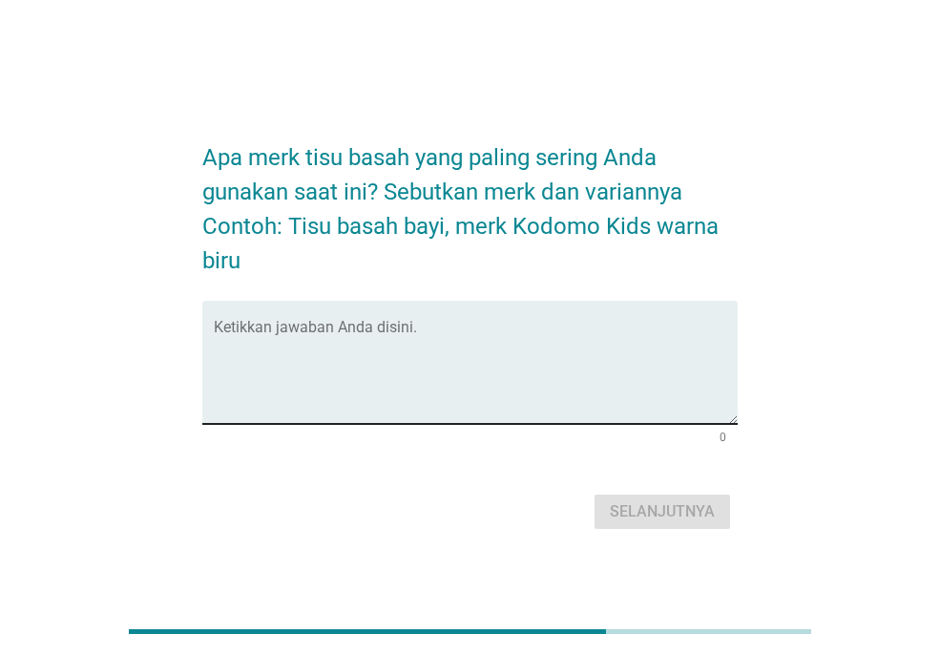
click at [543, 355] on textarea "Ketikkan jawaban Anda disini." at bounding box center [476, 374] width 524 height 100
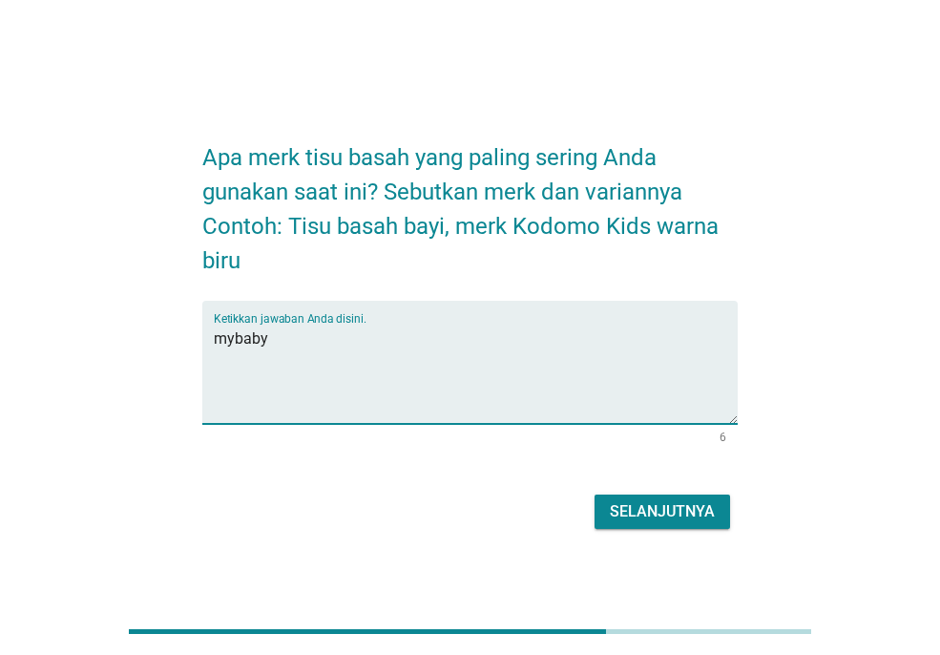
type textarea "mybaby"
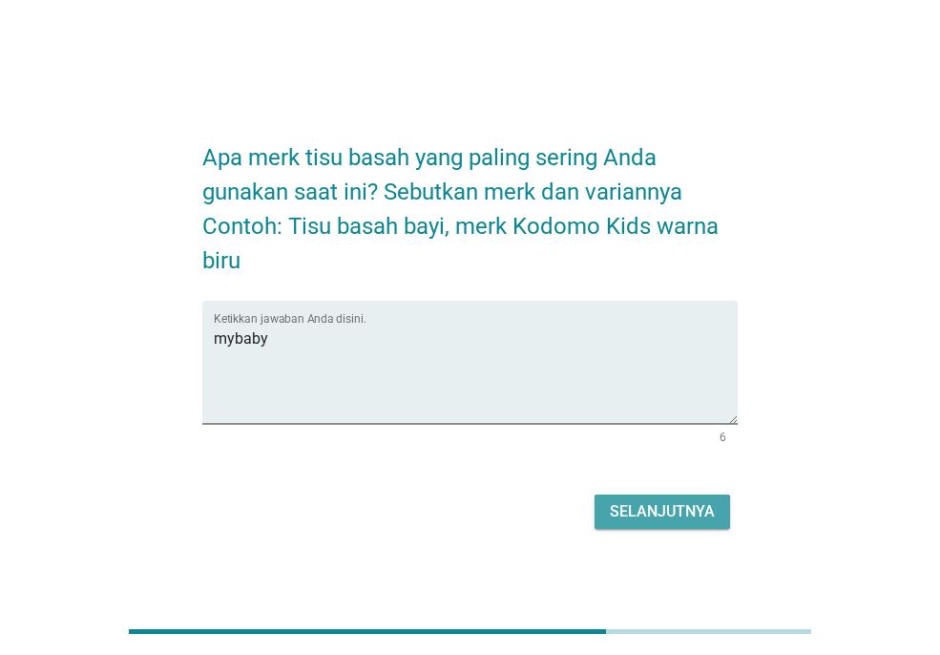
click at [689, 504] on div "Selanjutnya" at bounding box center [662, 511] width 105 height 23
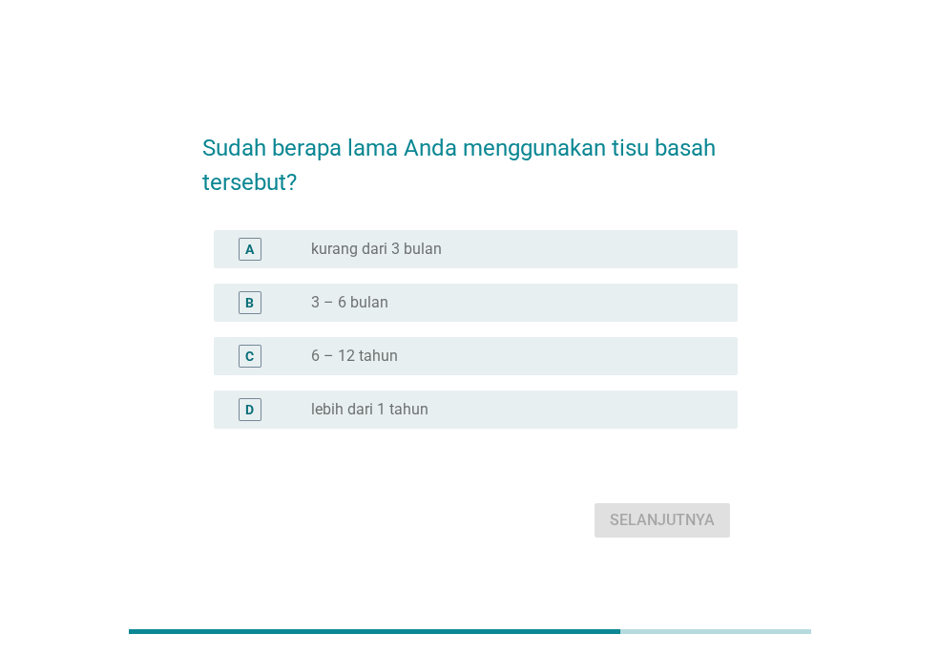
click at [403, 408] on label "lebih dari 1 tahun" at bounding box center [369, 409] width 117 height 19
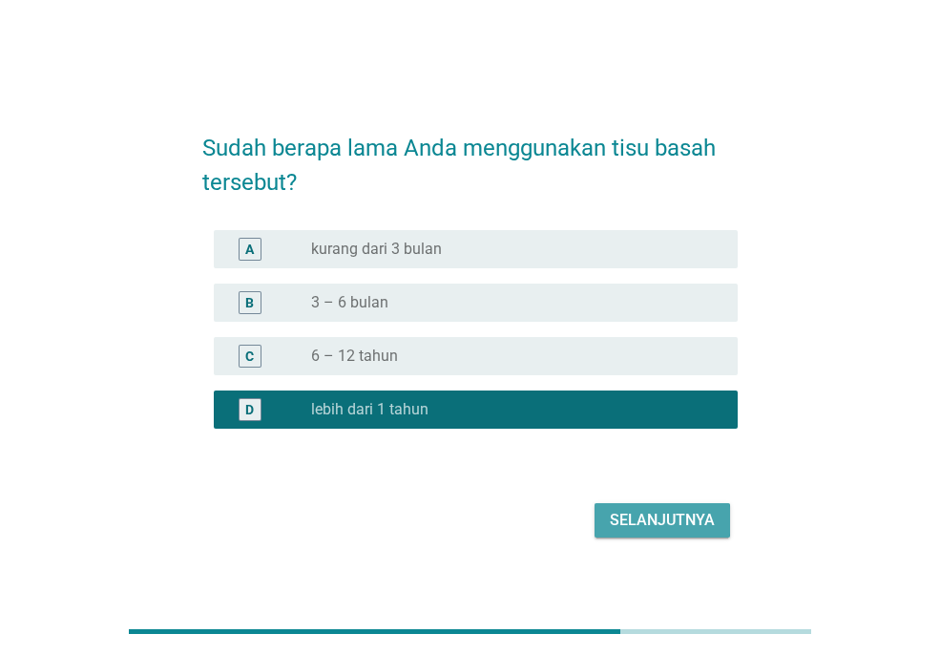
click at [684, 527] on div "Selanjutnya" at bounding box center [662, 520] width 105 height 23
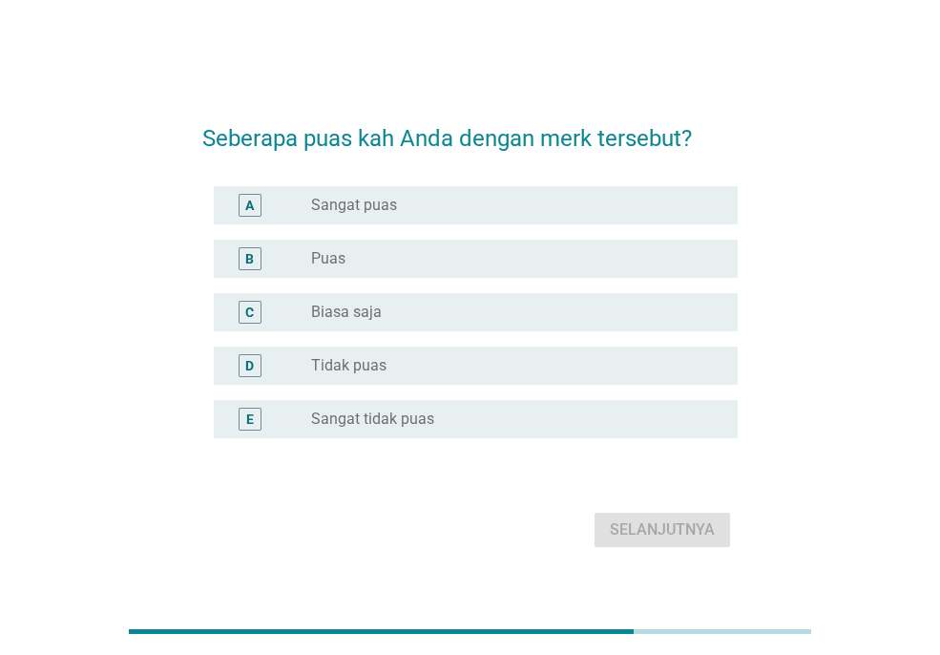
click at [385, 197] on label "Sangat puas" at bounding box center [354, 205] width 86 height 19
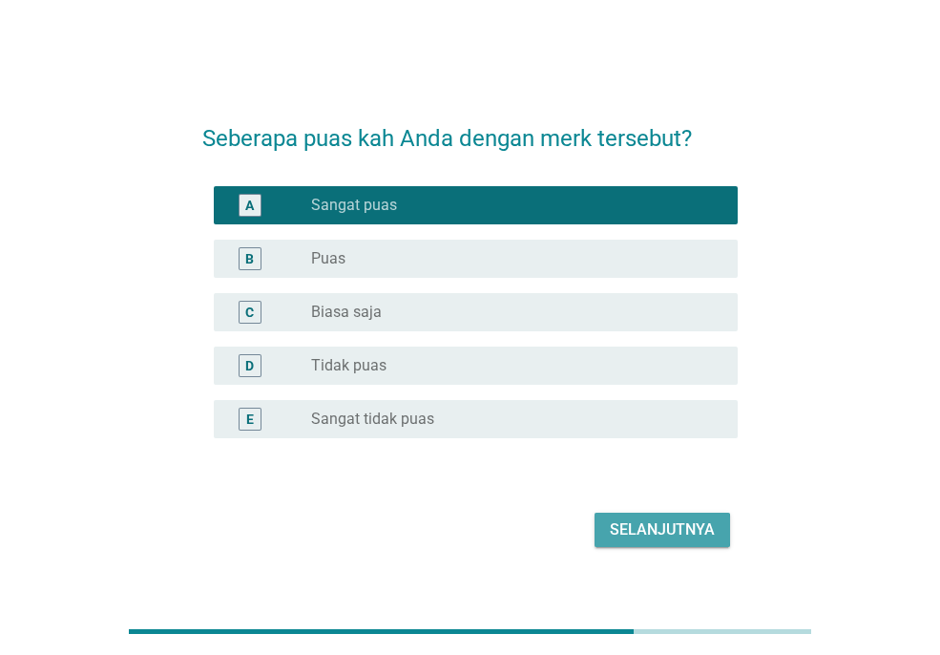
click at [659, 521] on div "Selanjutnya" at bounding box center [662, 529] width 105 height 23
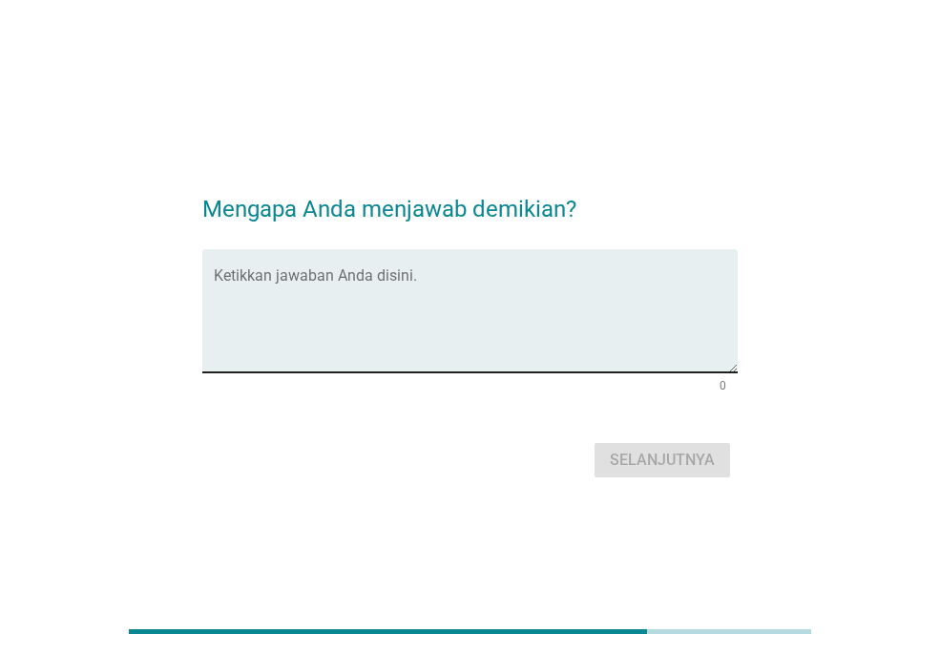
click at [494, 350] on textarea "Ketikkan jawaban Anda disini." at bounding box center [476, 322] width 524 height 100
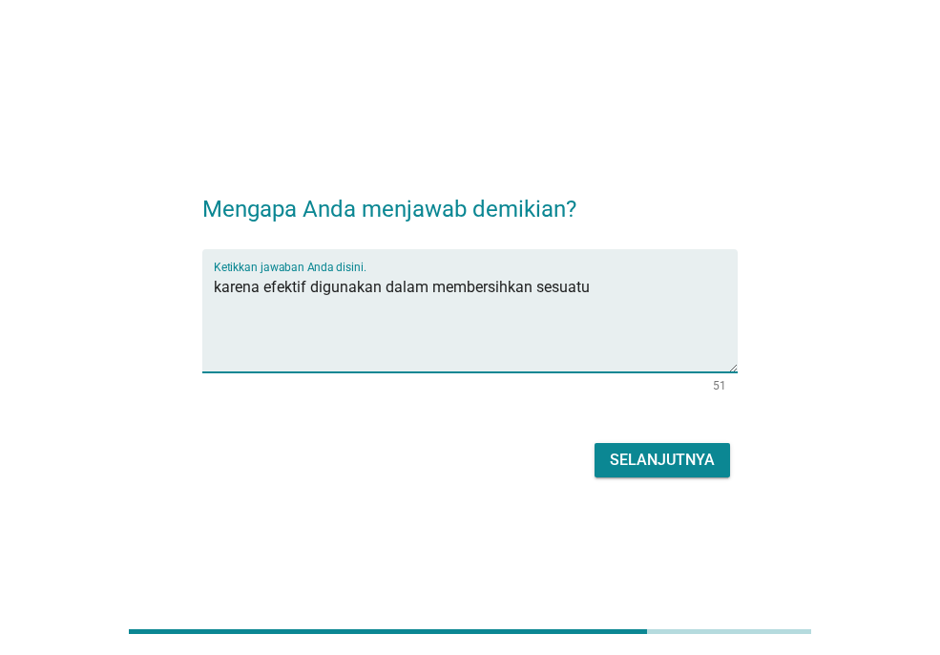
type textarea "karena efektif digunakan dalam membersihkan sesuatu"
click at [689, 459] on div "Selanjutnya" at bounding box center [662, 460] width 105 height 23
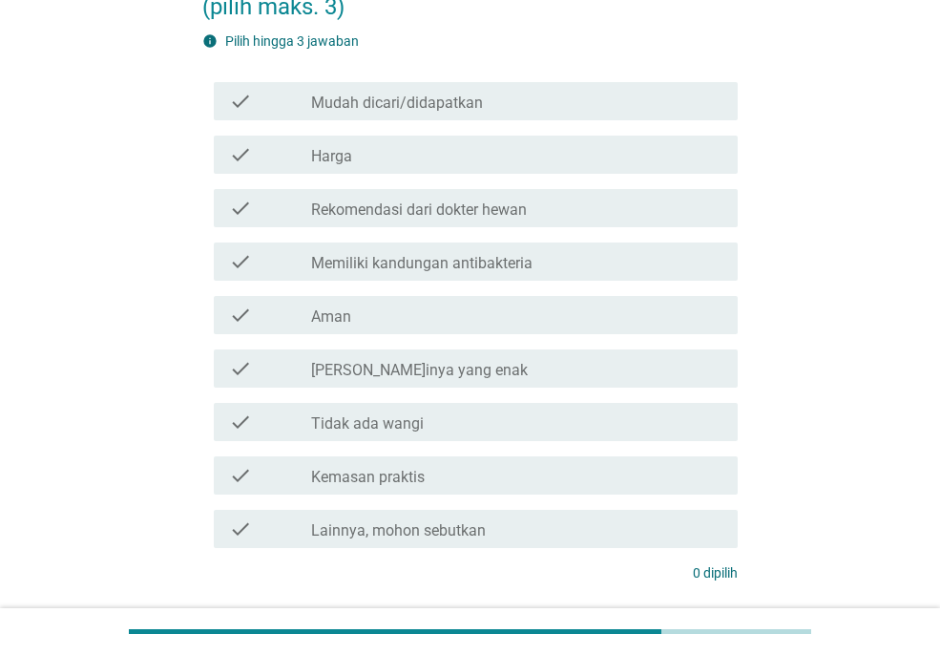
scroll to position [191, 0]
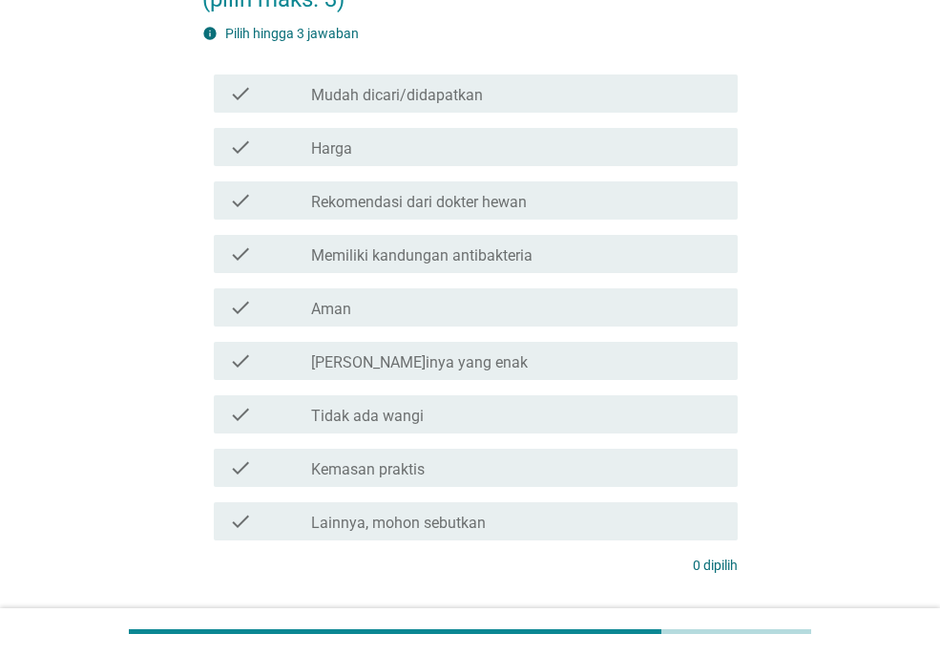
click at [534, 106] on div "check check_box_outline_blank Mudah dicari/didapatkan" at bounding box center [476, 93] width 524 height 38
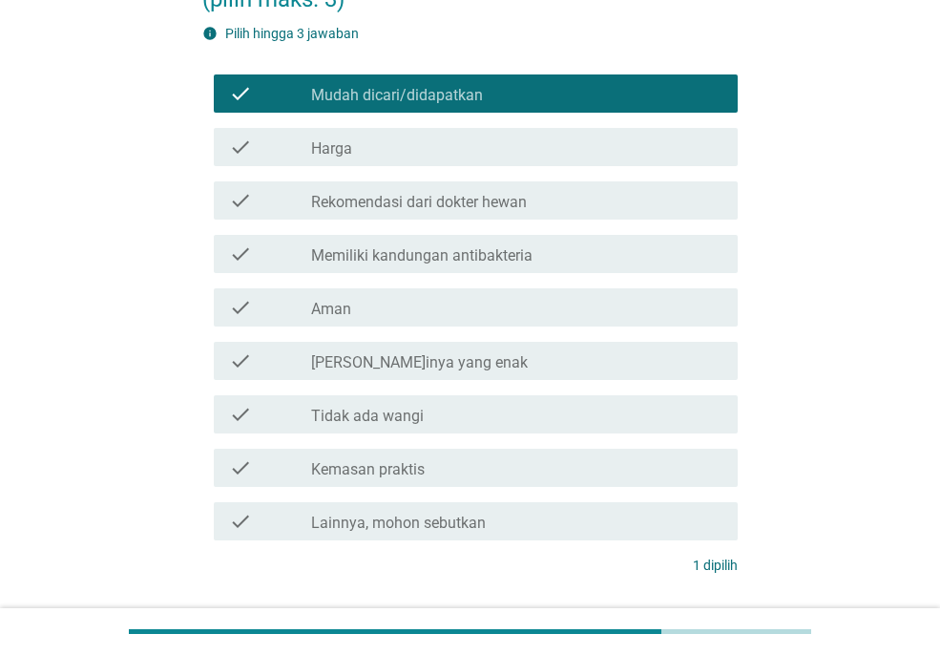
click at [538, 145] on div "check_box_outline_blank Harga" at bounding box center [516, 147] width 411 height 23
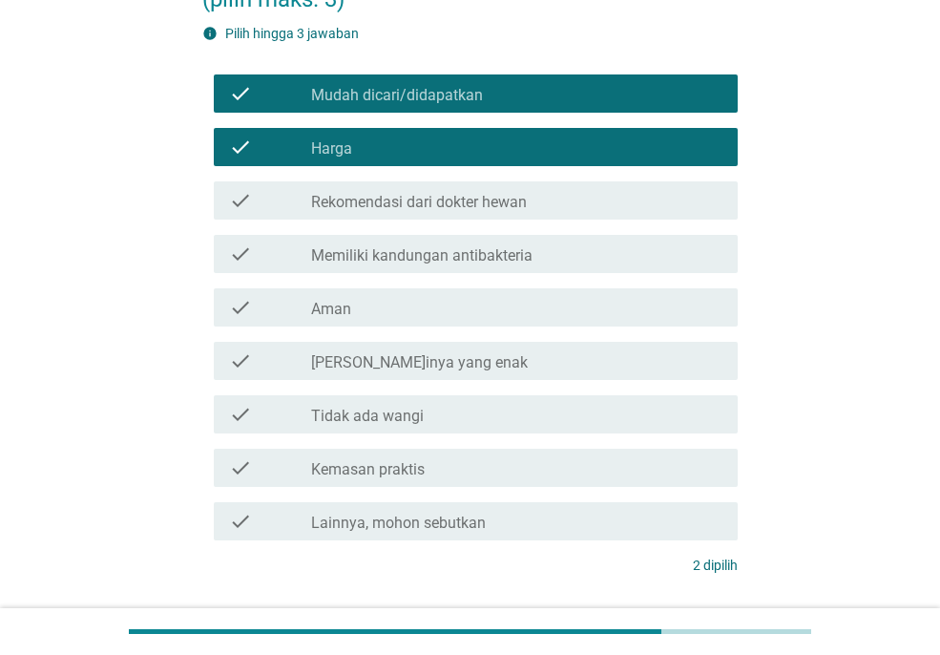
click at [565, 366] on div "check_box_outline_blank [PERSON_NAME]inya yang enak" at bounding box center [516, 360] width 411 height 23
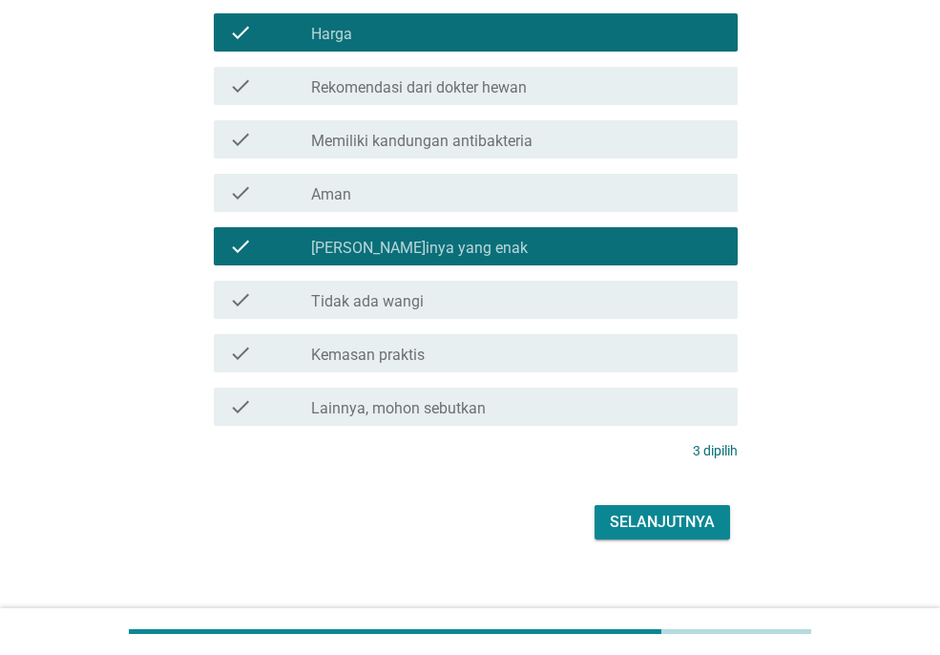
scroll to position [326, 0]
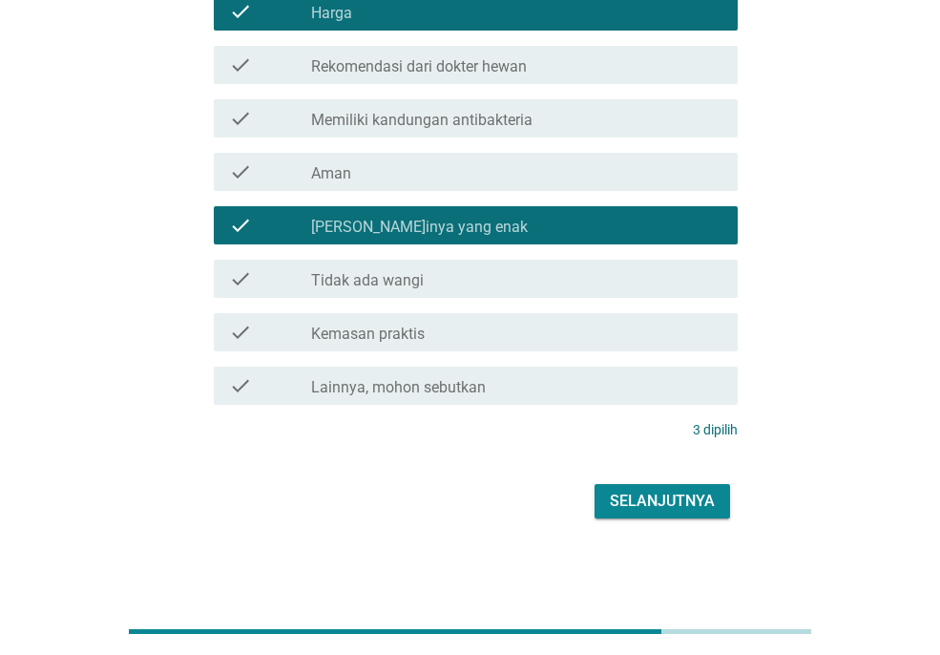
click at [697, 506] on div "Selanjutnya" at bounding box center [662, 501] width 105 height 23
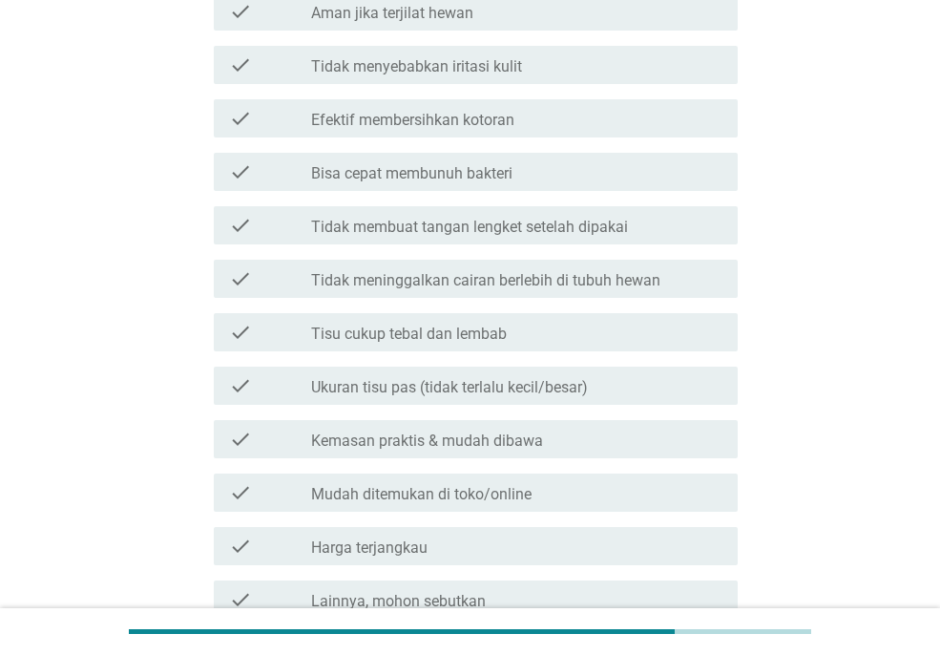
scroll to position [0, 0]
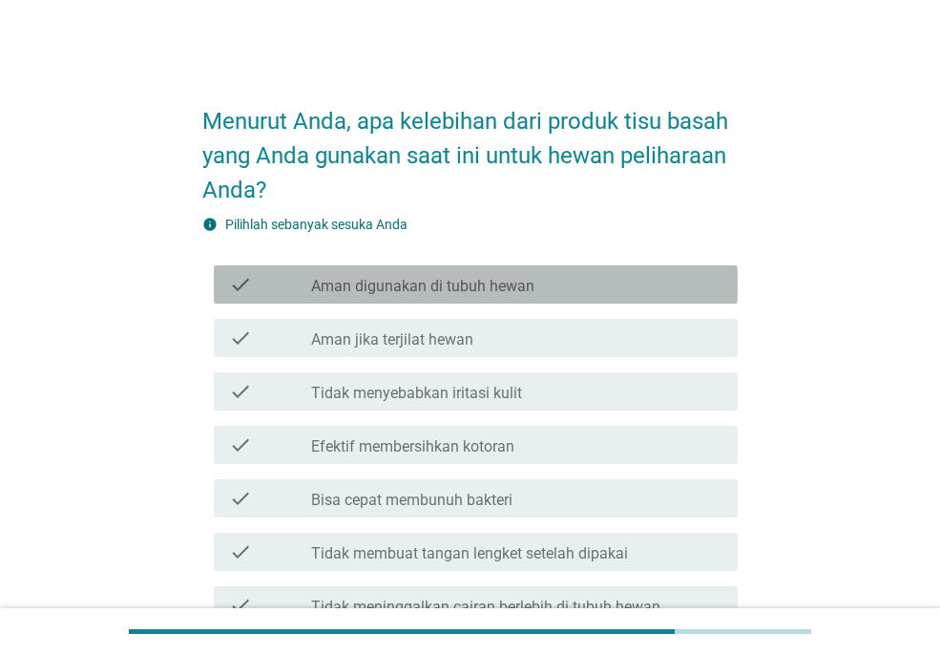
click at [566, 291] on div "check_box_outline_blank Aman digunakan di tubuh hewan" at bounding box center [516, 284] width 411 height 23
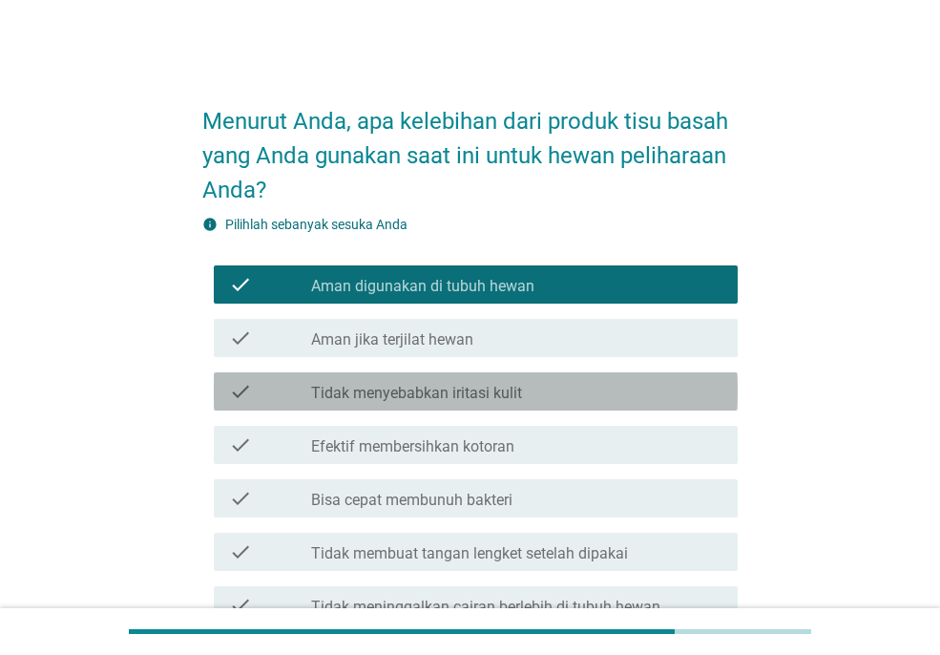
click at [578, 394] on div "check_box_outline_blank Tidak menyebabkan iritasi kulit" at bounding box center [516, 391] width 411 height 23
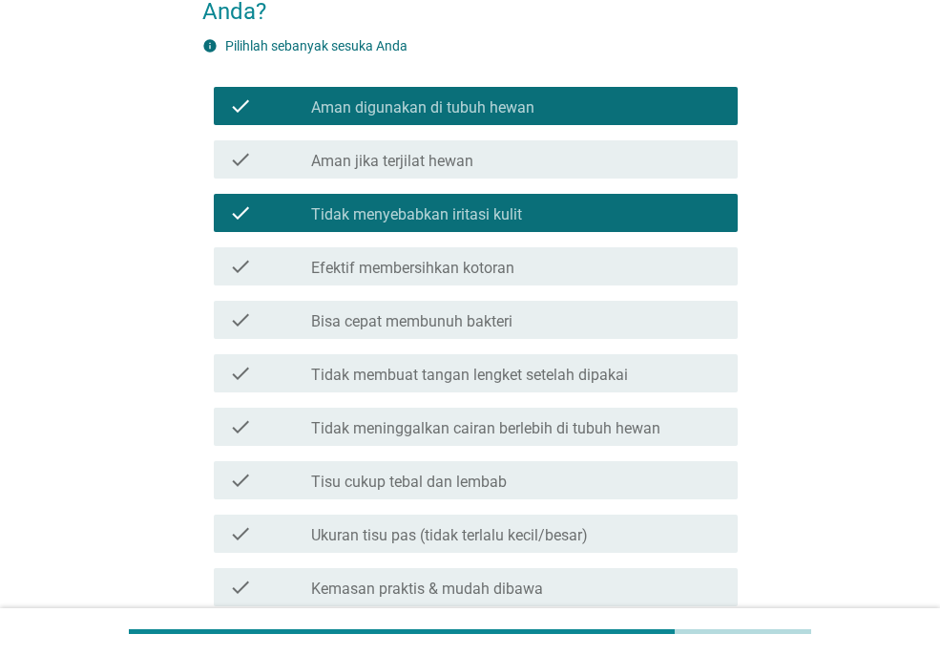
scroll to position [240, 0]
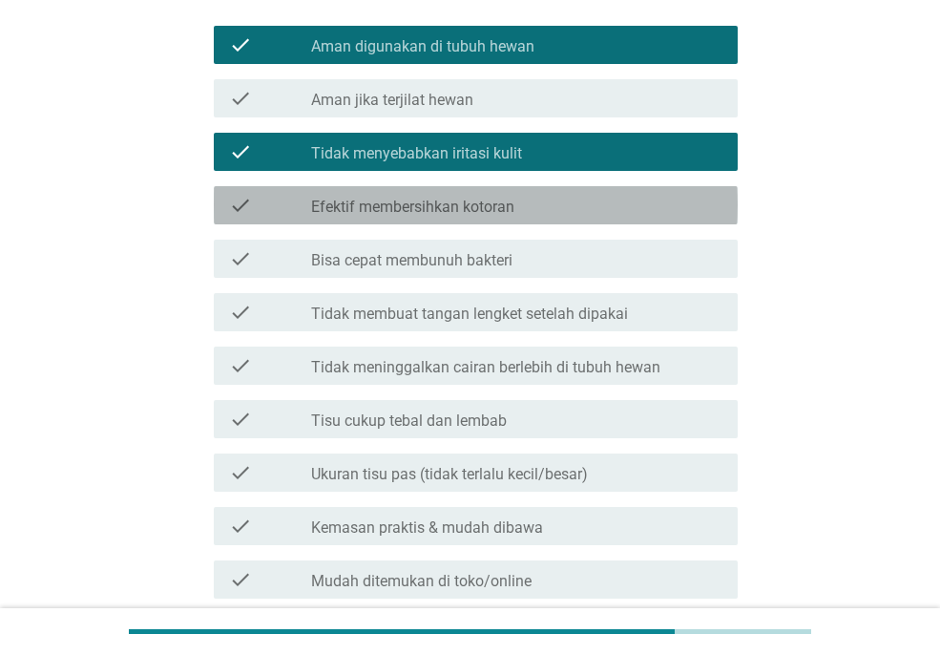
click at [557, 204] on div "check_box_outline_blank Efektif membersihkan kotoran" at bounding box center [516, 205] width 411 height 23
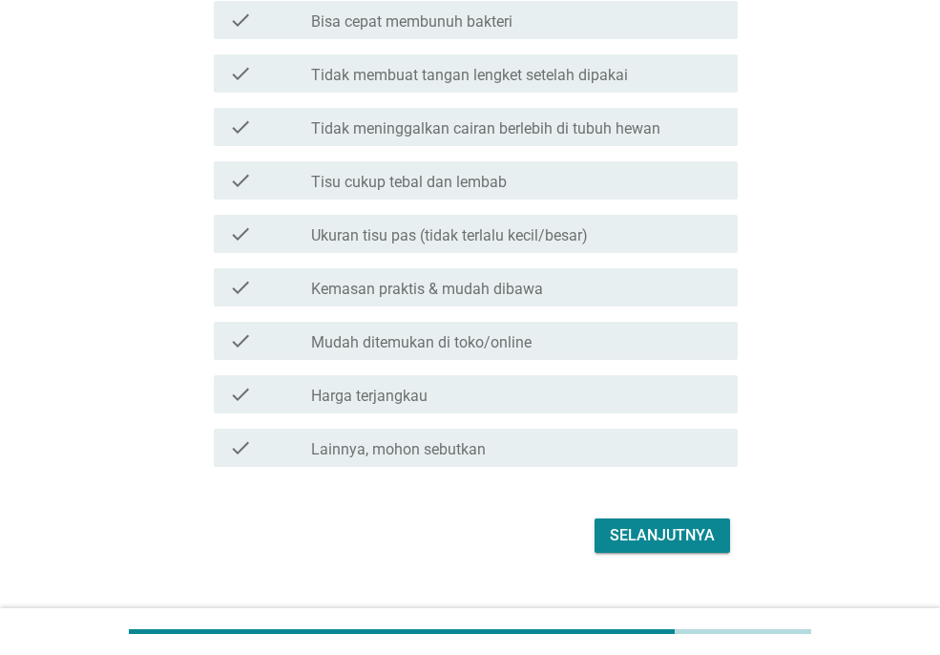
scroll to position [513, 0]
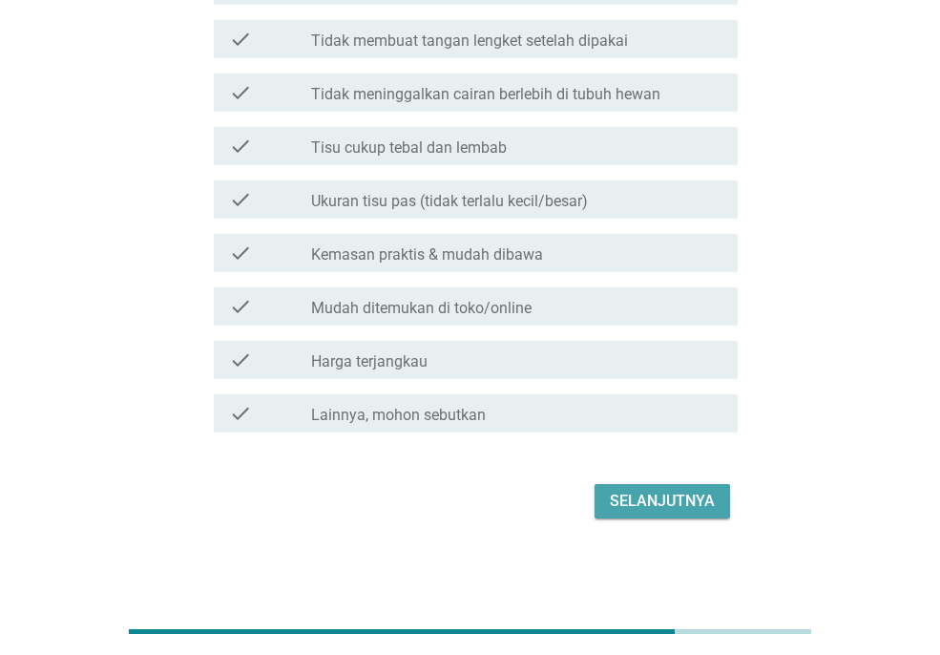
click at [683, 504] on div "Selanjutnya" at bounding box center [662, 501] width 105 height 23
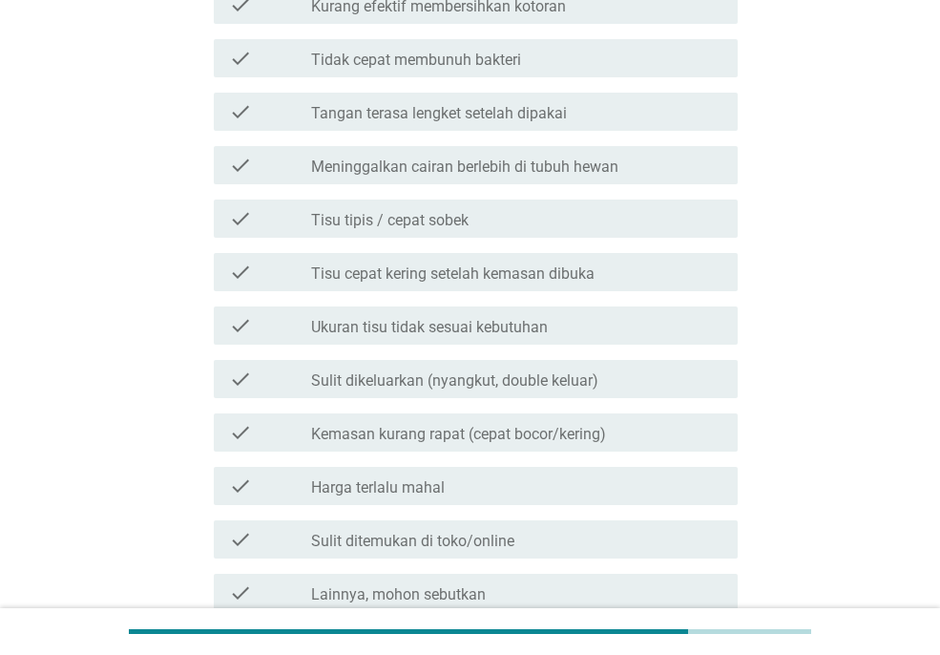
scroll to position [496, 0]
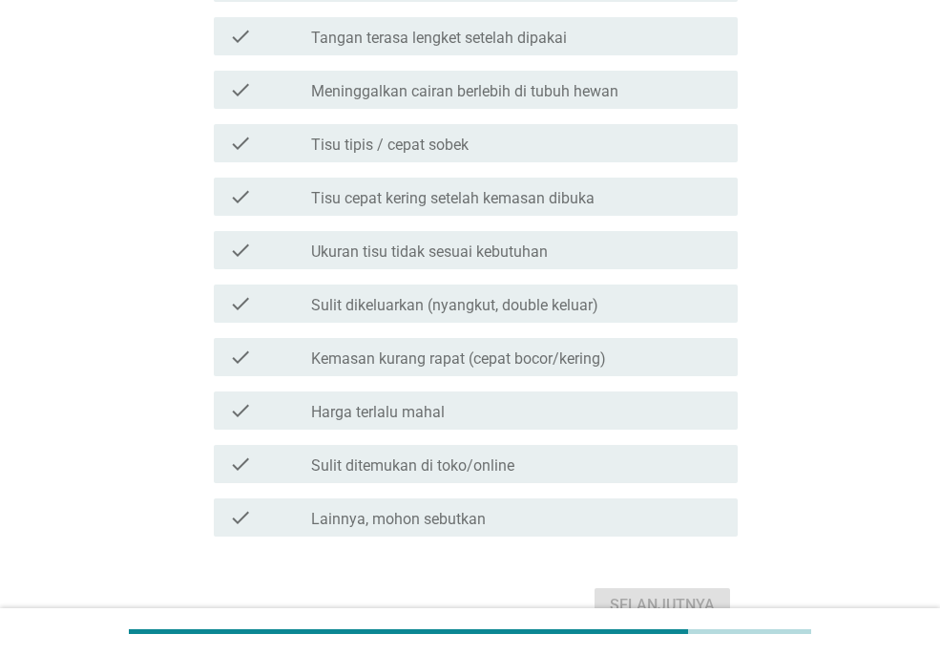
click at [515, 199] on label "Tisu cepat kering setelah kemasan dibuka" at bounding box center [452, 198] width 283 height 19
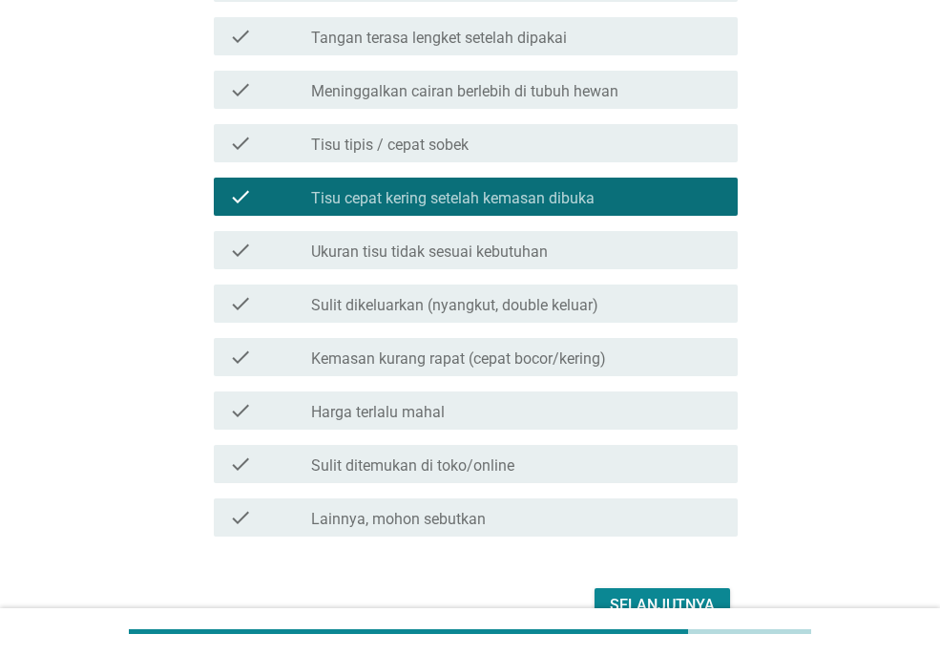
click at [693, 603] on div "Selanjutnya" at bounding box center [662, 605] width 105 height 23
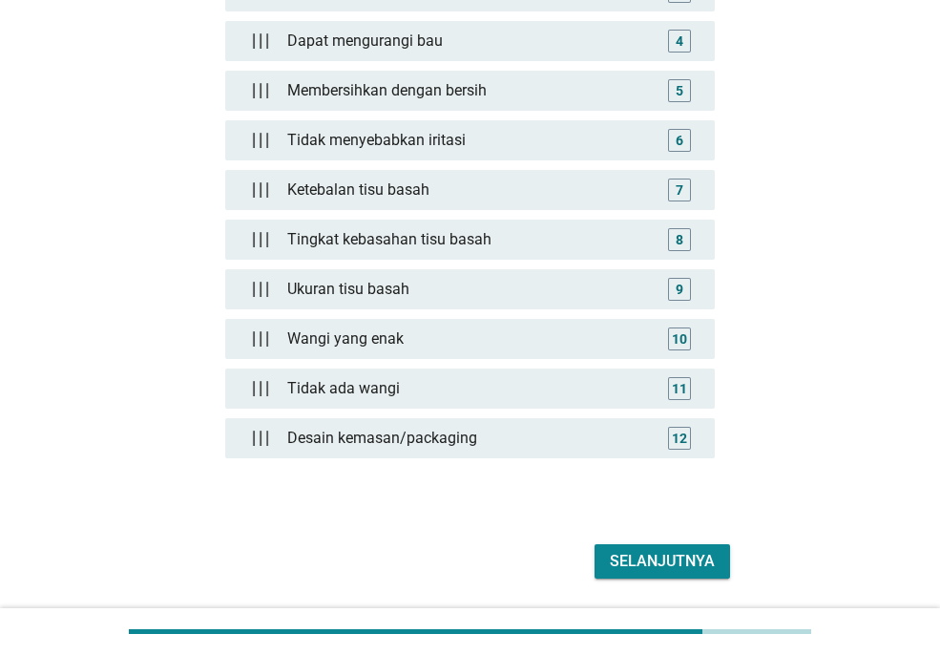
scroll to position [401, 0]
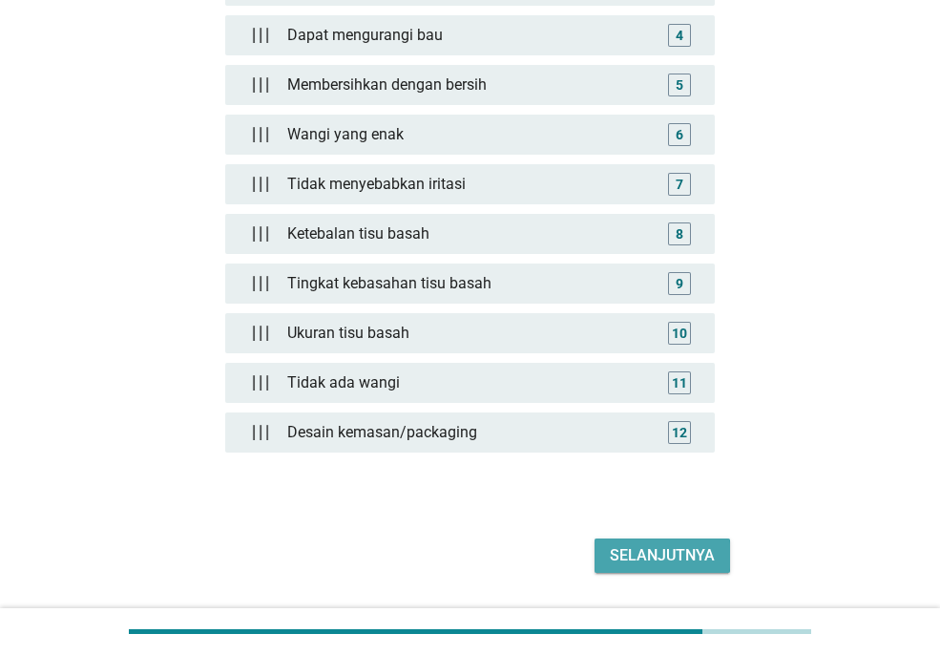
click at [655, 555] on div "Selanjutnya" at bounding box center [662, 555] width 105 height 23
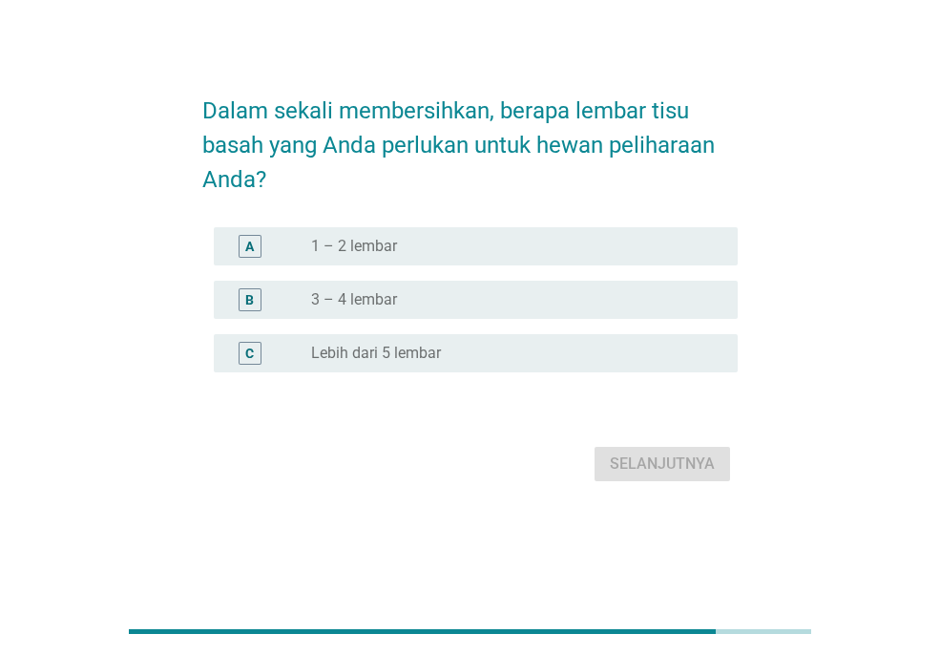
scroll to position [0, 0]
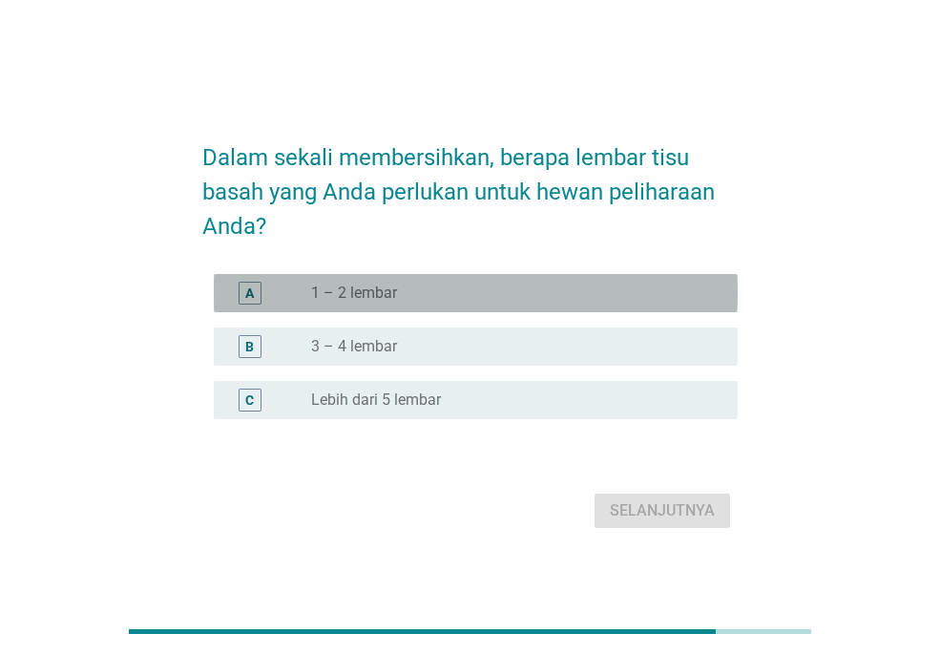
click at [503, 290] on div "radio_button_unchecked 1 – 2 lembar" at bounding box center [509, 292] width 396 height 19
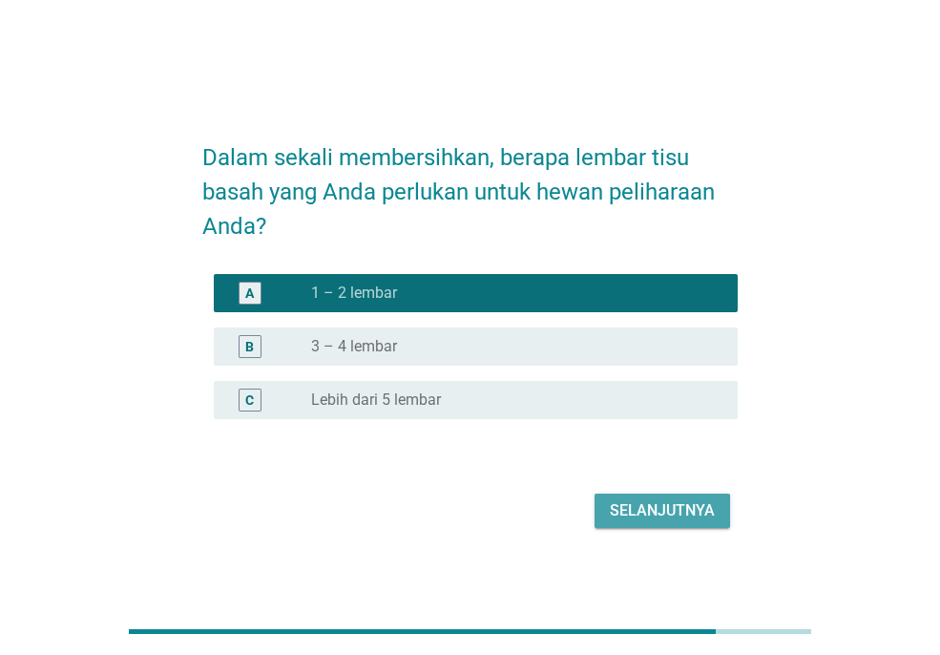
click at [693, 513] on div "Selanjutnya" at bounding box center [662, 510] width 105 height 23
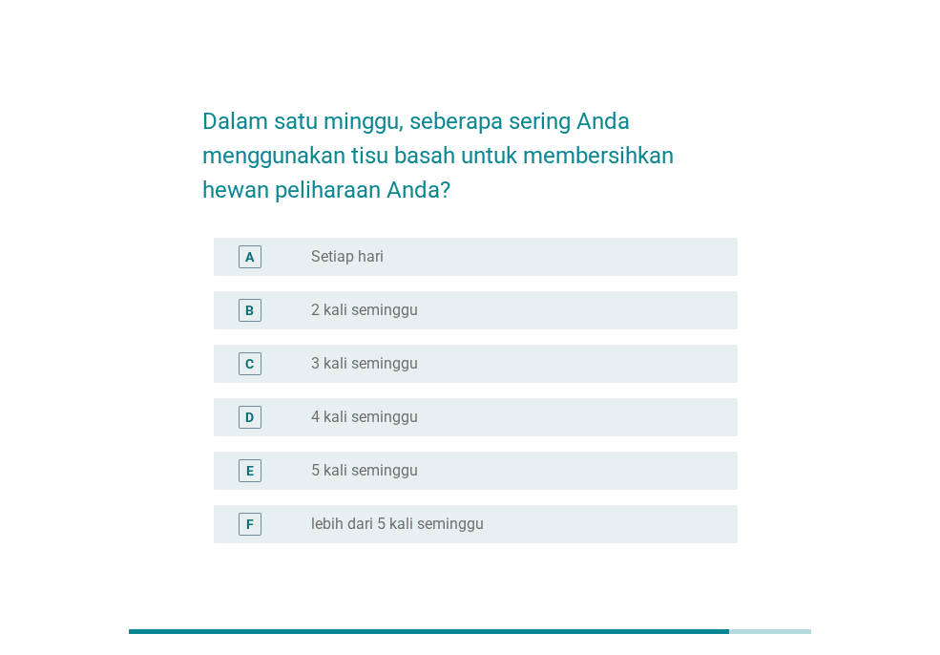
click at [610, 318] on div "radio_button_unchecked 2 kali seminggu" at bounding box center [509, 310] width 396 height 19
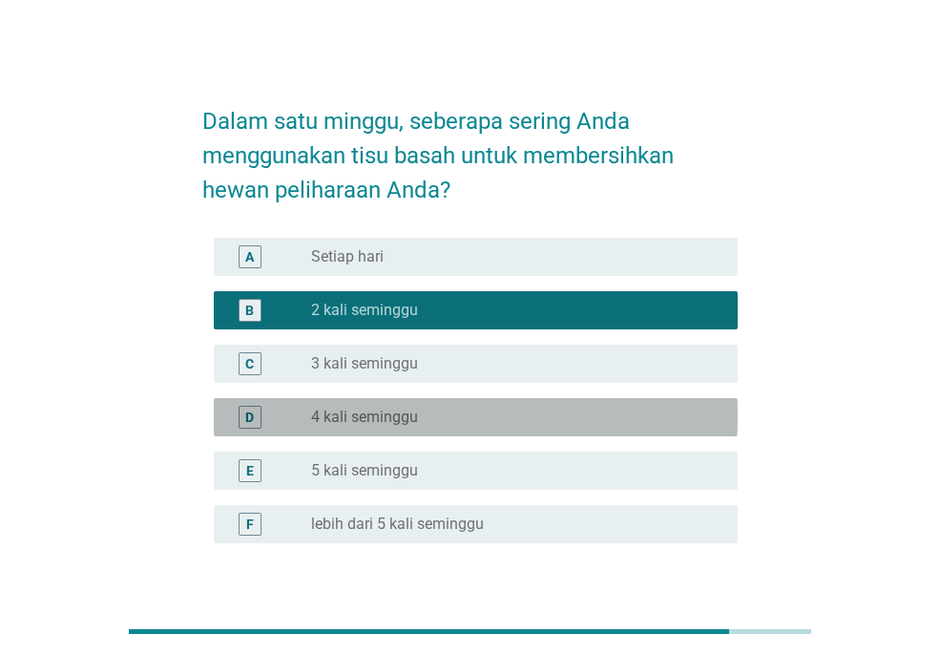
click at [567, 418] on div "radio_button_unchecked 4 kali seminggu" at bounding box center [509, 417] width 396 height 19
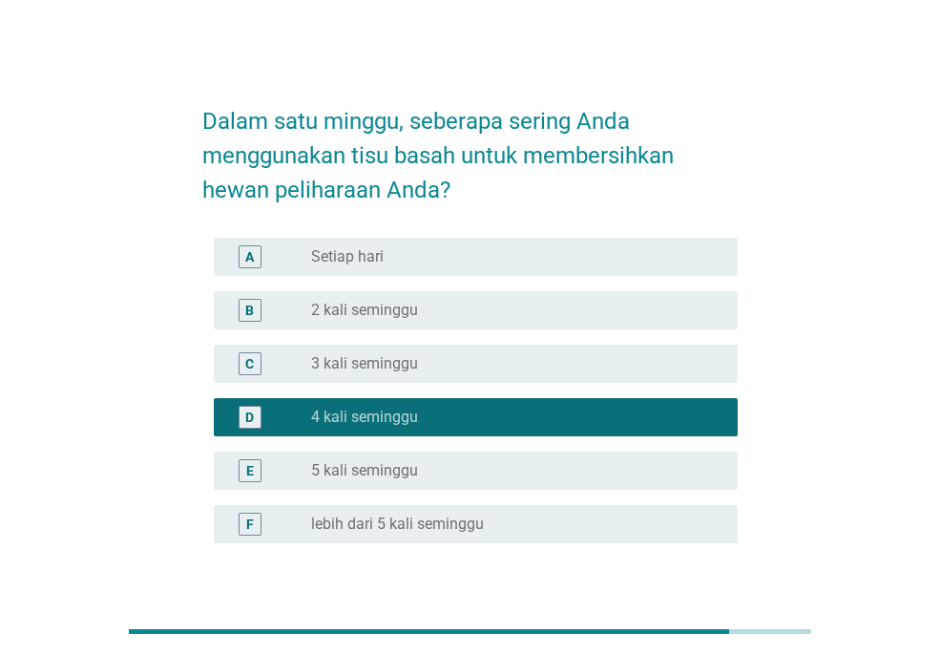
scroll to position [134, 0]
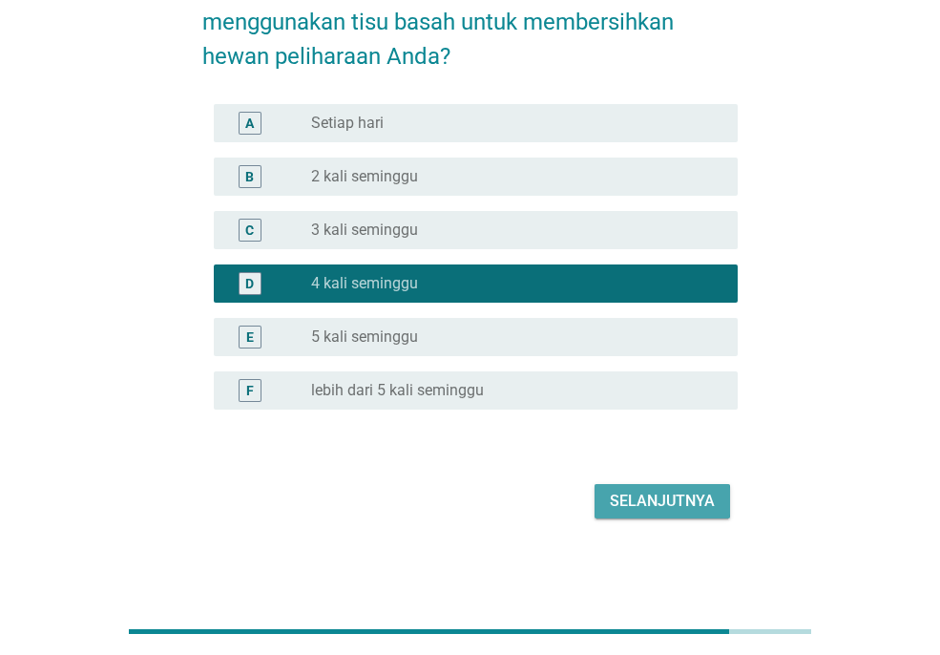
click at [659, 496] on div "Selanjutnya" at bounding box center [662, 501] width 105 height 23
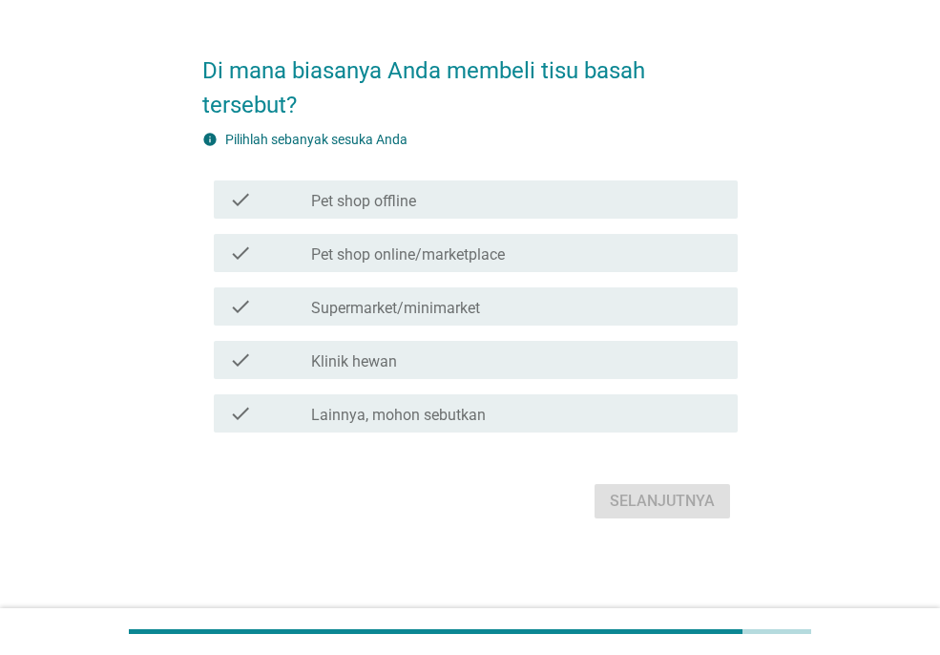
scroll to position [0, 0]
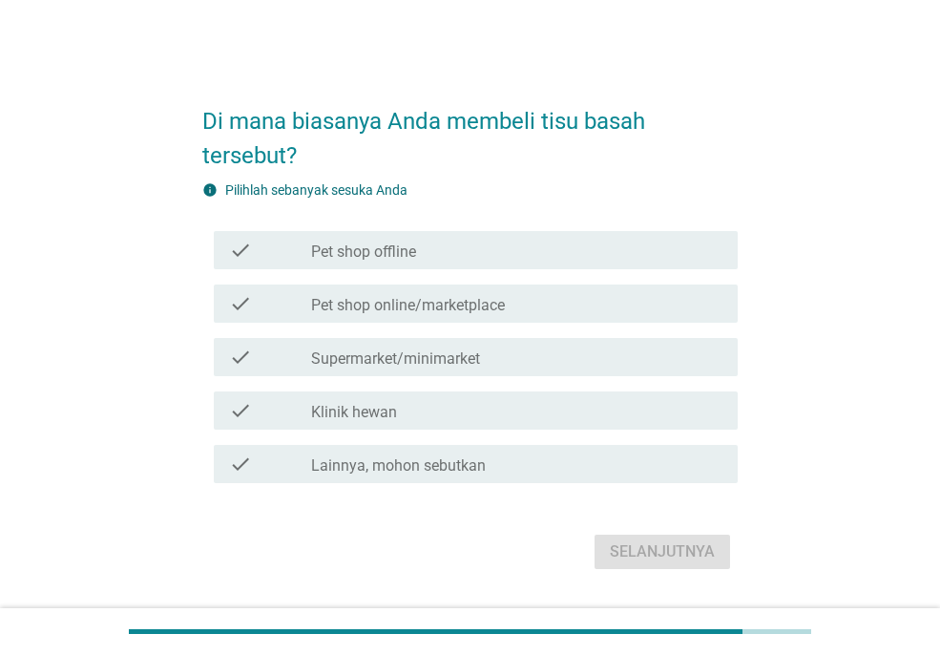
click at [519, 357] on div "check_box_outline_blank Supermarket/minimarket" at bounding box center [516, 356] width 411 height 23
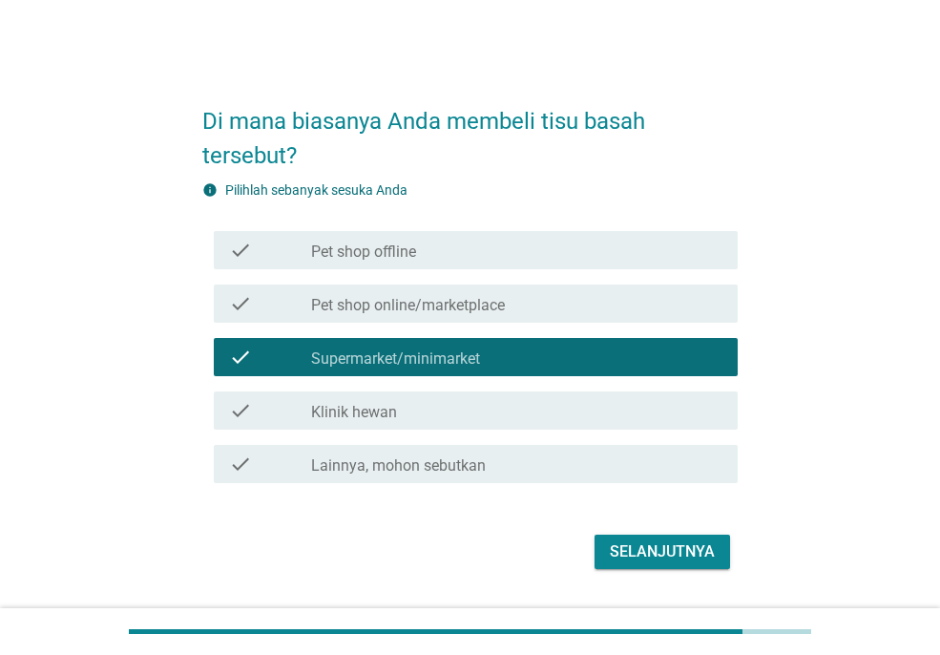
click at [667, 540] on div "Selanjutnya" at bounding box center [662, 551] width 105 height 23
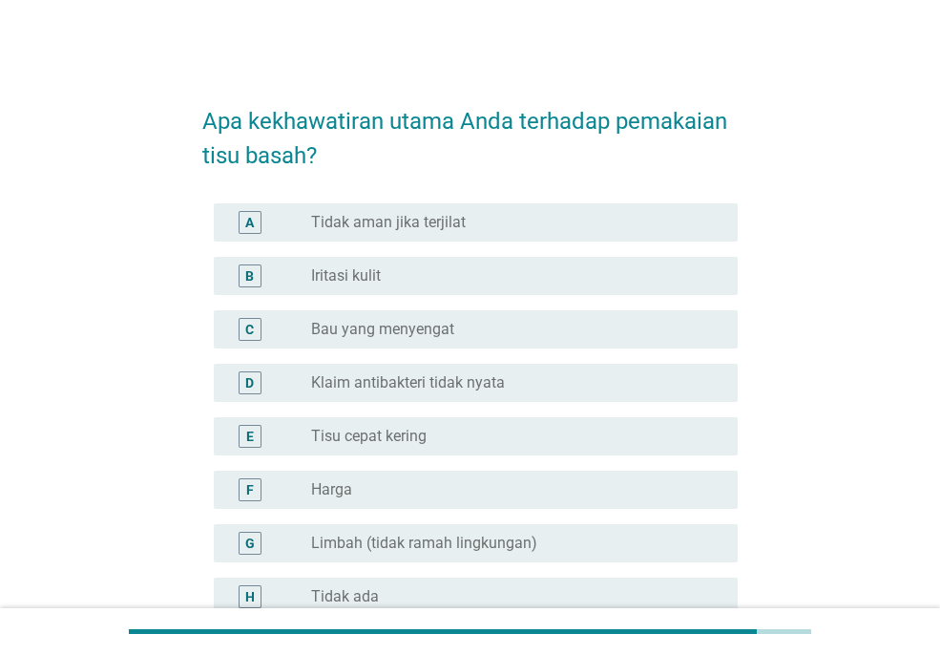
click at [416, 439] on label "Tisu cepat kering" at bounding box center [368, 436] width 115 height 19
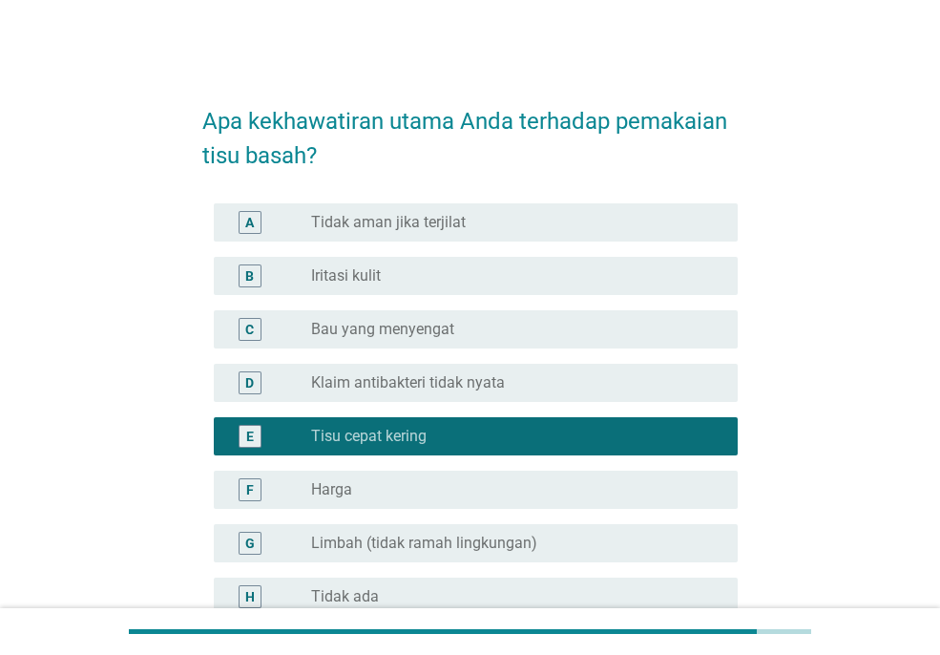
click at [507, 223] on div "radio_button_unchecked Tidak aman jika terjilat" at bounding box center [509, 222] width 396 height 19
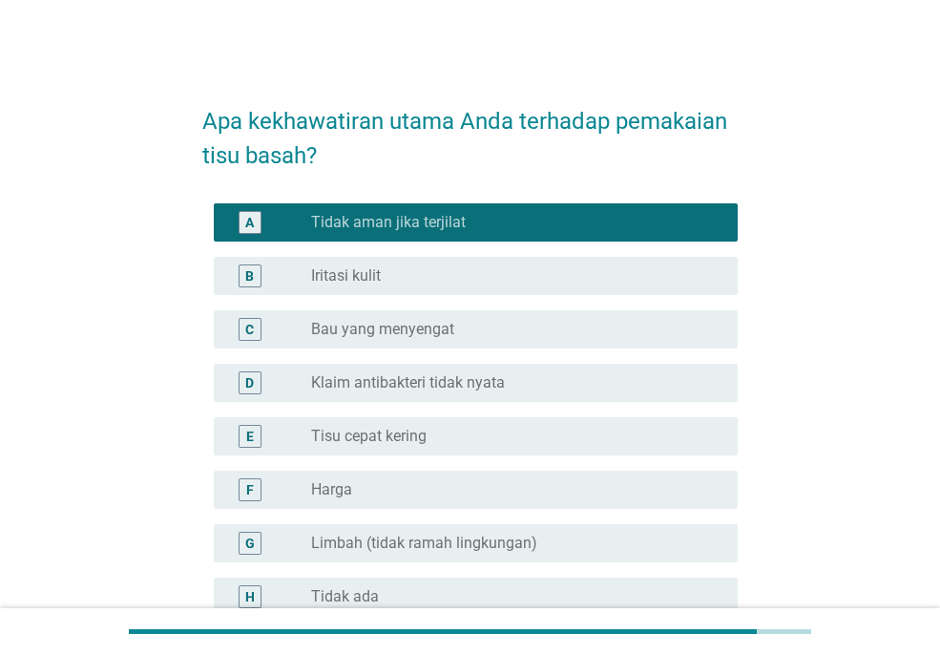
scroll to position [206, 0]
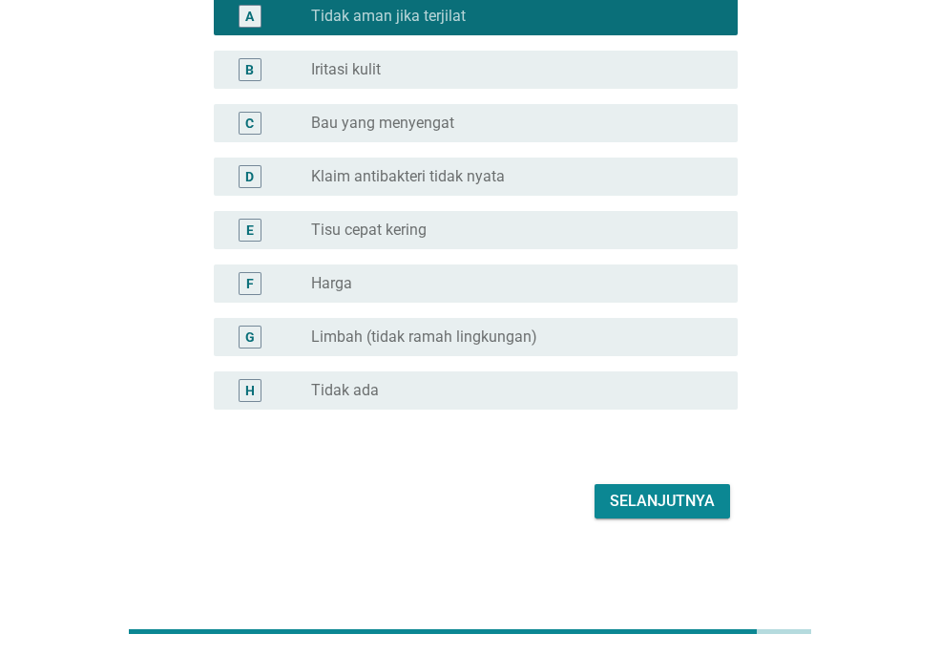
click at [674, 492] on div "Selanjutnya" at bounding box center [662, 501] width 105 height 23
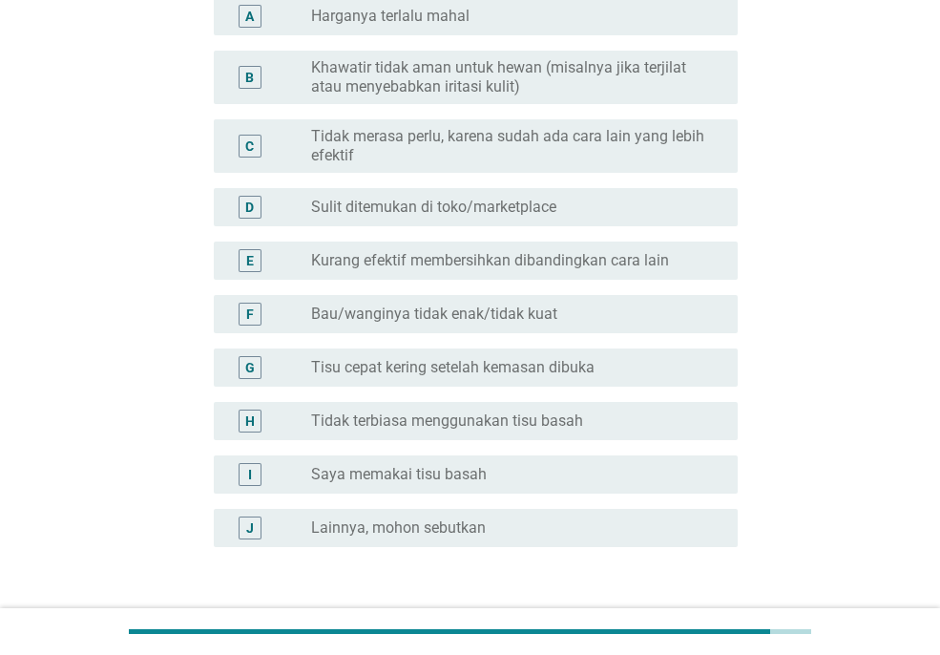
scroll to position [0, 0]
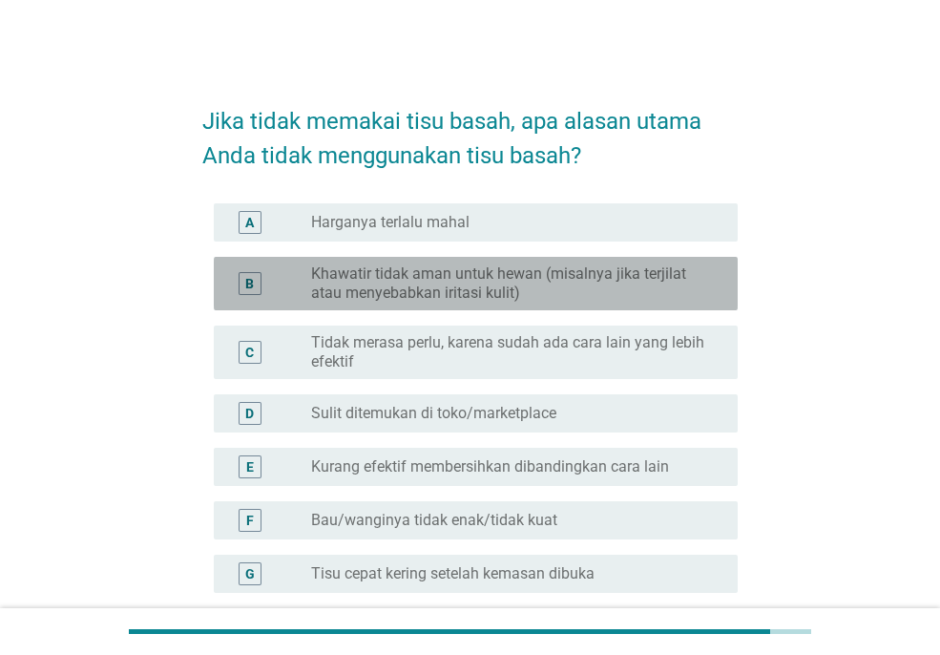
click at [677, 280] on label "Khawatir tidak aman untuk hewan (misalnya jika terjilat atau menyebabkan iritas…" at bounding box center [509, 283] width 396 height 38
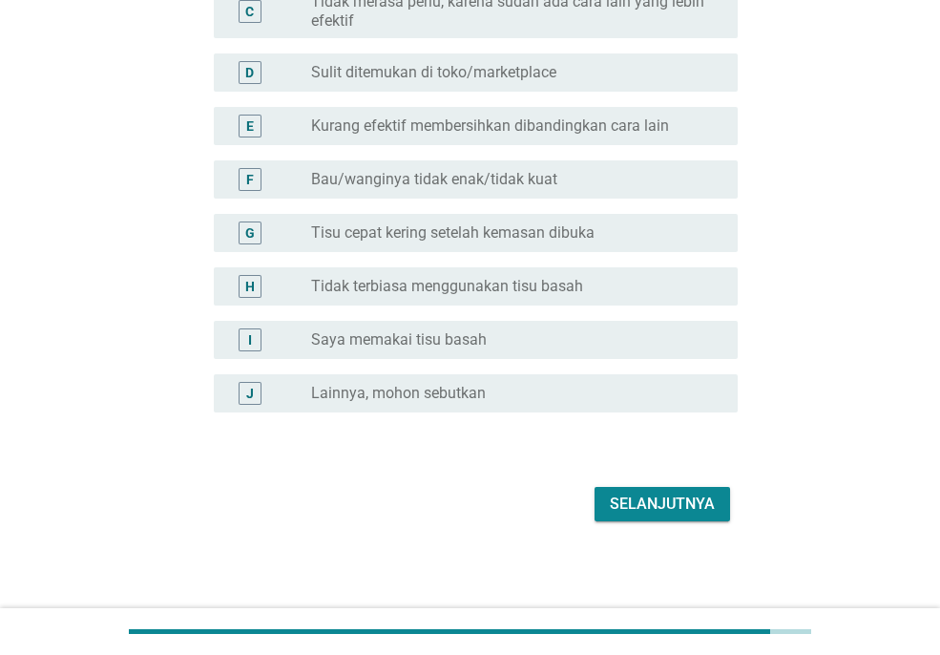
scroll to position [344, 0]
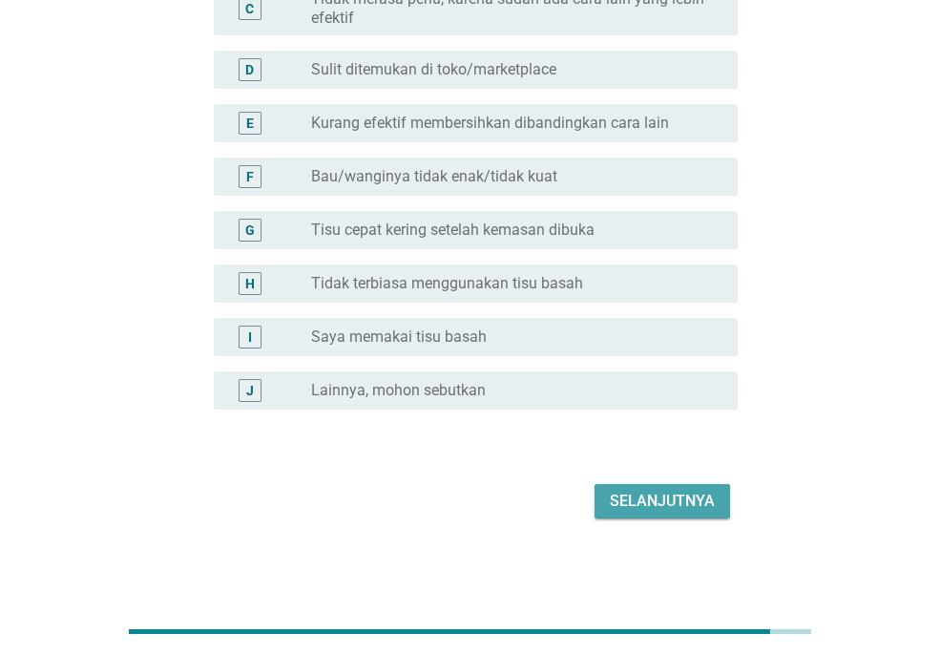
click at [650, 506] on div "Selanjutnya" at bounding box center [662, 501] width 105 height 23
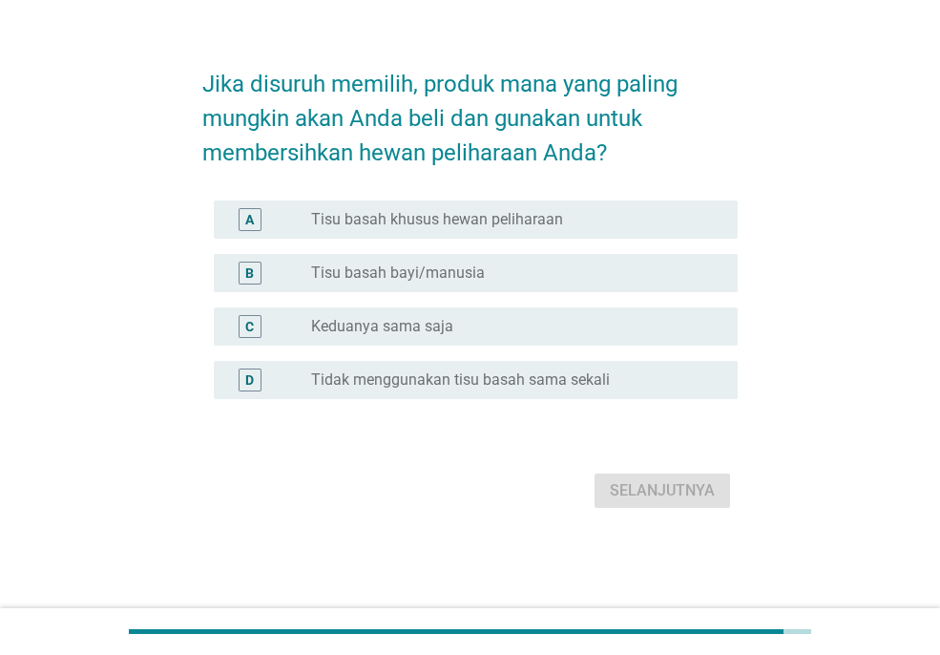
scroll to position [0, 0]
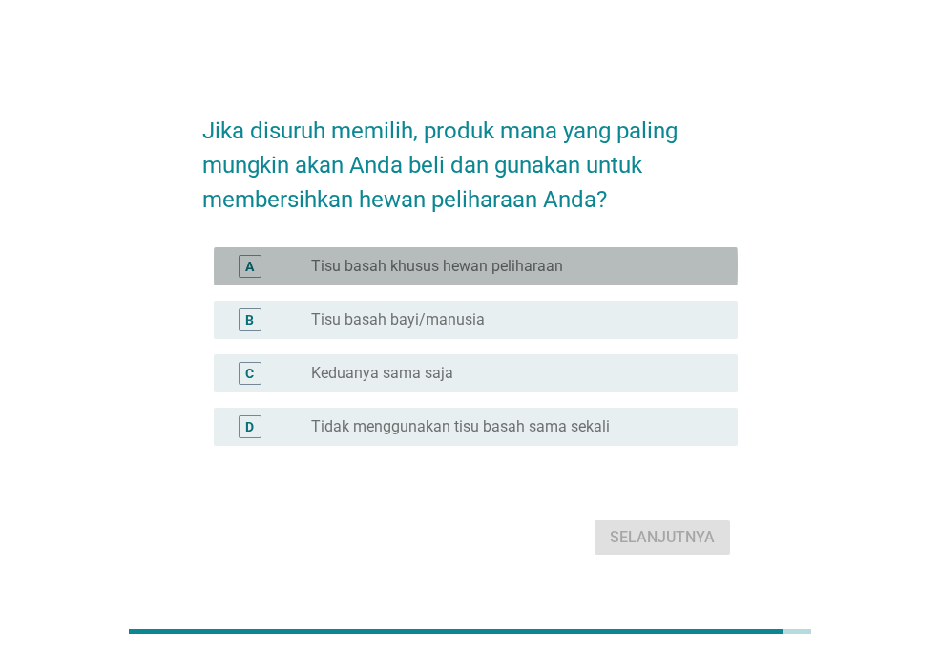
click at [568, 262] on div "radio_button_unchecked Tisu basah khusus hewan peliharaan" at bounding box center [509, 266] width 396 height 19
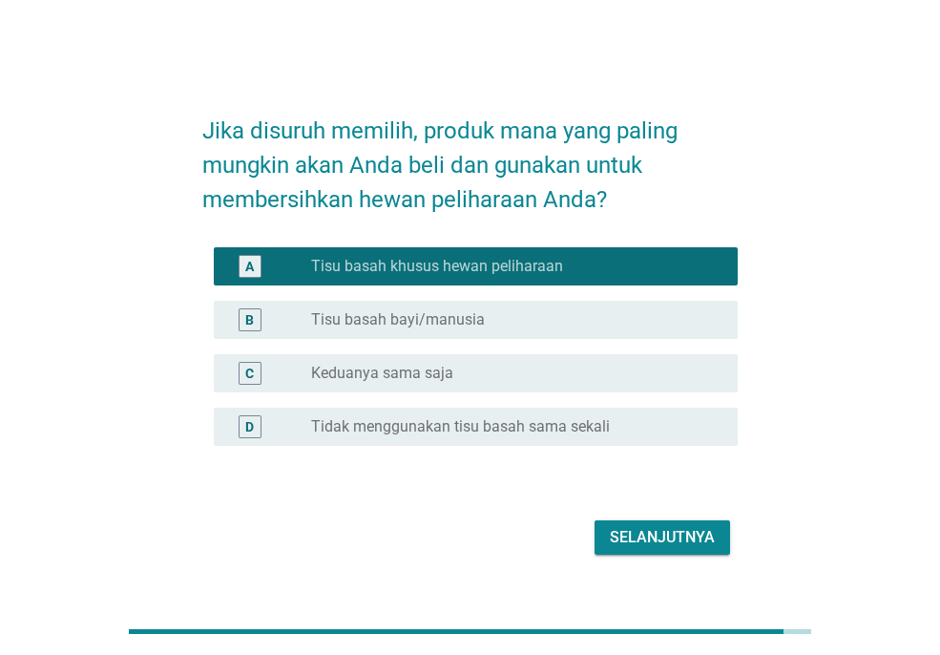
click at [649, 535] on div "Selanjutnya" at bounding box center [662, 537] width 105 height 23
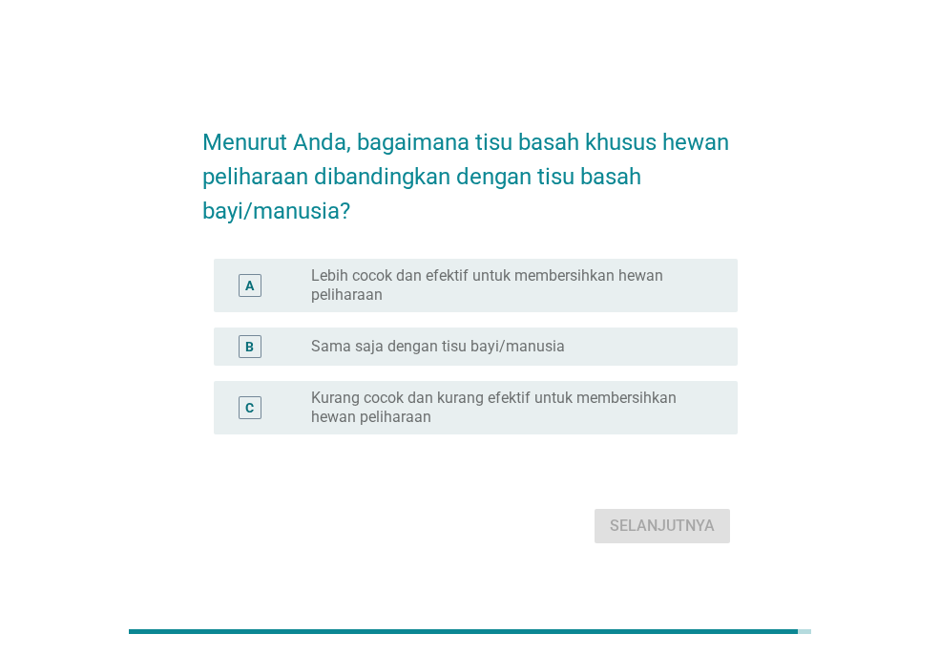
click at [662, 288] on label "Lebih cocok dan efektif untuk membersihkan hewan peliharaan" at bounding box center [509, 285] width 396 height 38
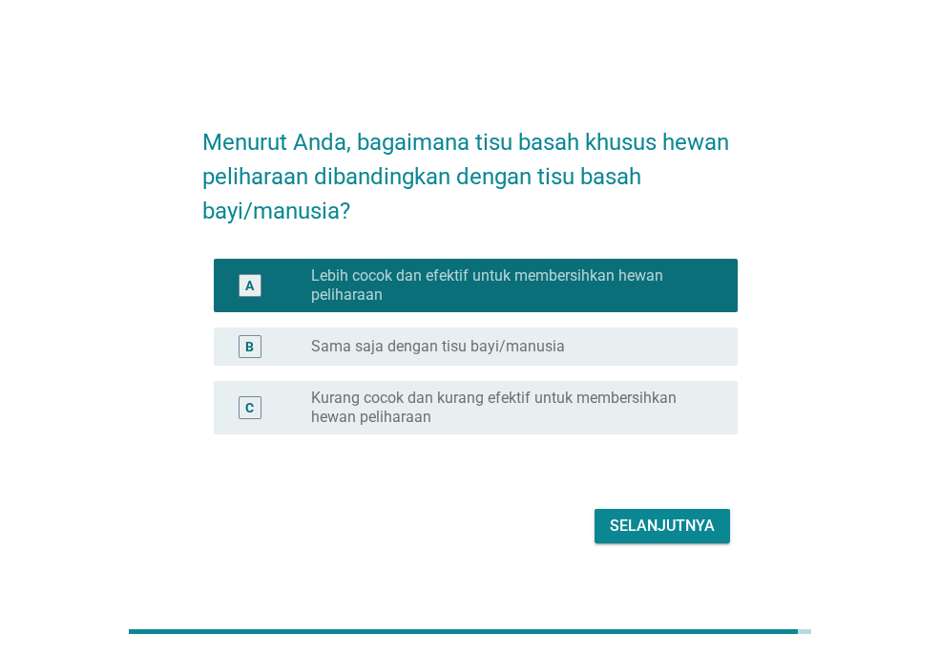
click at [662, 533] on div "Selanjutnya" at bounding box center [662, 525] width 105 height 23
